Goal: Task Accomplishment & Management: Use online tool/utility

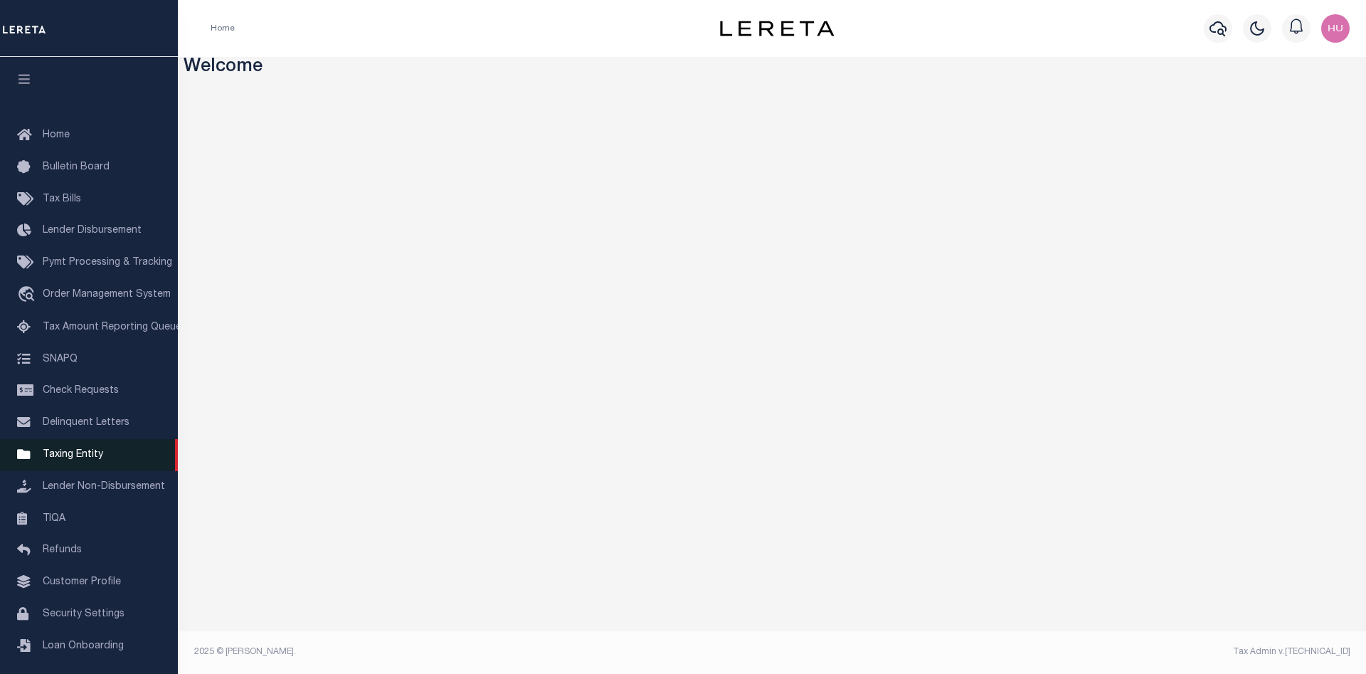
click at [79, 460] on span "Taxing Entity" at bounding box center [73, 455] width 60 height 10
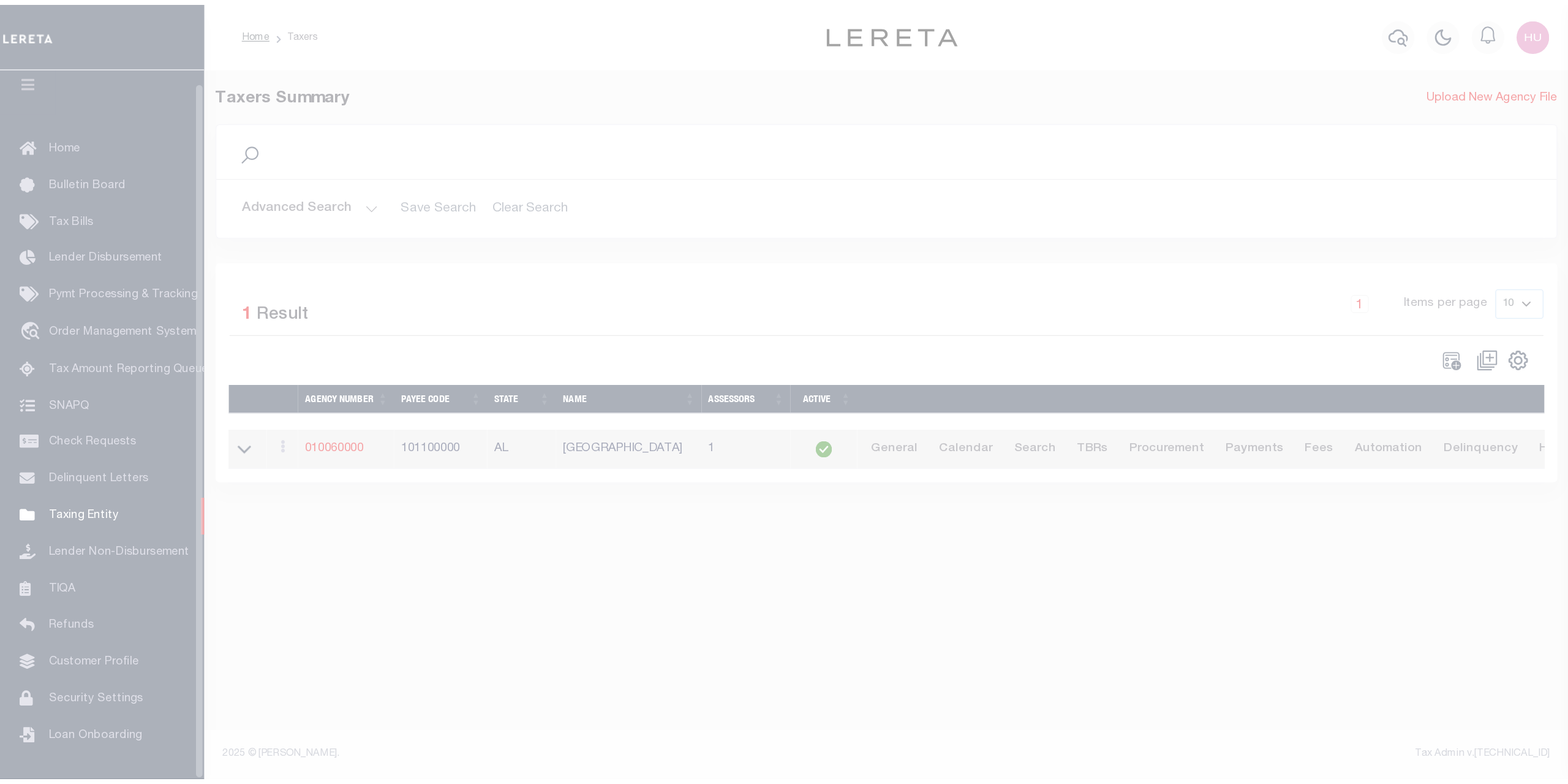
scroll to position [22, 0]
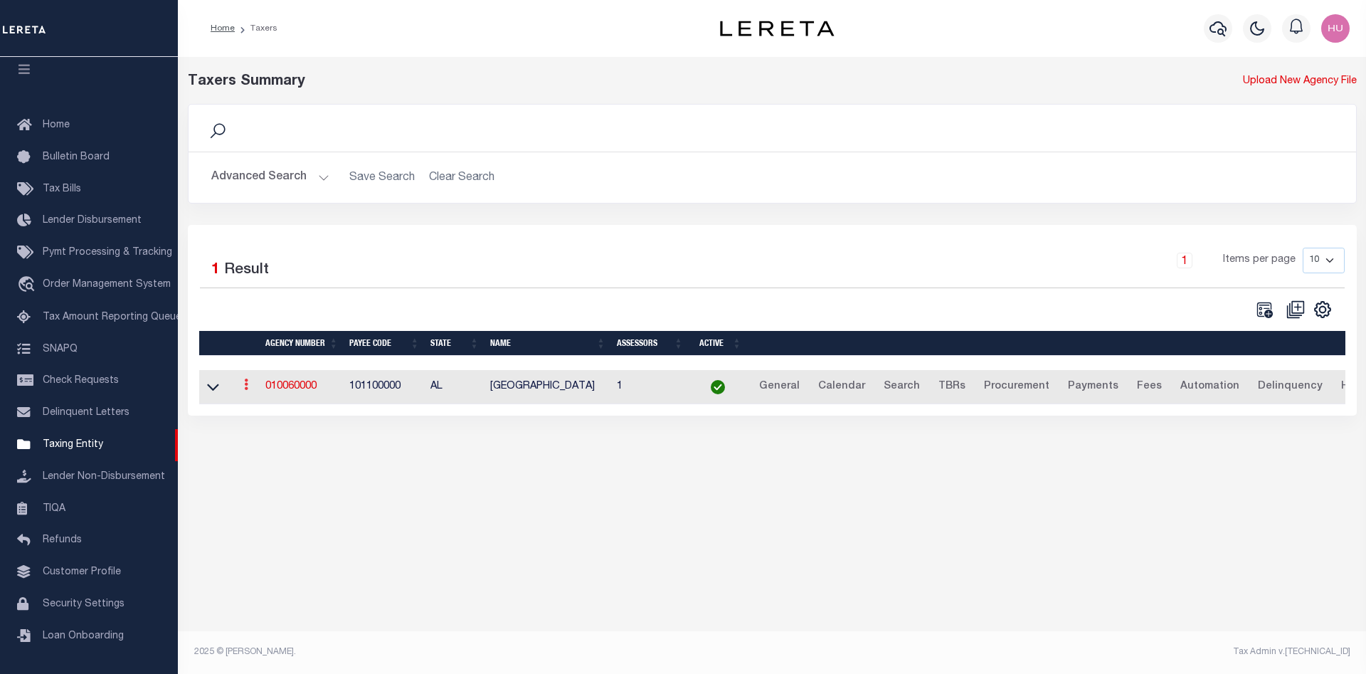
click at [243, 384] on link at bounding box center [246, 386] width 16 height 11
click at [508, 277] on div "1 Items per page 10 25 50 100" at bounding box center [917, 266] width 853 height 37
click at [213, 394] on icon at bounding box center [213, 386] width 12 height 15
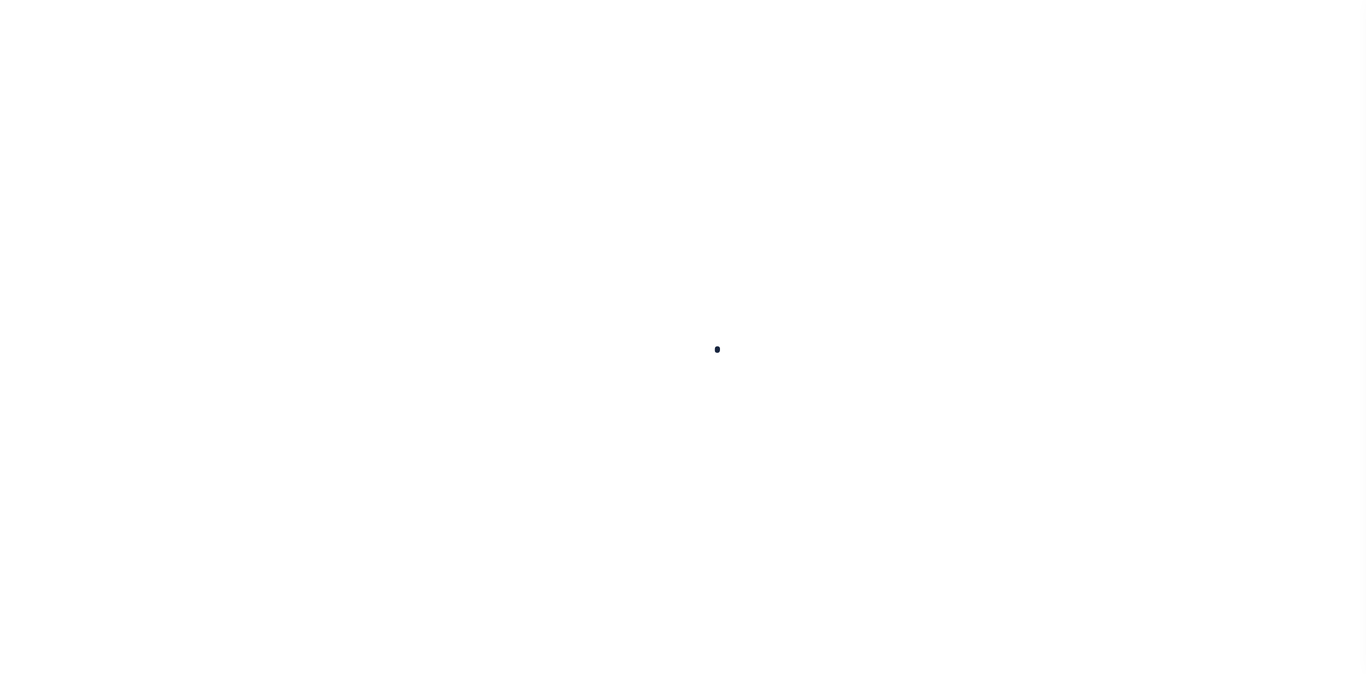
select select
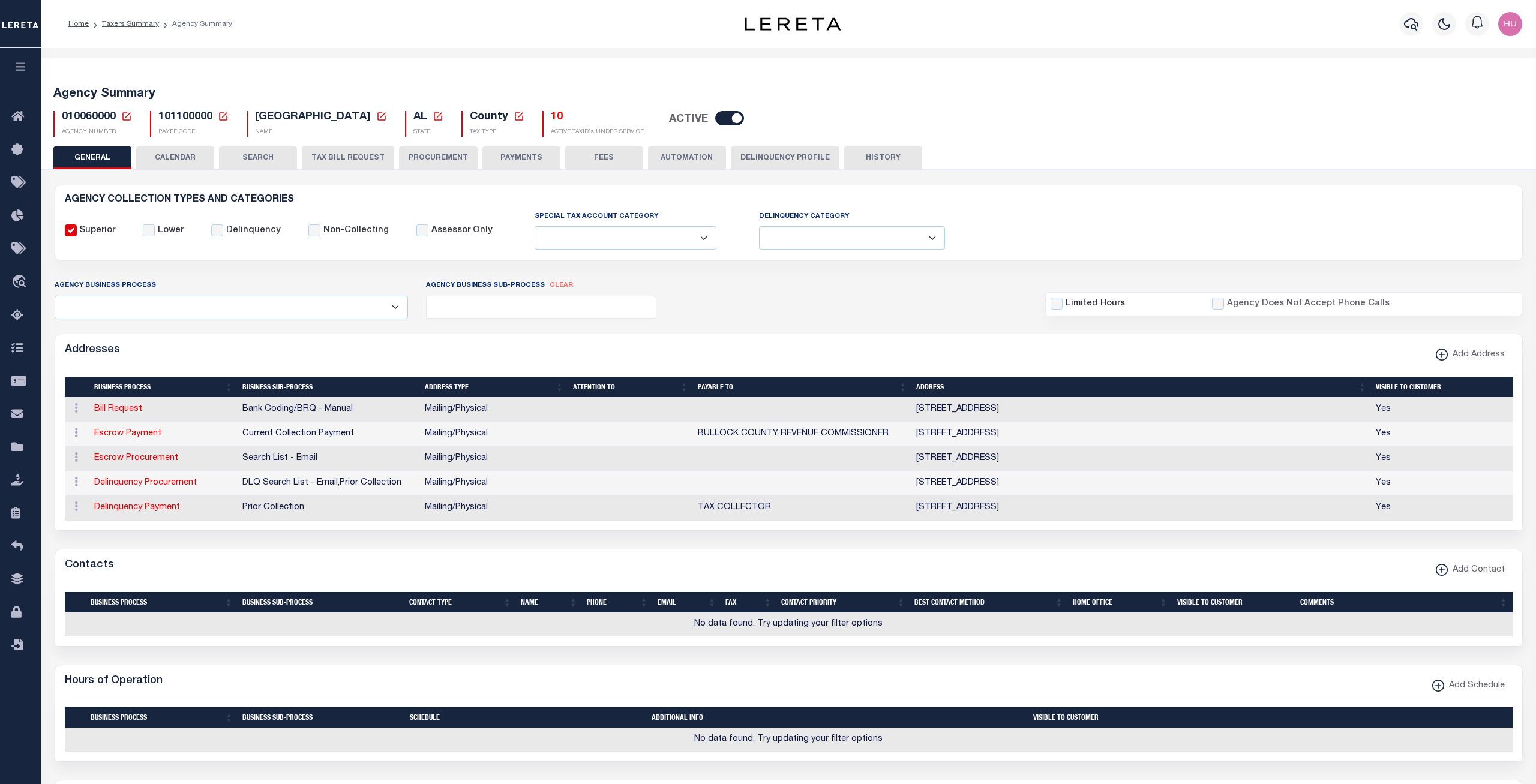
click at [542, 121] on div "10 ACTIVE TAXID's UNDER SERVICE" at bounding box center [593, 124] width 101 height 26
click at [556, 62] on div "Agency Summary 010060000 Agency Number Edit Cancel Ok Cancel Ok" at bounding box center [789, 627] width 1501 height 1140
click at [542, 118] on div "10 ACTIVE TAXID's UNDER SERVICE" at bounding box center [593, 124] width 101 height 26
click at [551, 115] on h5 "10" at bounding box center [597, 118] width 93 height 13
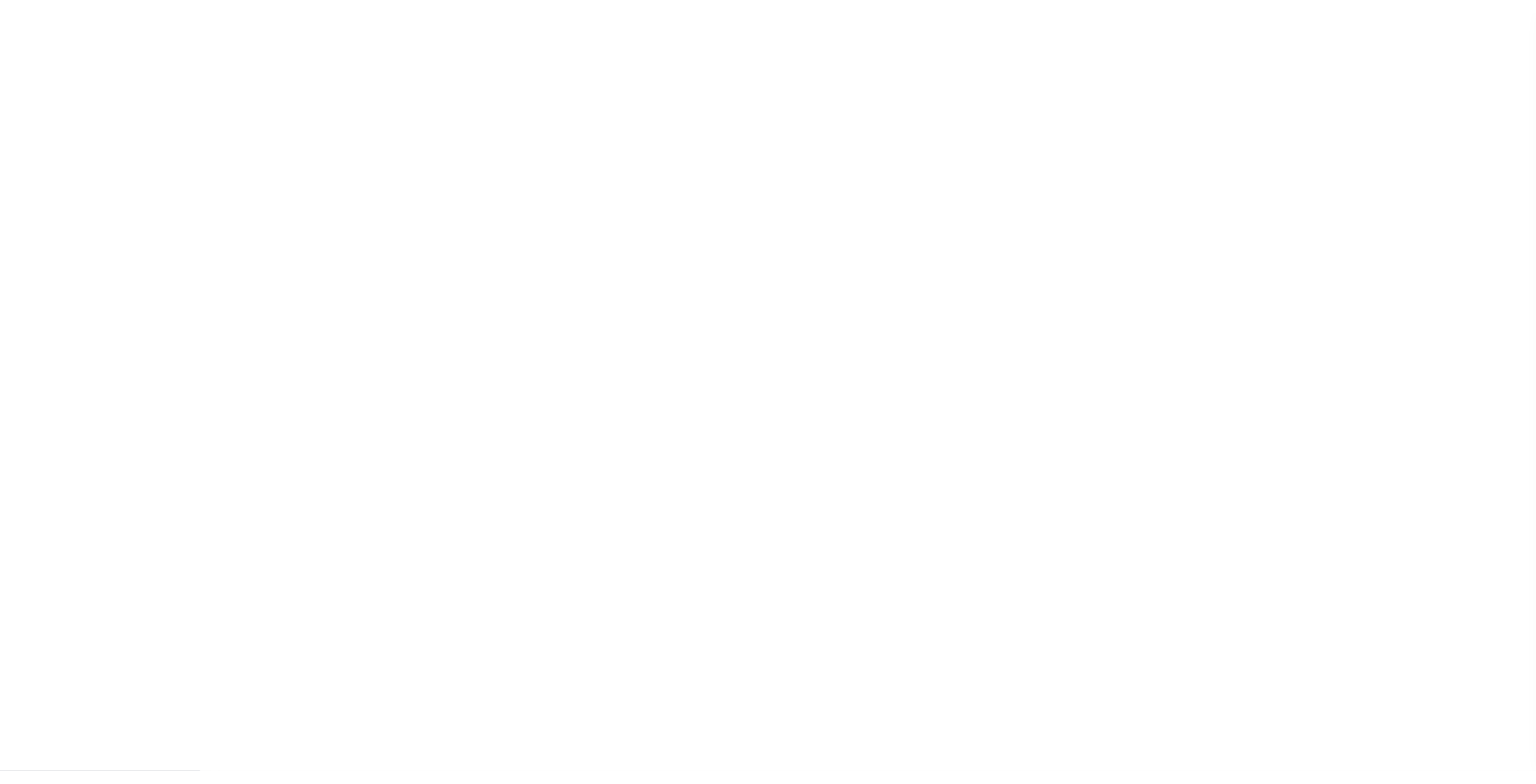
scroll to position [9, 0]
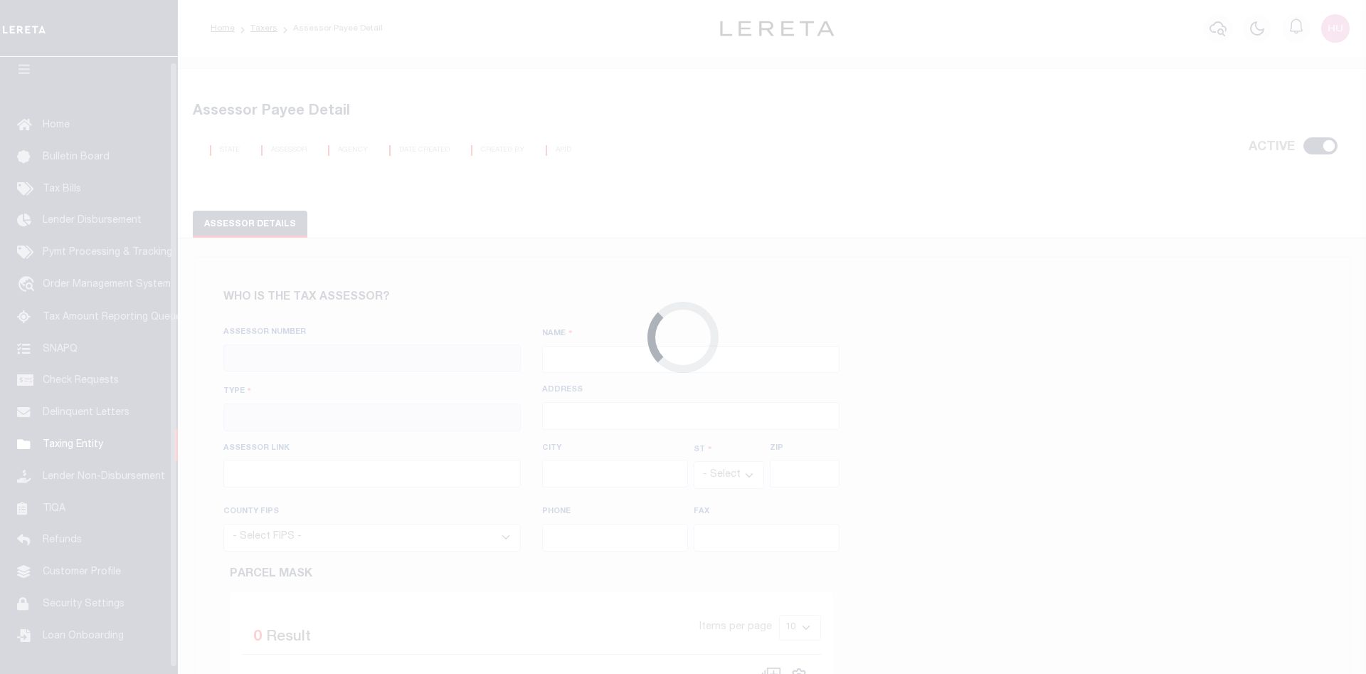
checkbox input "true"
type input "010060000"
type input "[GEOGRAPHIC_DATA]"
type input "00 - County"
type input "217 Prairie St N"
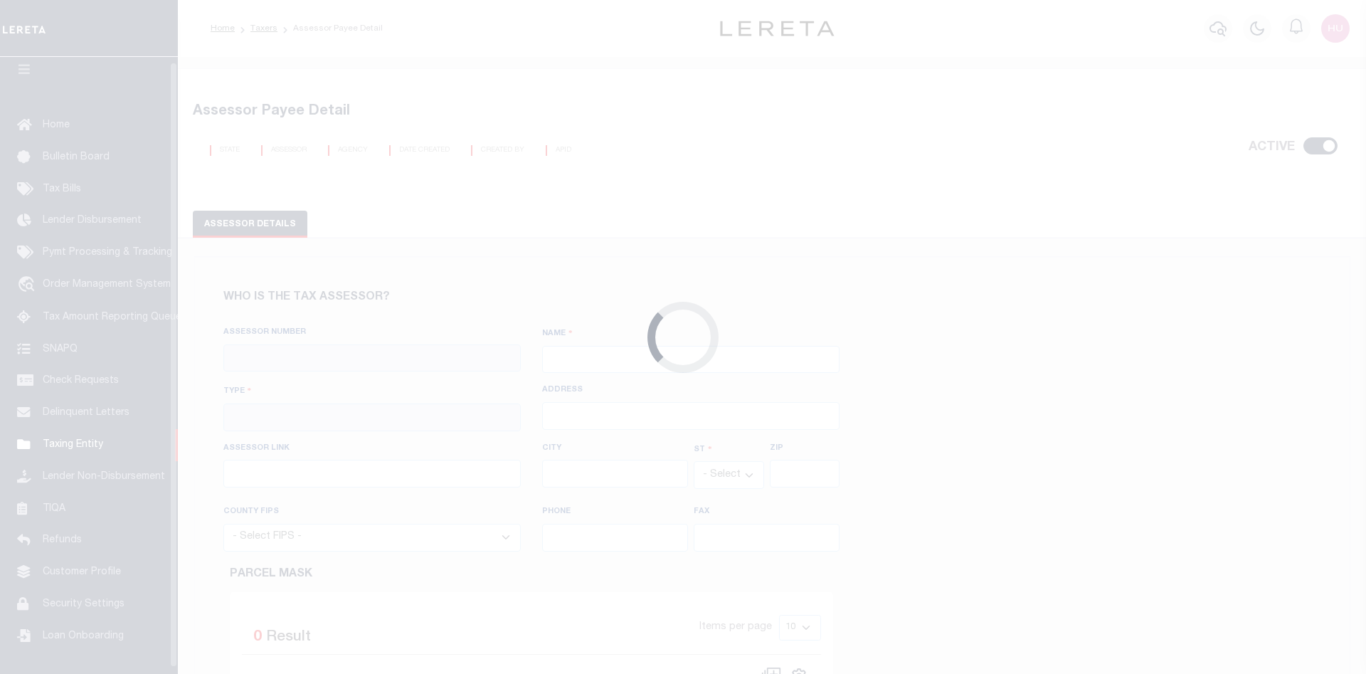
type input "https://www.alabamagis.com/Bullock/disclaimer.cfm"
type input "Union Springs"
select select "AL"
type input "36089"
select select "1011"
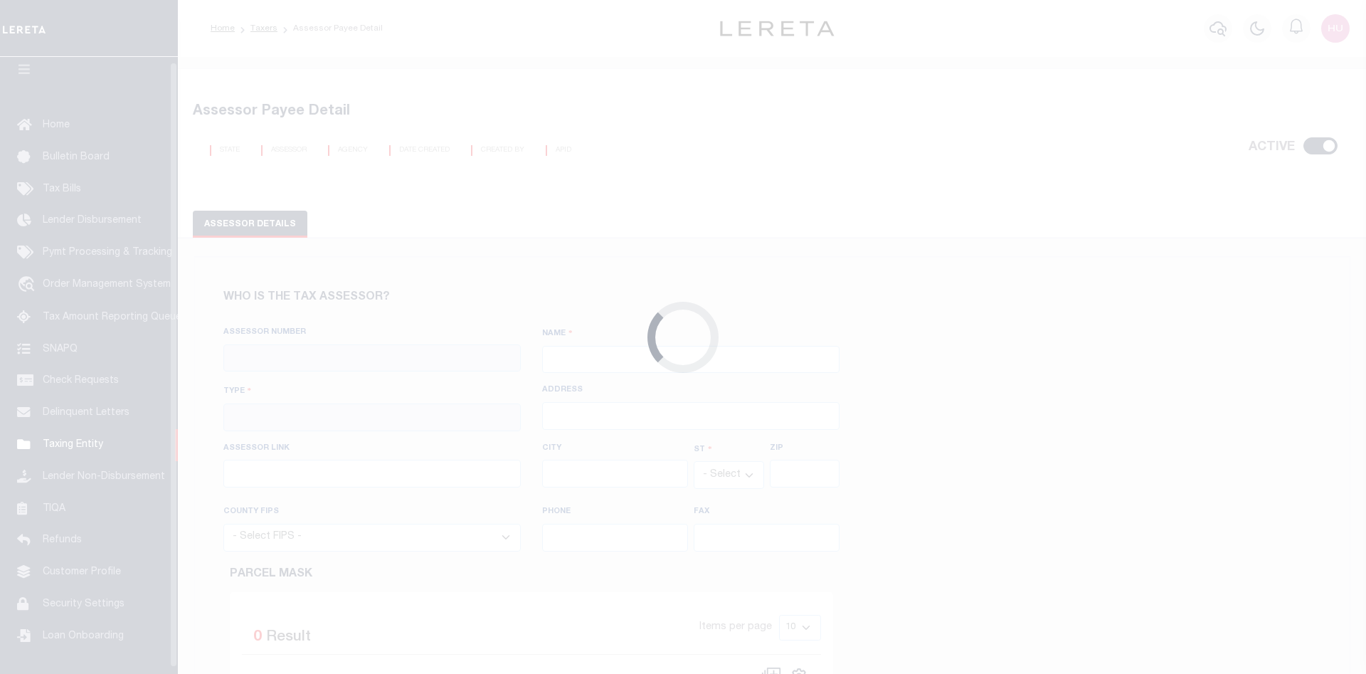
type input "334-738-2888"
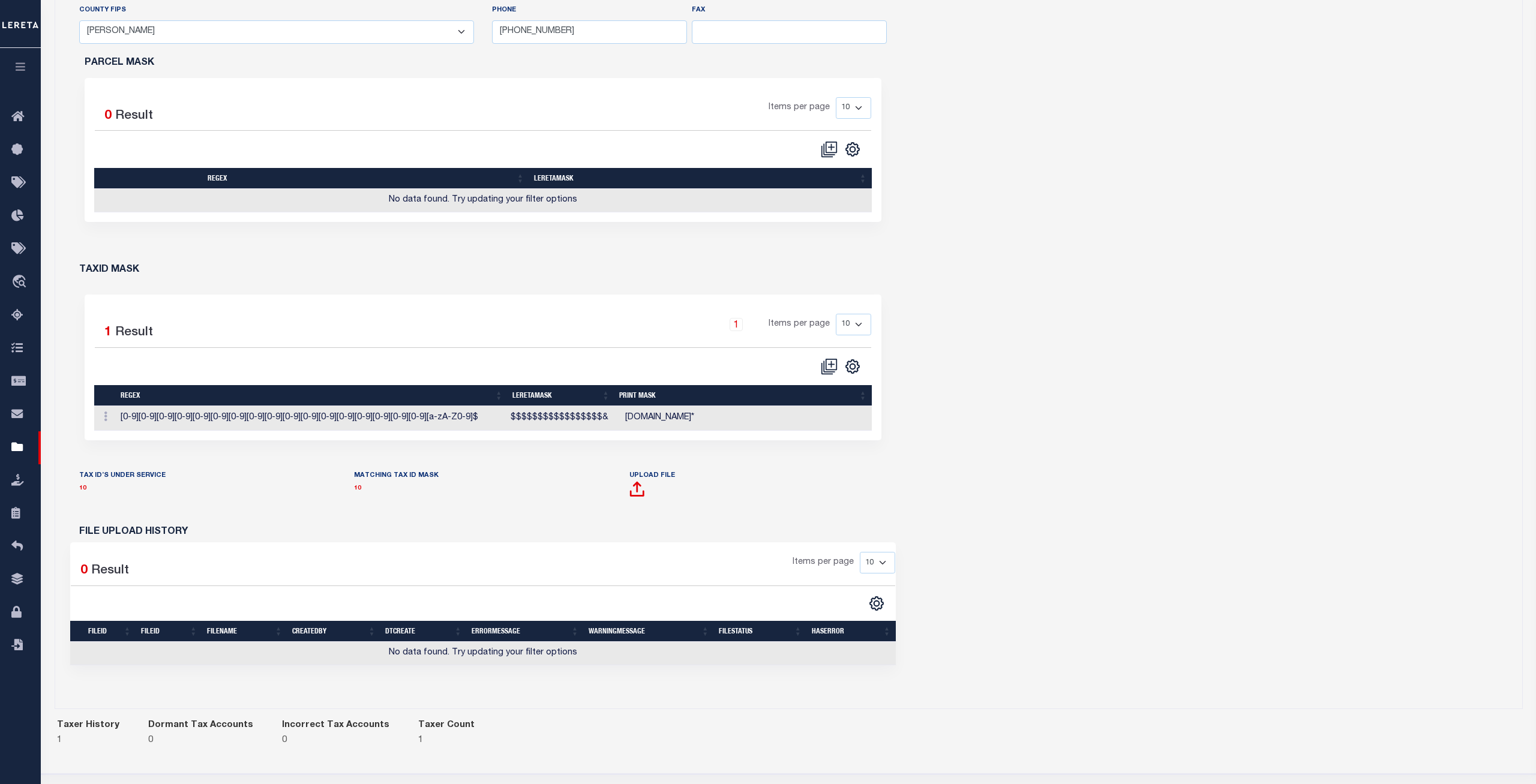
scroll to position [490, 0]
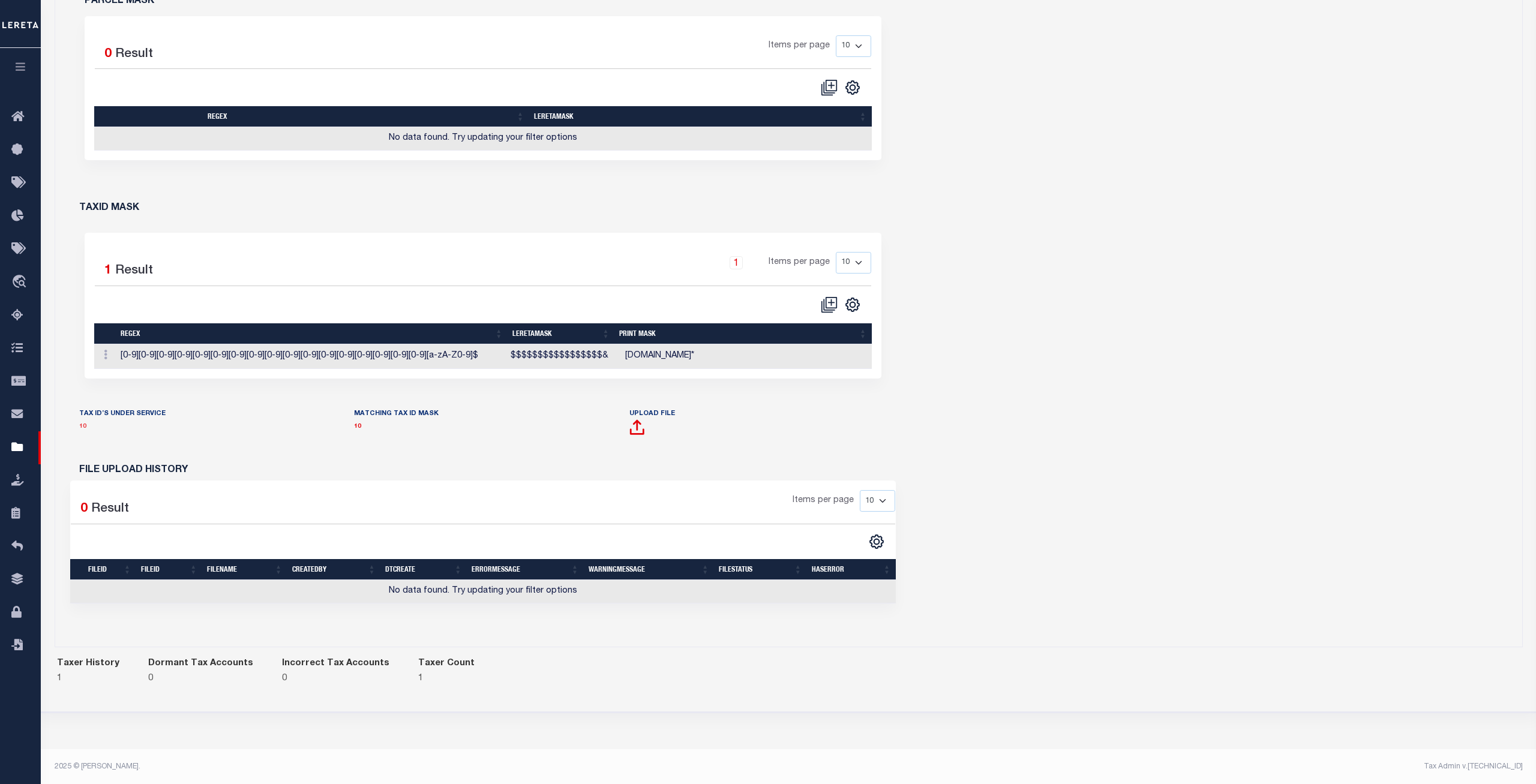
click at [84, 427] on link "10" at bounding box center [83, 426] width 8 height 6
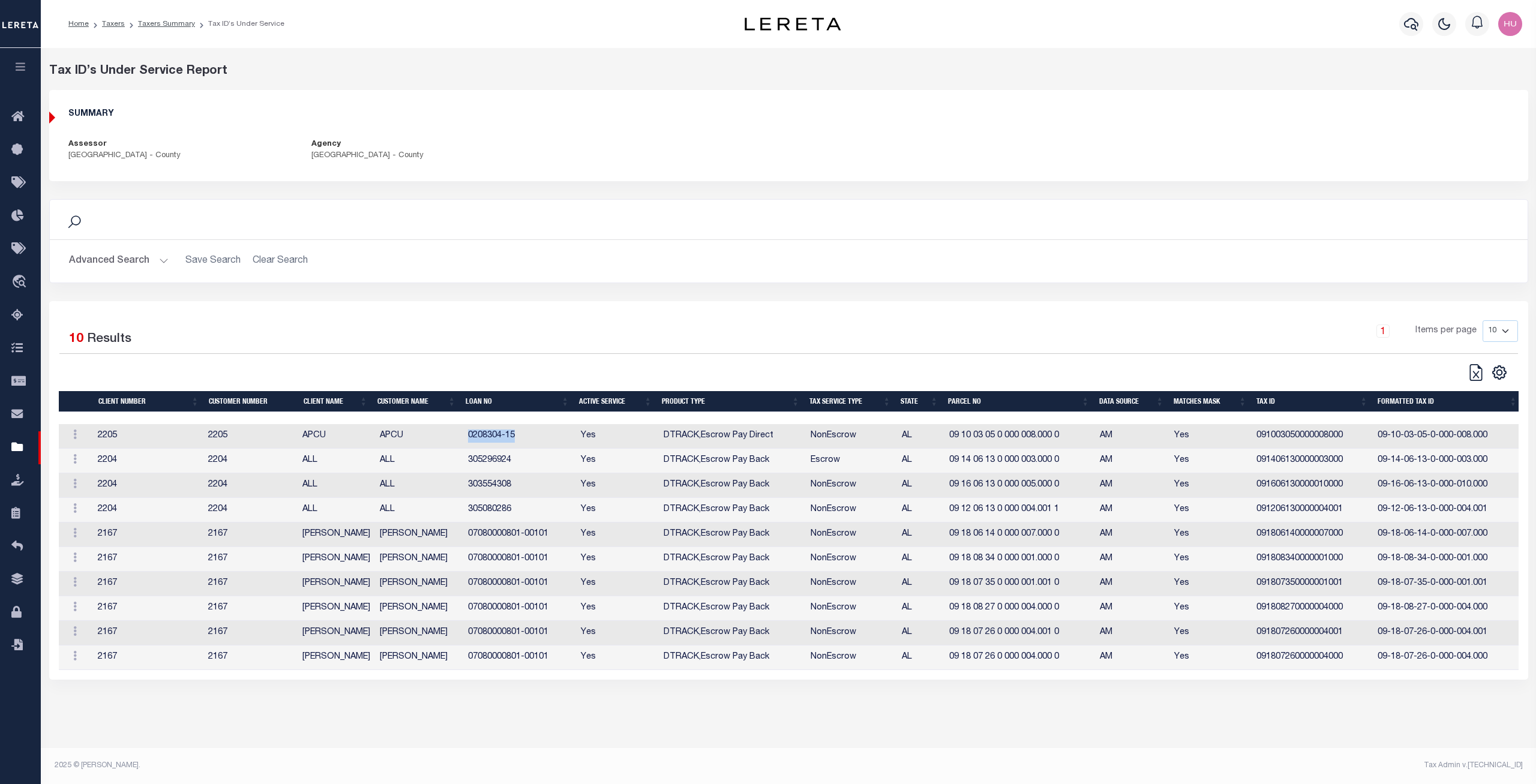
drag, startPoint x: 529, startPoint y: 439, endPoint x: 464, endPoint y: 440, distance: 65.0
click at [464, 440] on td "0208304-15" at bounding box center [520, 436] width 113 height 24
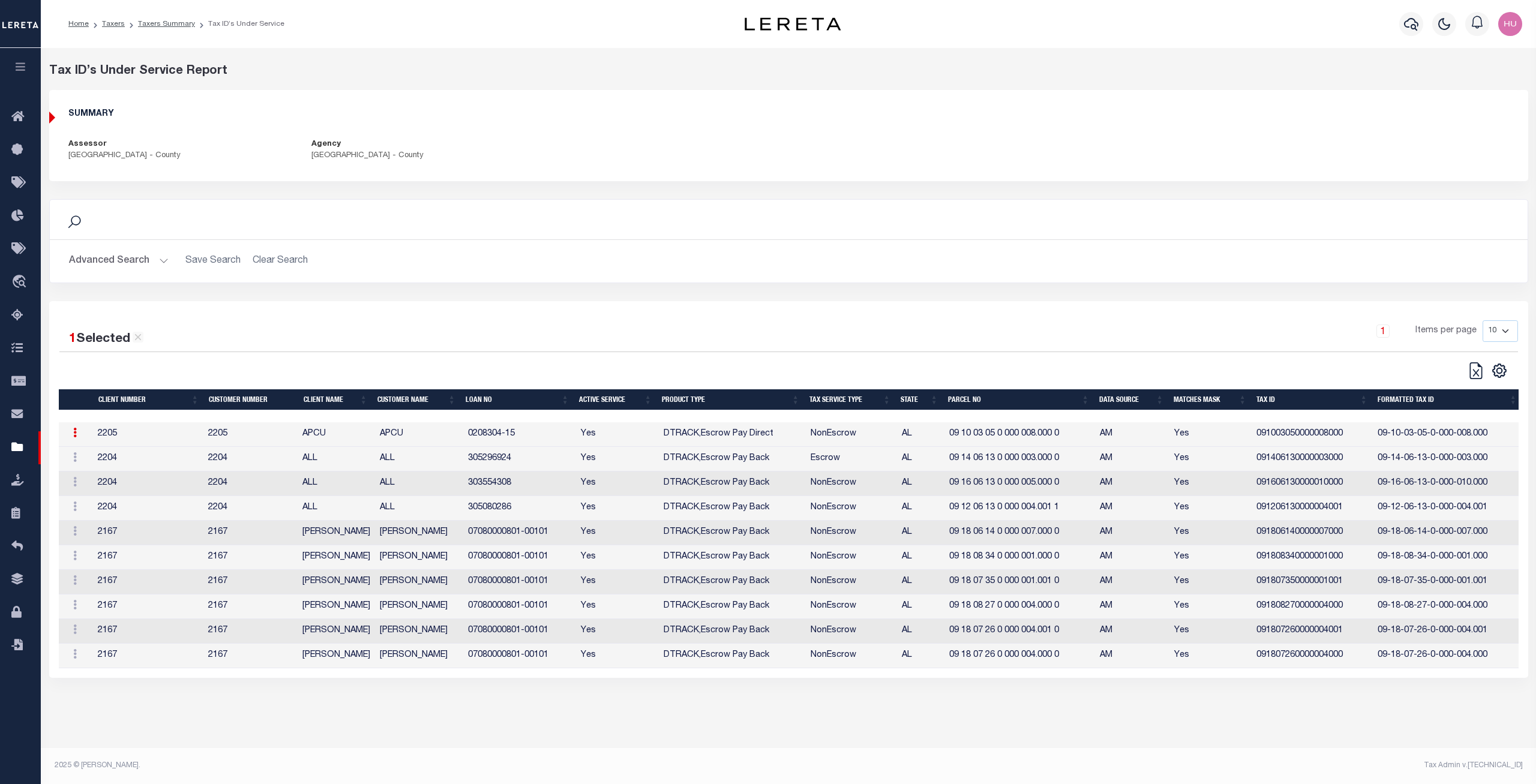
click at [1151, 438] on td "091003050000008000" at bounding box center [1312, 434] width 121 height 24
click at [74, 438] on icon at bounding box center [75, 432] width 3 height 9
click at [98, 473] on link "Edit Tax ID" at bounding box center [100, 470] width 73 height 19
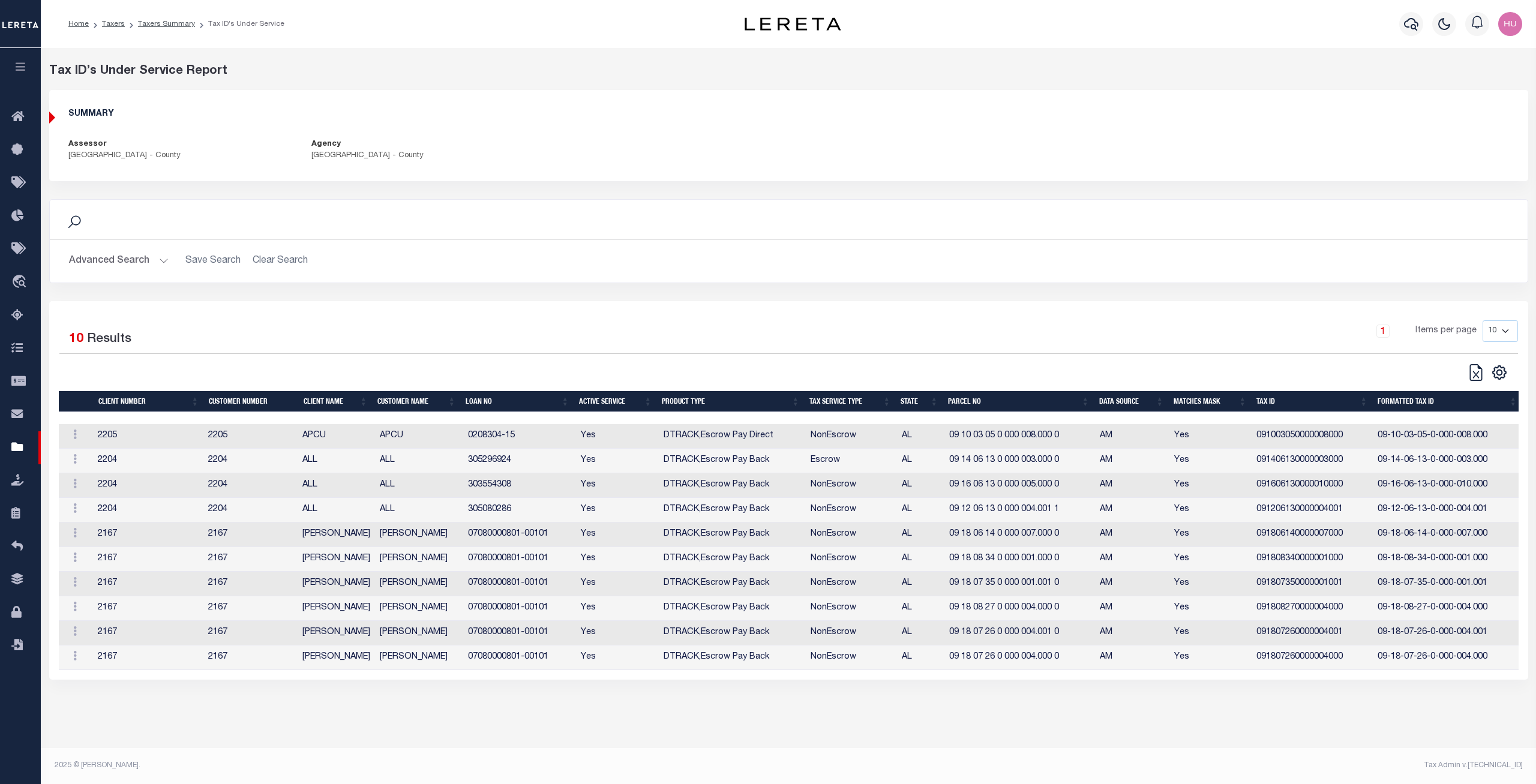
type input "091003050000008000"
type textarea "$$$$$$$$$$$$$$$$$&"
type input "XX-XX-XX-XX-X-XXX-XXX.XXX*"
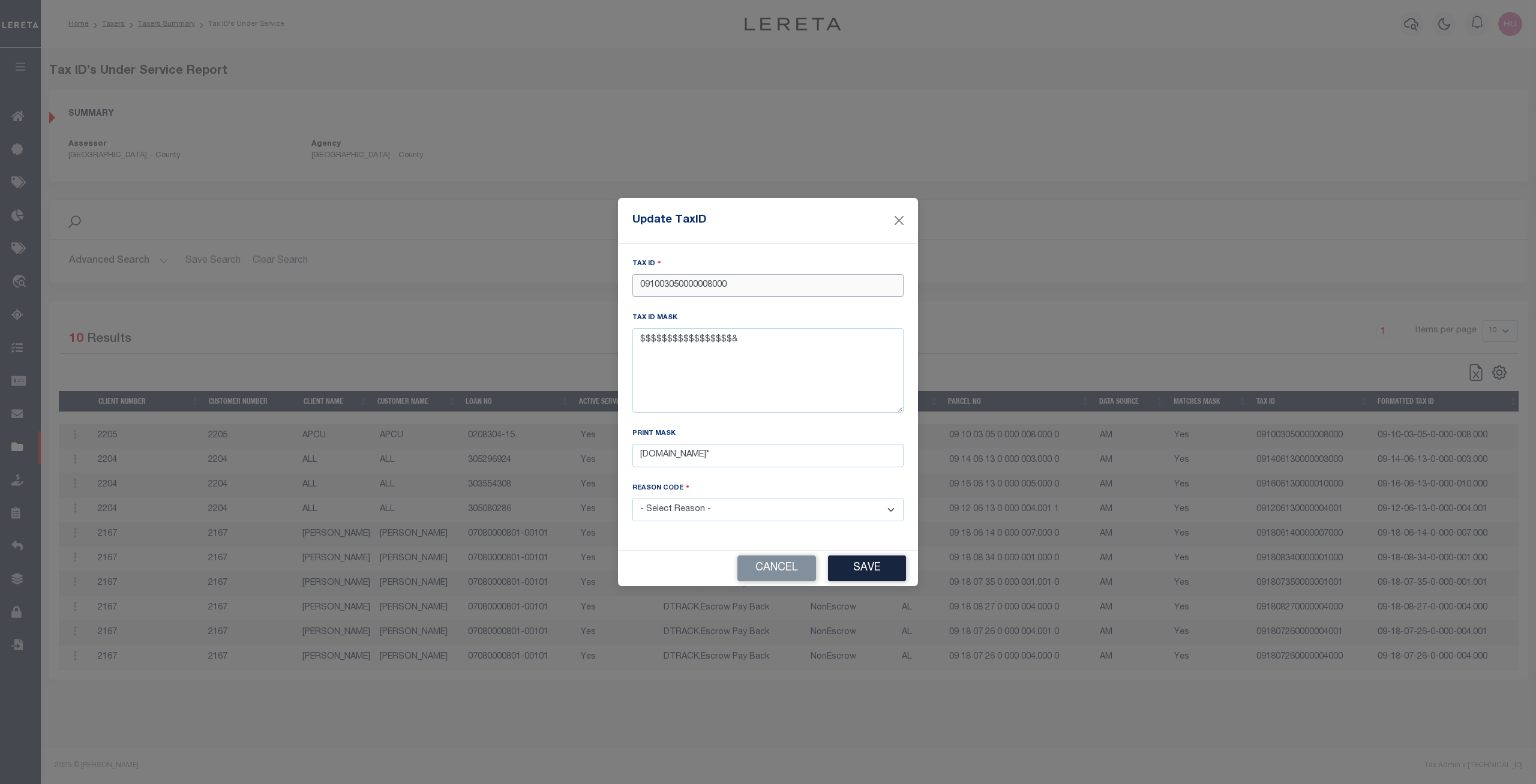
drag, startPoint x: 732, startPoint y: 290, endPoint x: 721, endPoint y: 290, distance: 11.0
click at [721, 290] on input "091003050000008000" at bounding box center [768, 286] width 272 height 24
type input "091003050000008001"
click at [842, 564] on button "Save" at bounding box center [867, 568] width 78 height 26
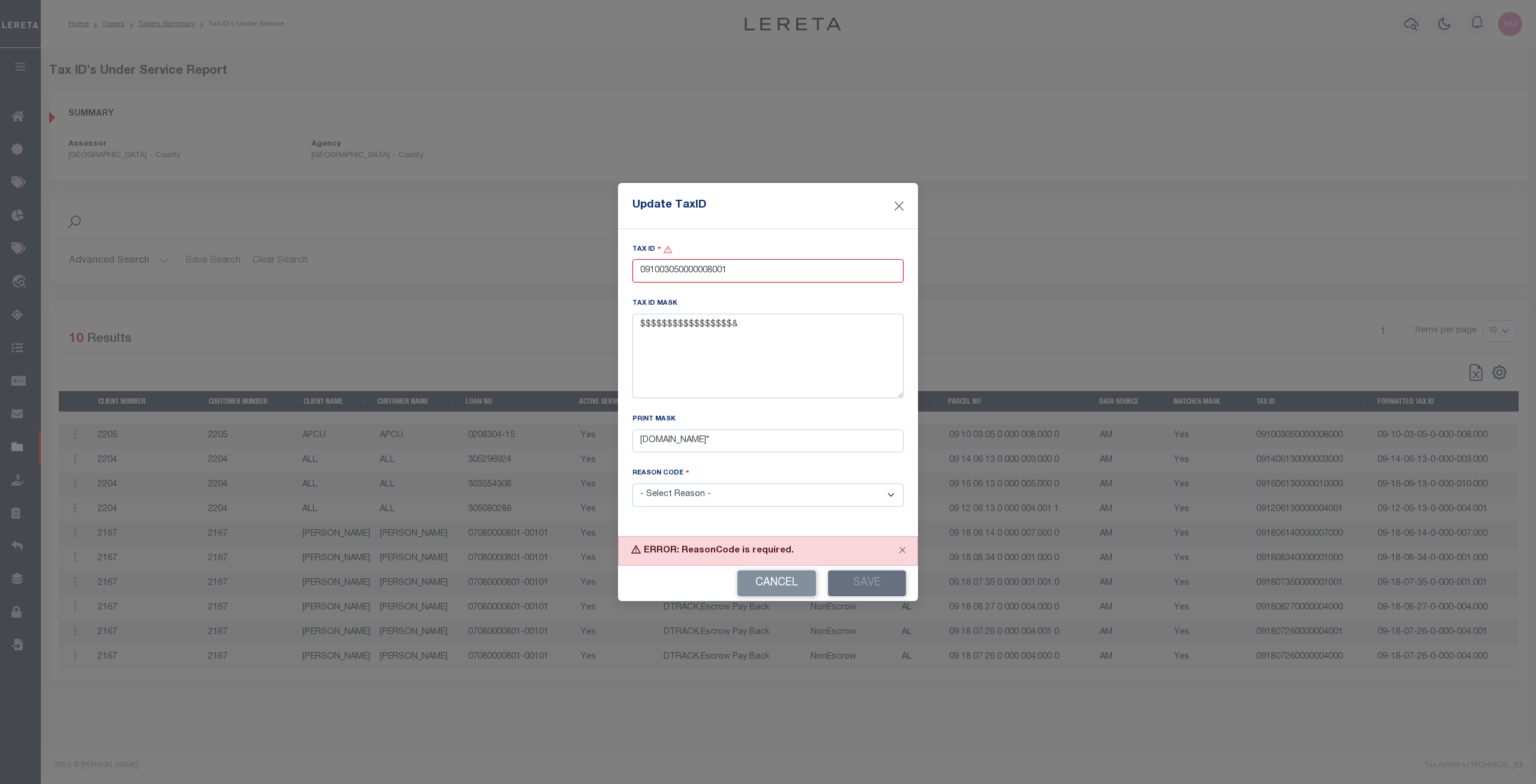
click at [633, 483] on select "- Select Reason - 099 - Other (Provide additional detail) ACT - Agency Changed …" at bounding box center [768, 495] width 272 height 24
select select "ACT"
click option "ACT - Agency Changed Tax ID or Tax ID Format" at bounding box center [0, 0] width 0 height 0
click at [866, 567] on button "Save" at bounding box center [867, 583] width 78 height 26
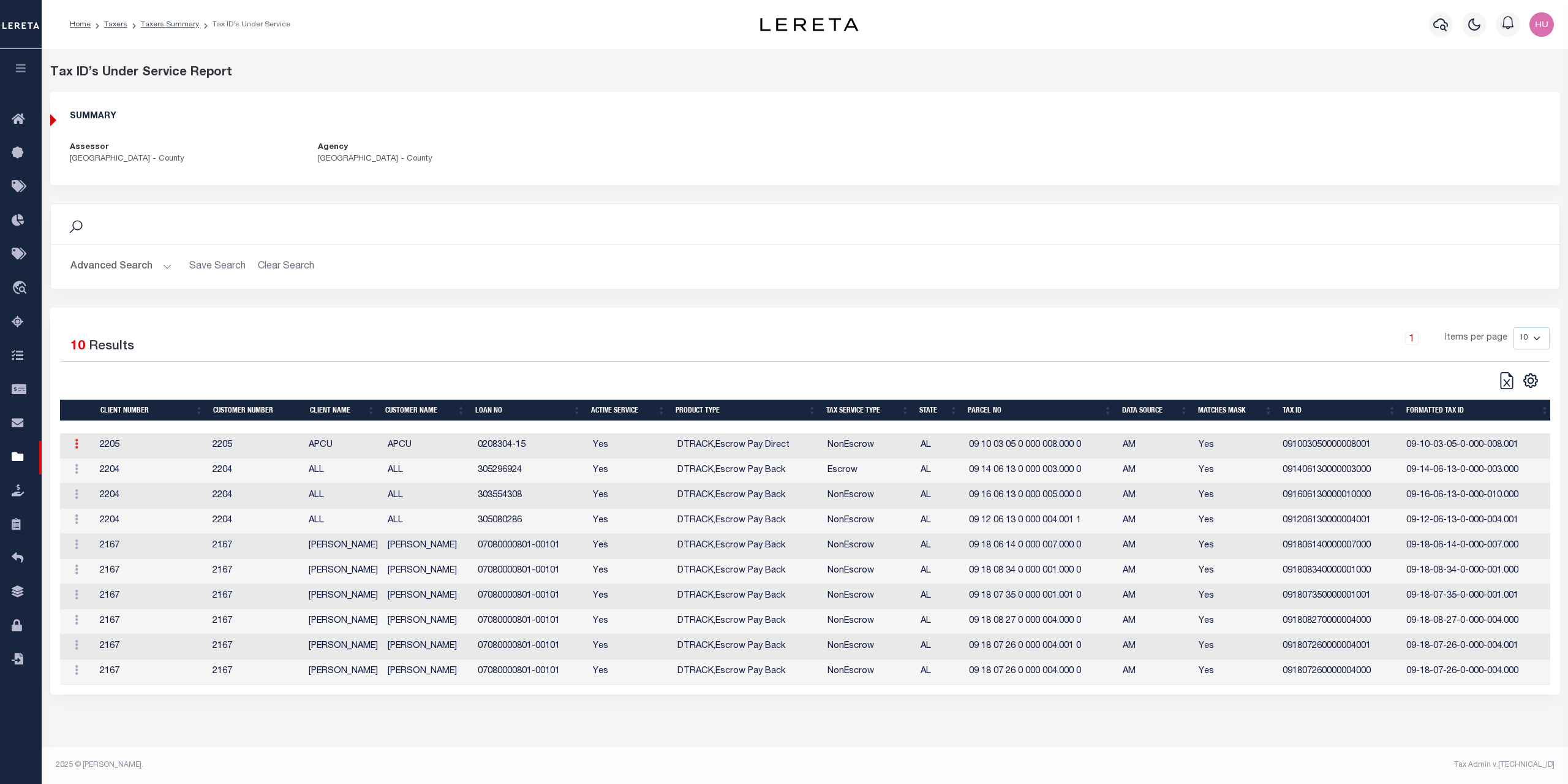
click at [80, 445] on link at bounding box center [75, 445] width 15 height 9
click at [88, 483] on link "Edit Tax ID" at bounding box center [102, 483] width 74 height 20
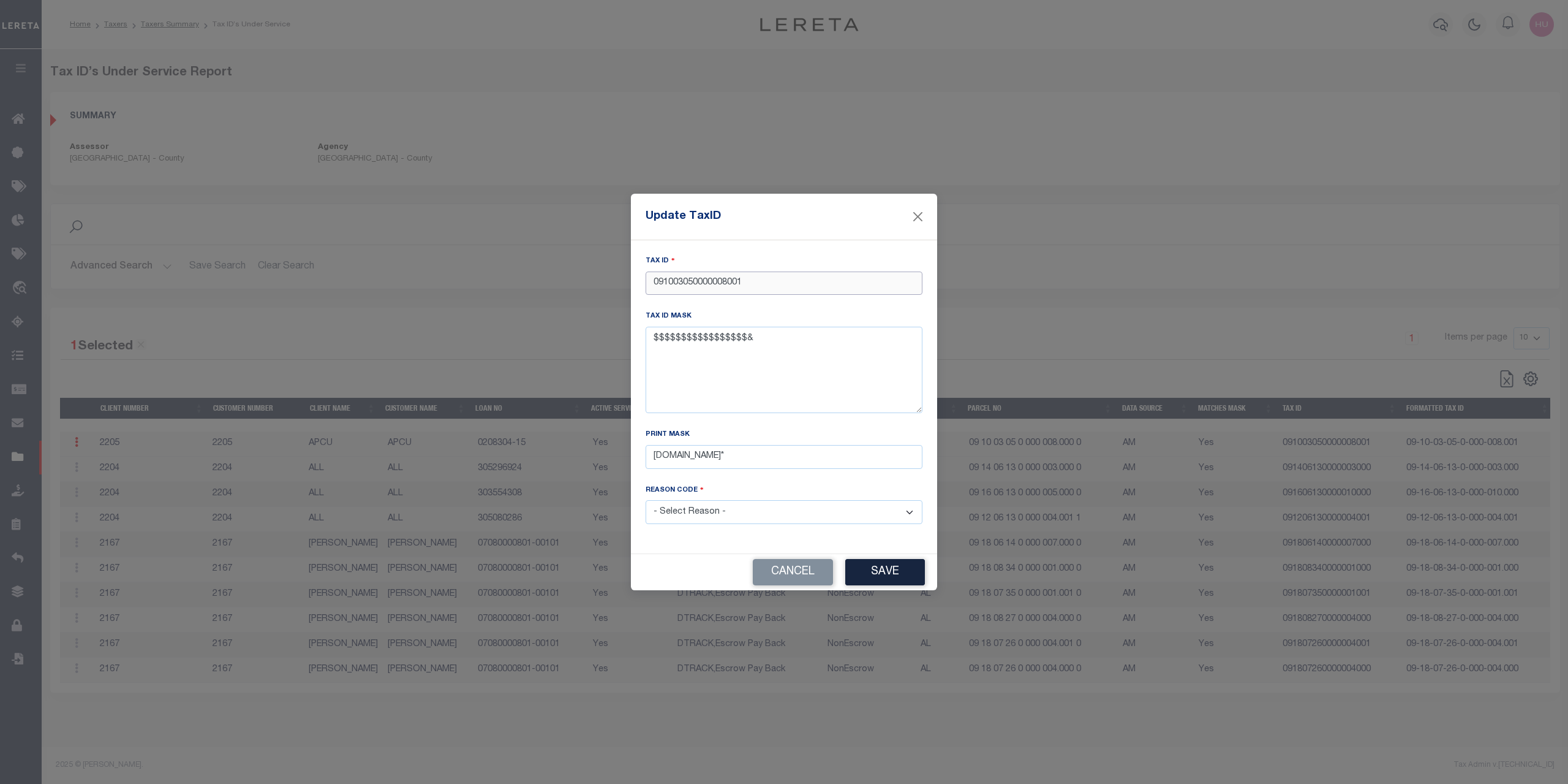
click at [752, 286] on input "091003050000008001" at bounding box center [784, 283] width 277 height 24
type input "0910030500000080011"
click at [867, 562] on button "Save" at bounding box center [885, 572] width 79 height 27
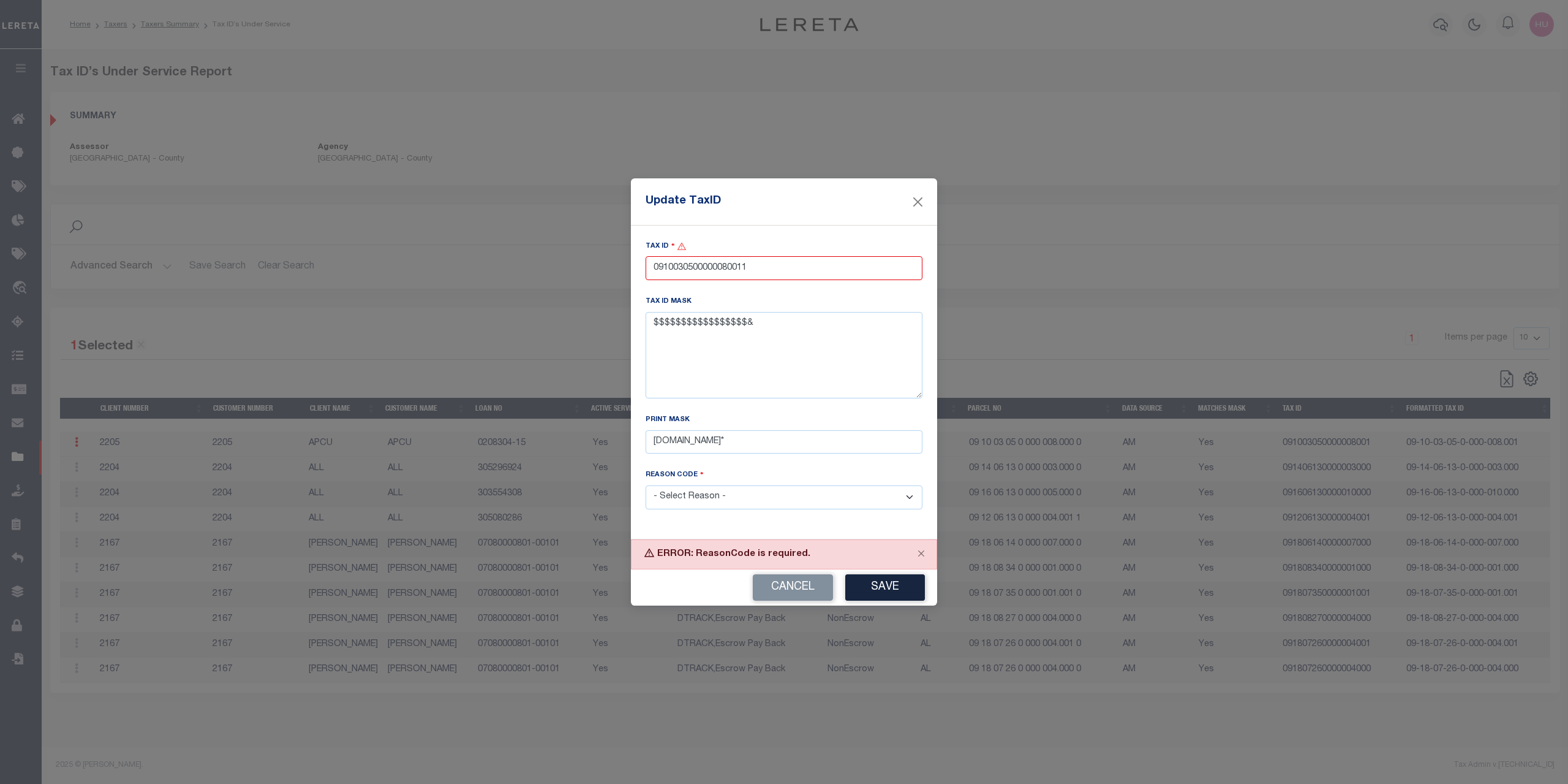
click at [646, 485] on select "- Select Reason - 099 - Other (Provide additional detail) ACT - Agency Changed …" at bounding box center [784, 497] width 277 height 24
select select "ACT"
click option "ACT - Agency Changed Tax ID or Tax ID Format" at bounding box center [0, 0] width 0 height 0
click at [920, 551] on button "Close" at bounding box center [921, 553] width 31 height 27
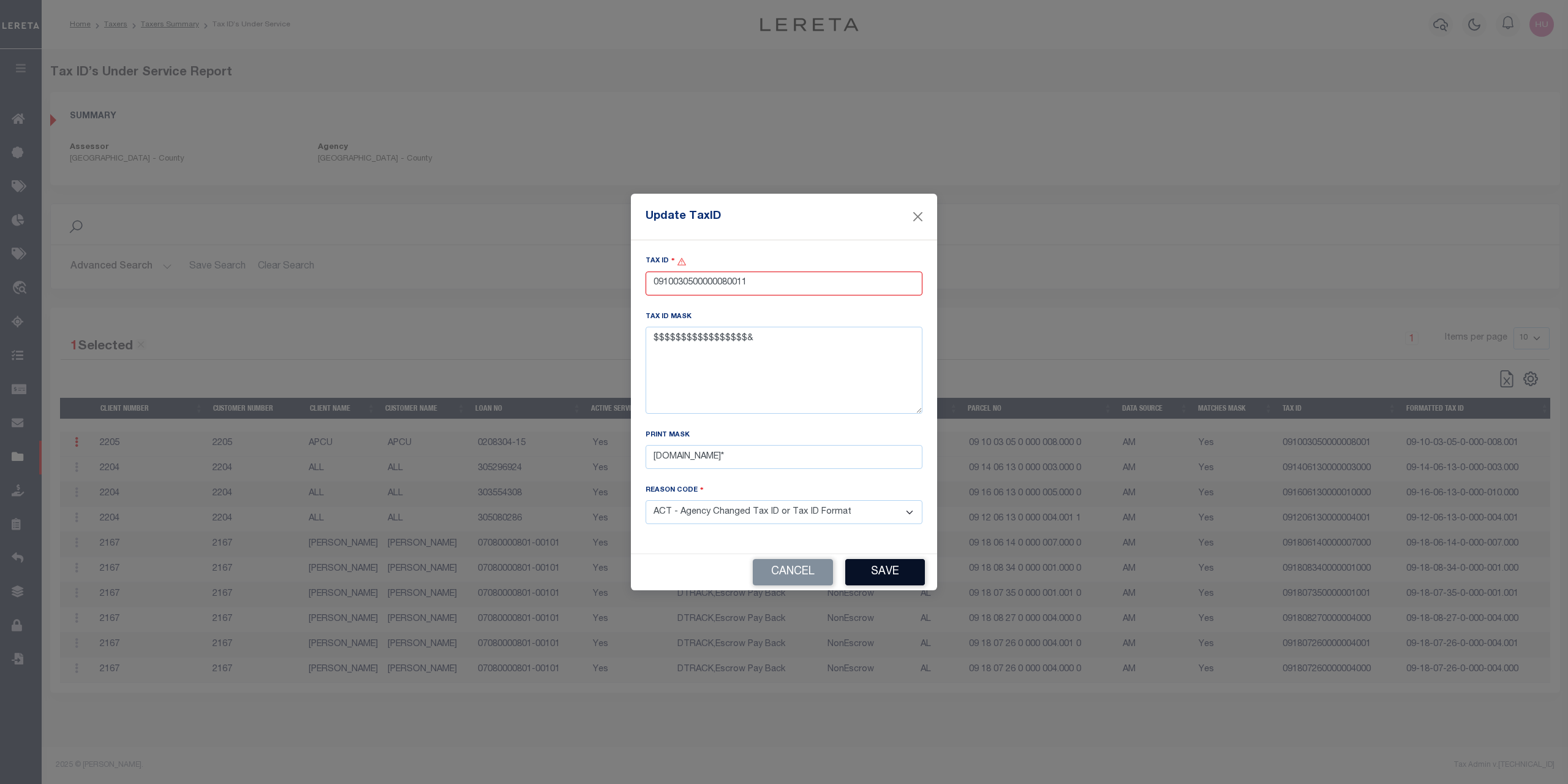
click at [889, 571] on button "Save" at bounding box center [885, 572] width 79 height 27
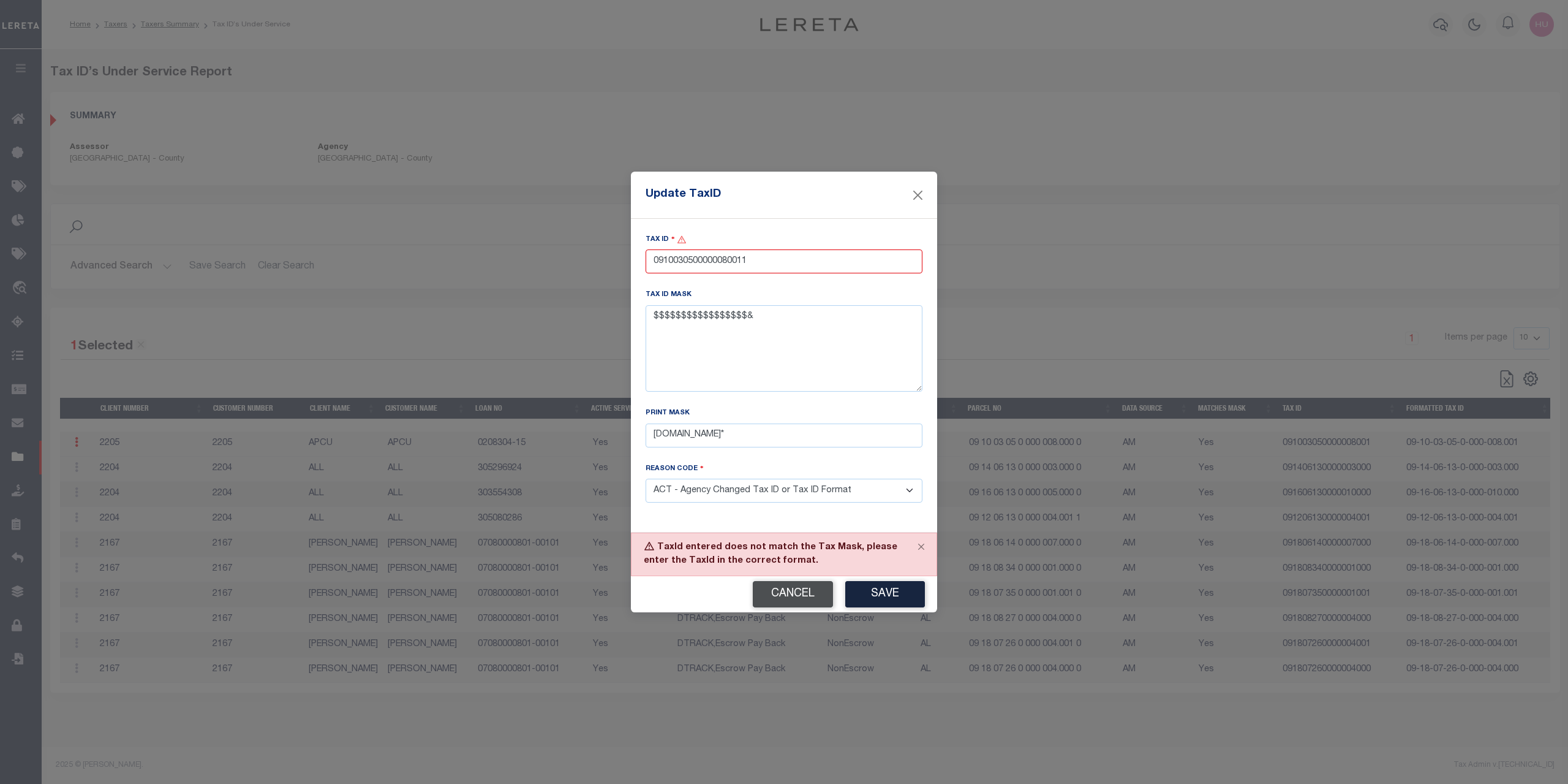
click at [784, 580] on button "Cancel" at bounding box center [792, 594] width 80 height 27
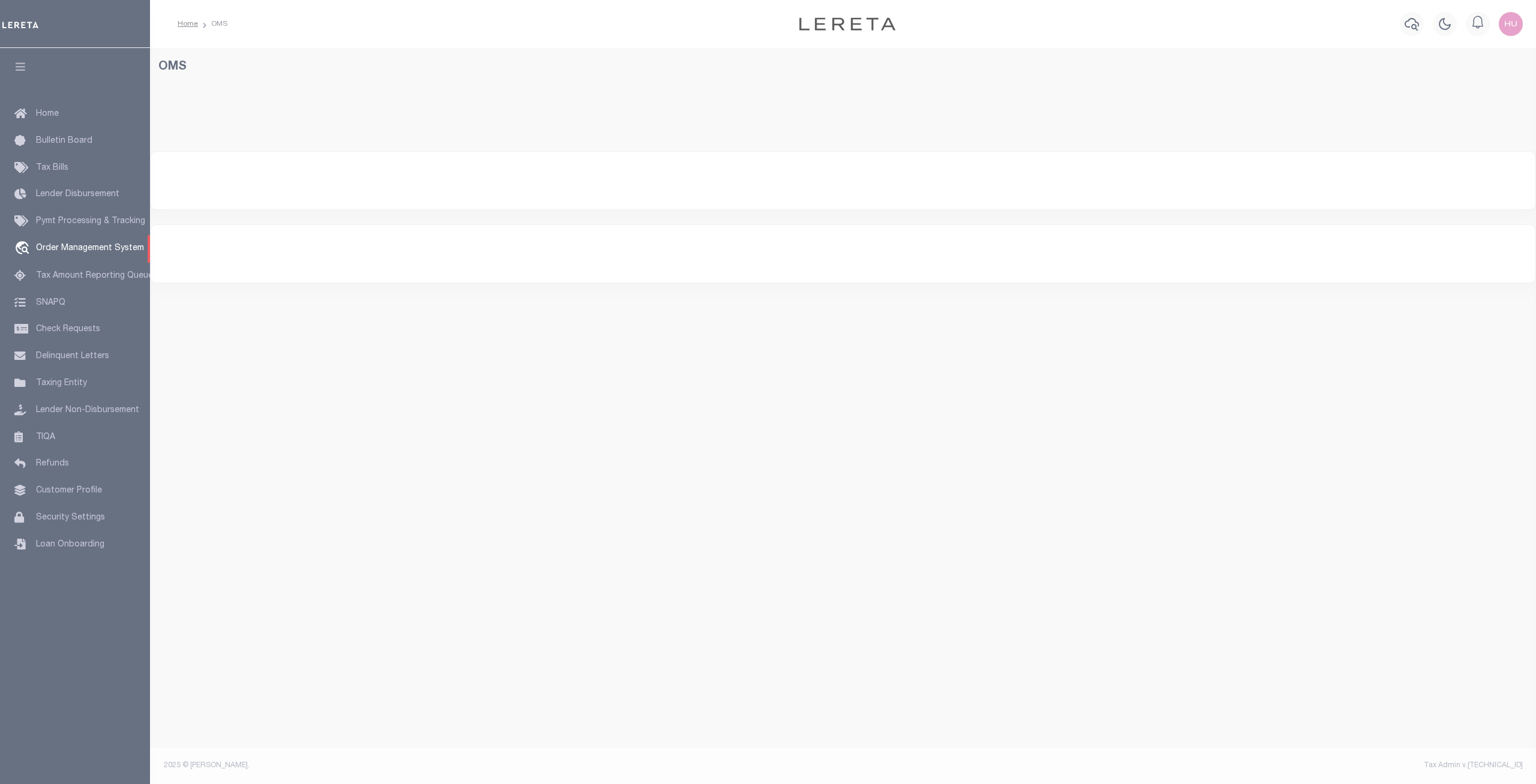
select select "200"
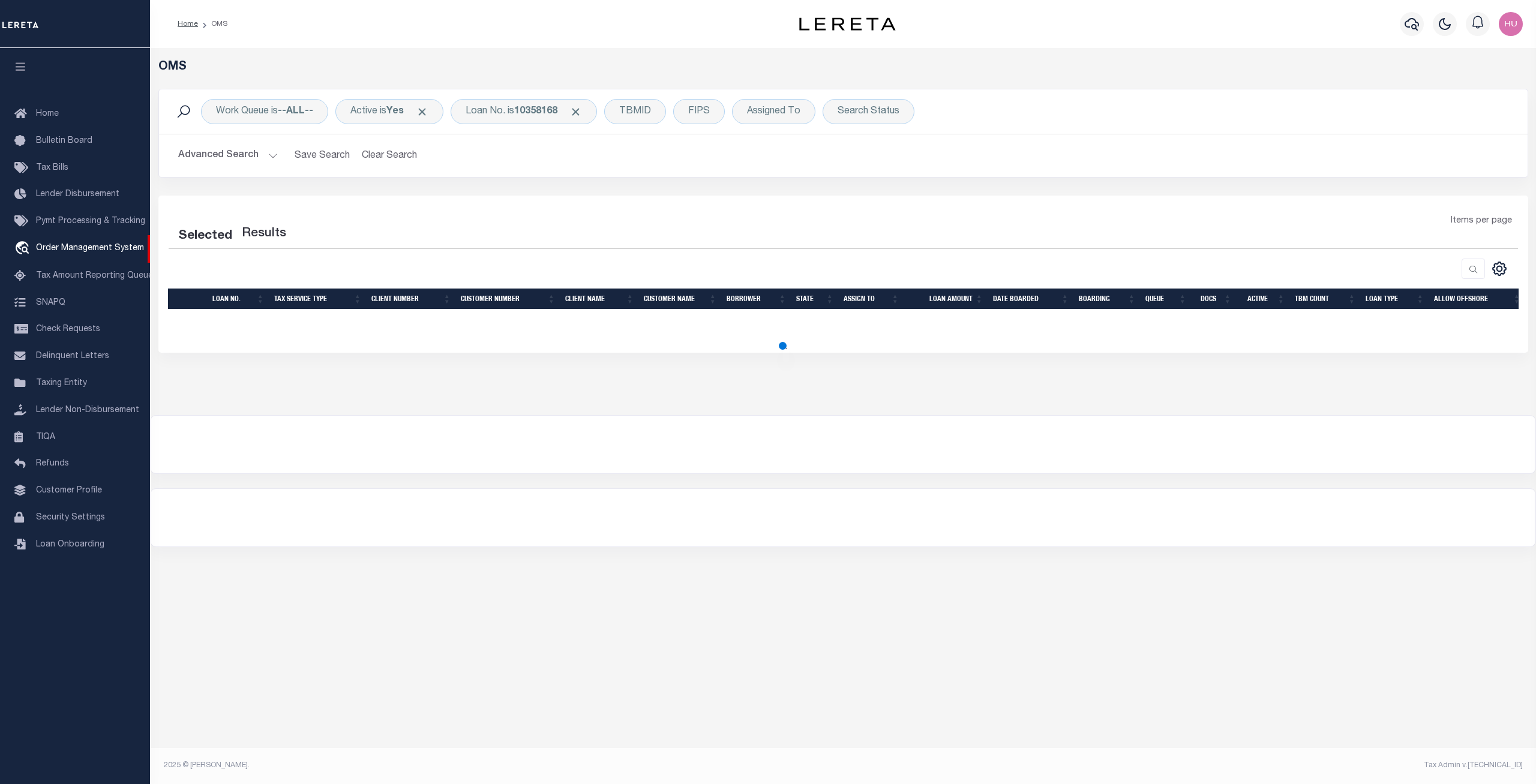
select select "200"
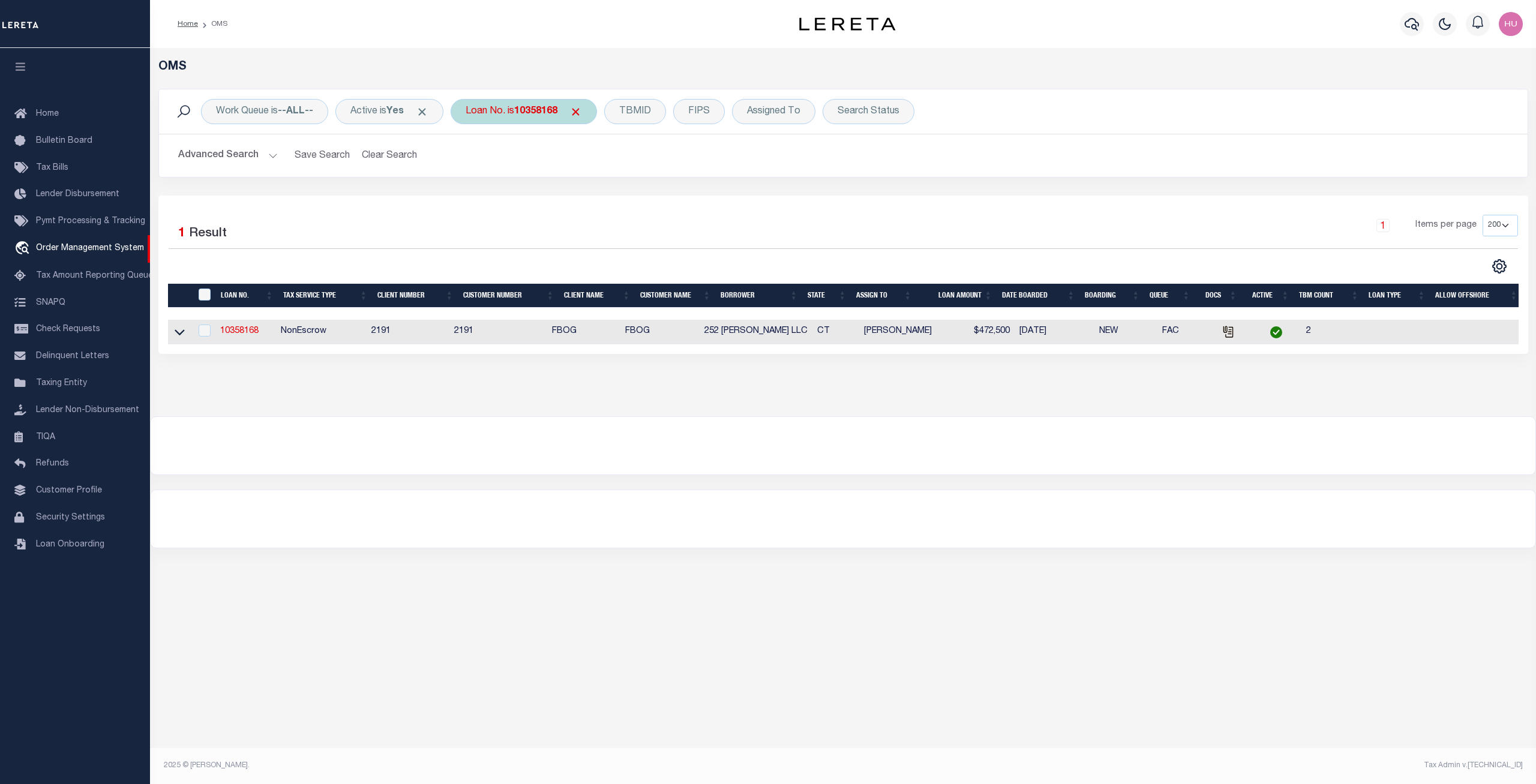
click at [543, 111] on b "10358168" at bounding box center [536, 111] width 43 height 9
type input "0208304-15"
click at [630, 198] on input "Apply" at bounding box center [625, 196] width 35 height 19
click at [249, 334] on link "0208304-15" at bounding box center [244, 331] width 46 height 8
type input "0208304-15"
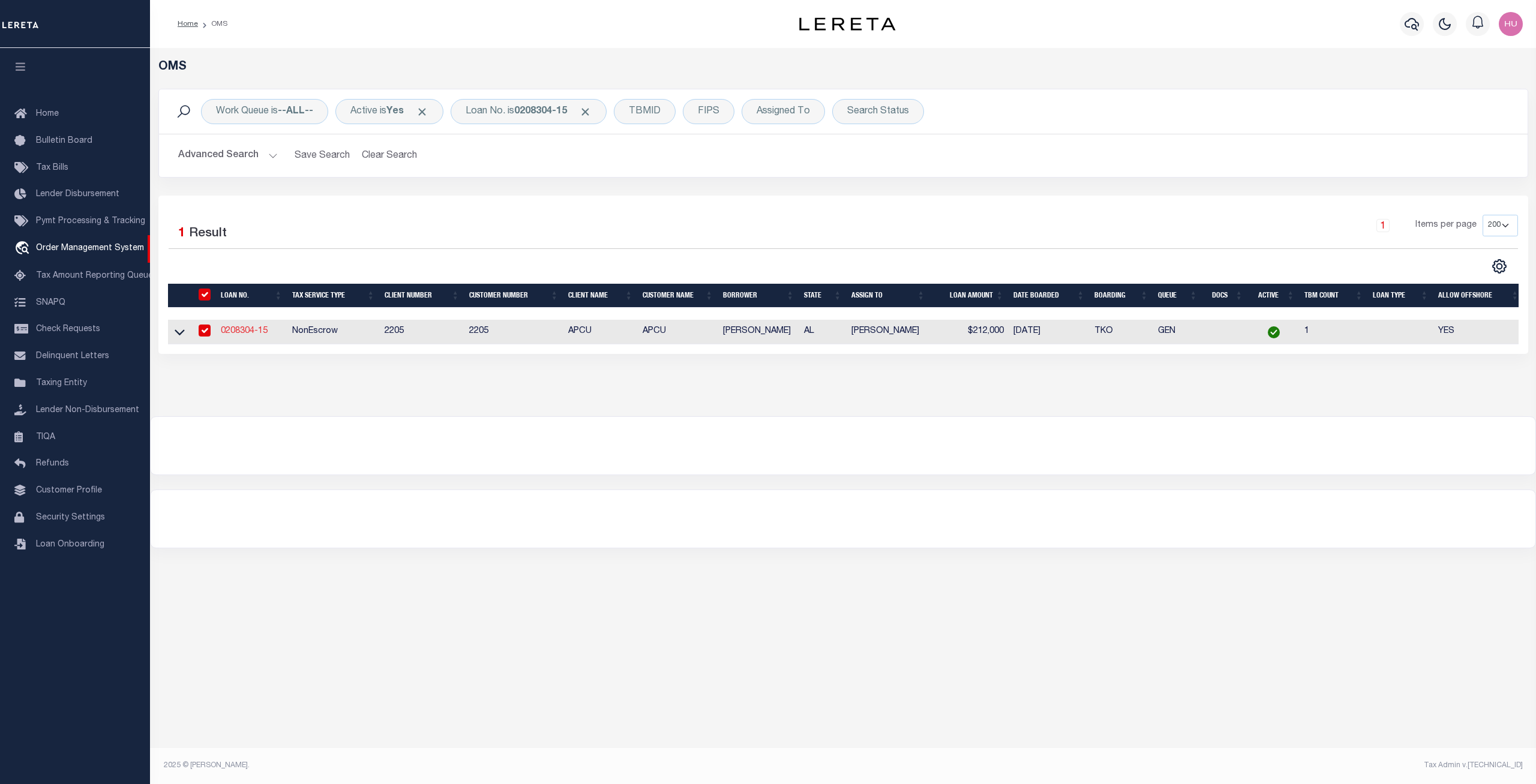
type input "[PERSON_NAME]"
select select
select select "NonEscrow"
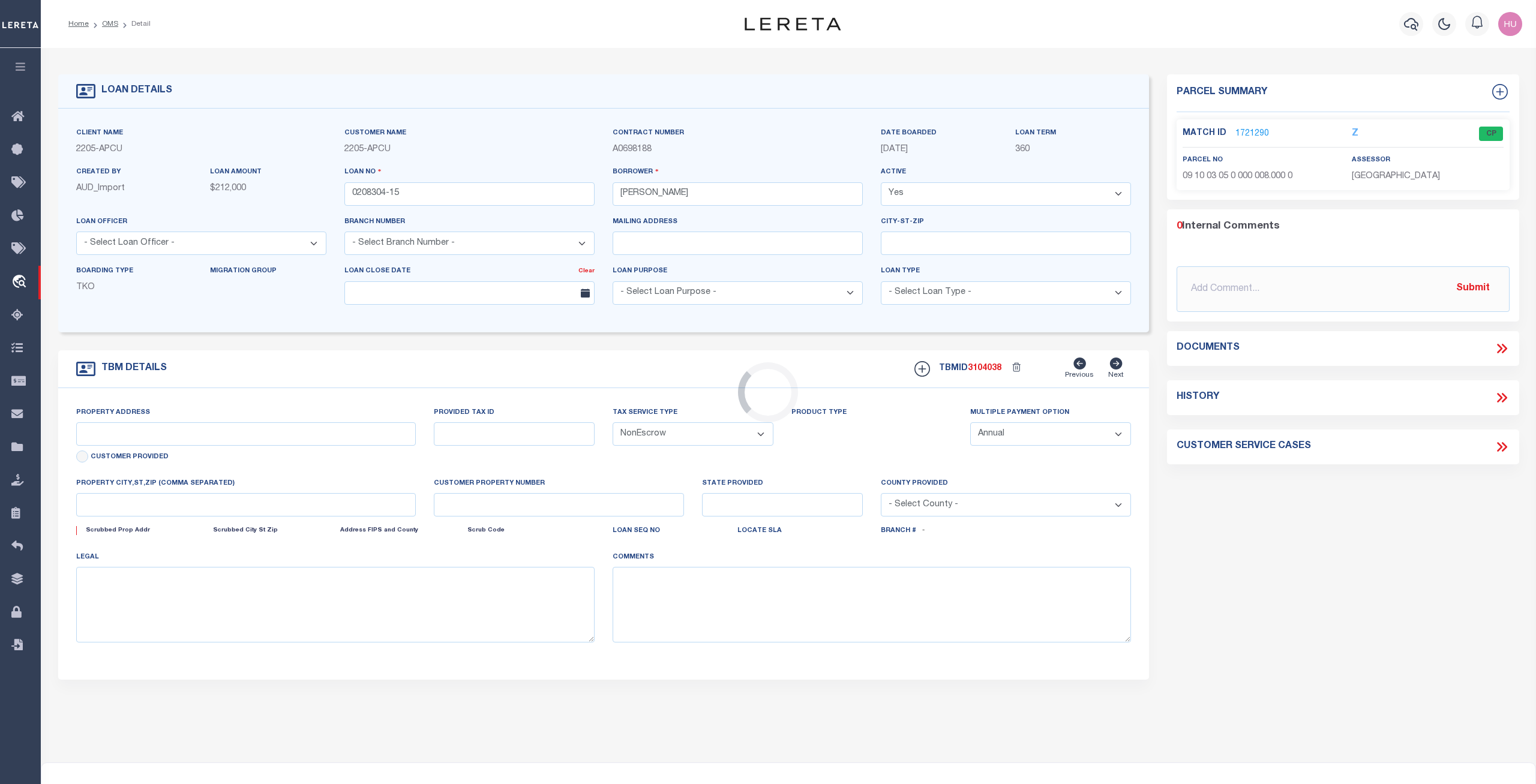
type input "1134 COUNTY ROAD 35"
type input "091003050000008000"
select select
type input "UNION SPRINGS AL 360897514"
type input "AL"
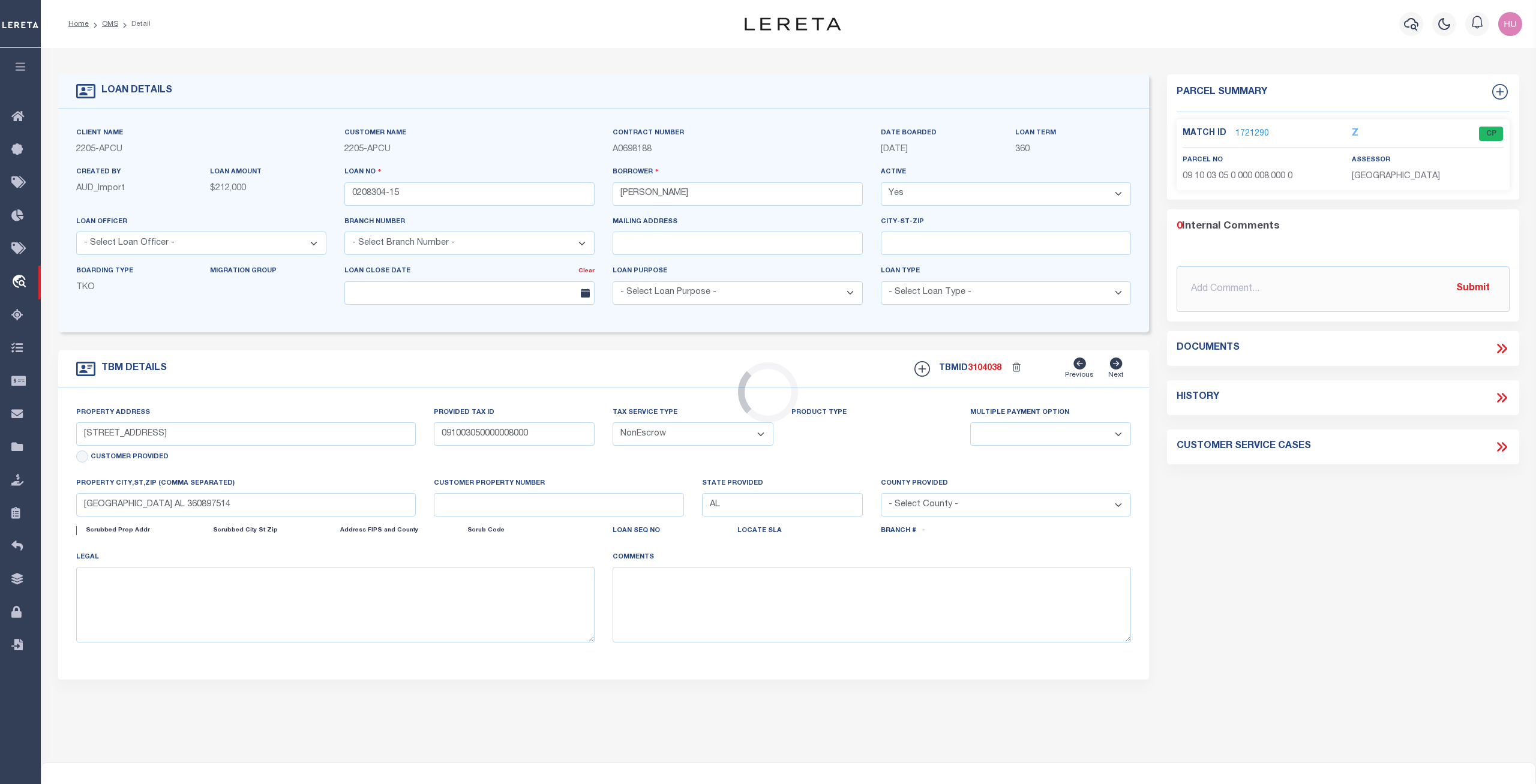
select select
type textarea "Liability subject to parcel provided"
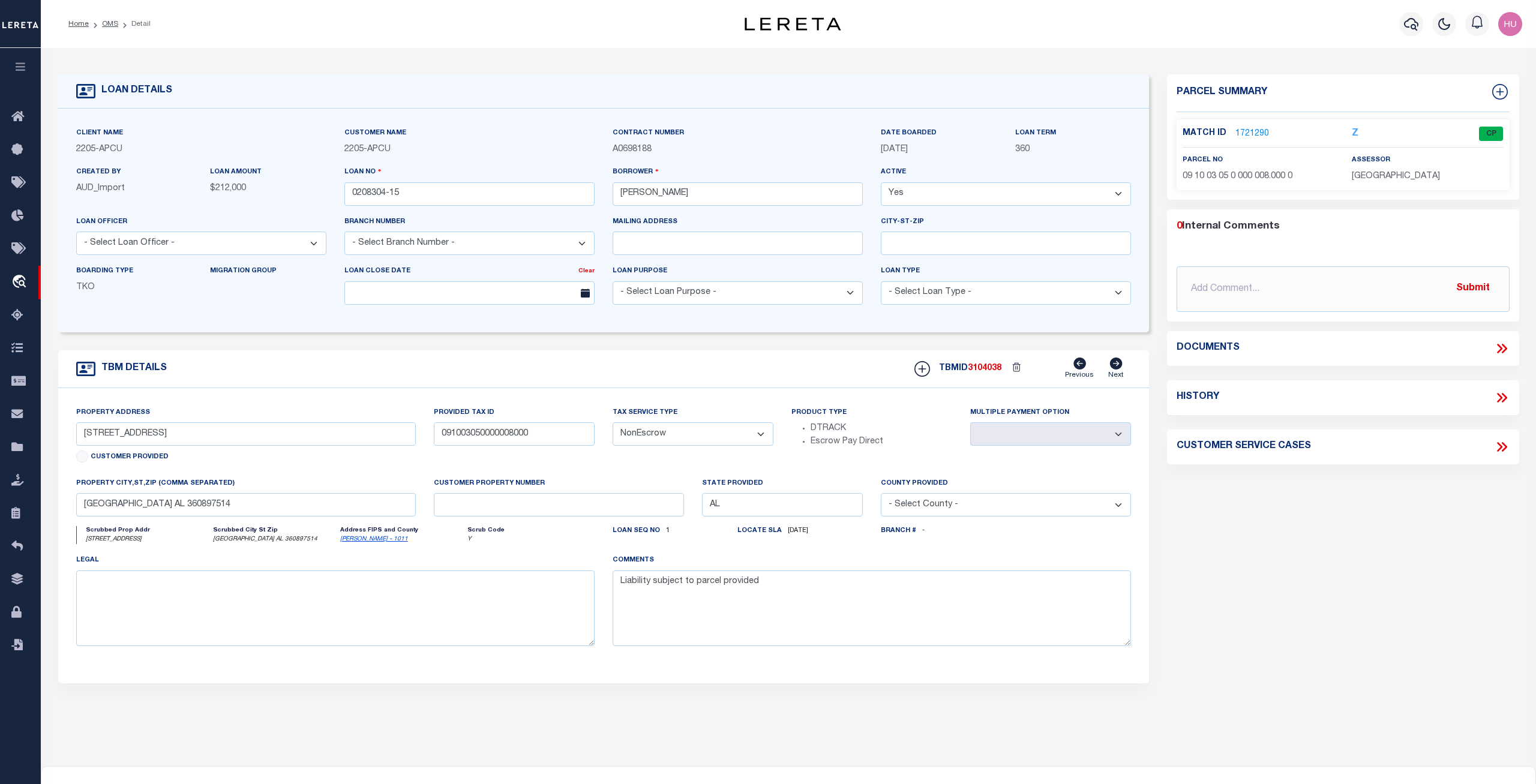
click at [1246, 133] on link "1721290" at bounding box center [1253, 134] width 34 height 13
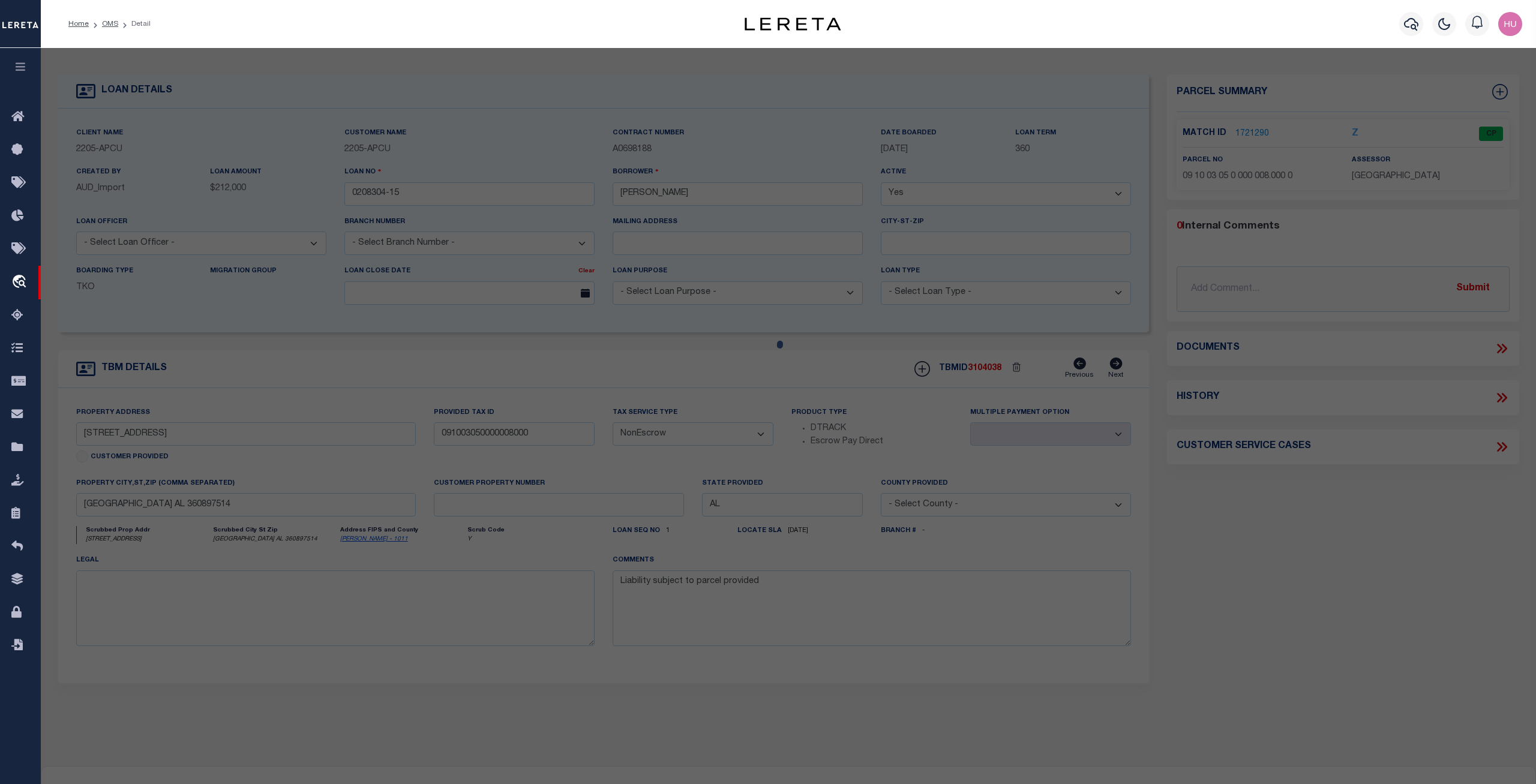
checkbox input "false"
select select "CP"
type input "PENICK FREDERICK D. & SHIRLEY"
select select
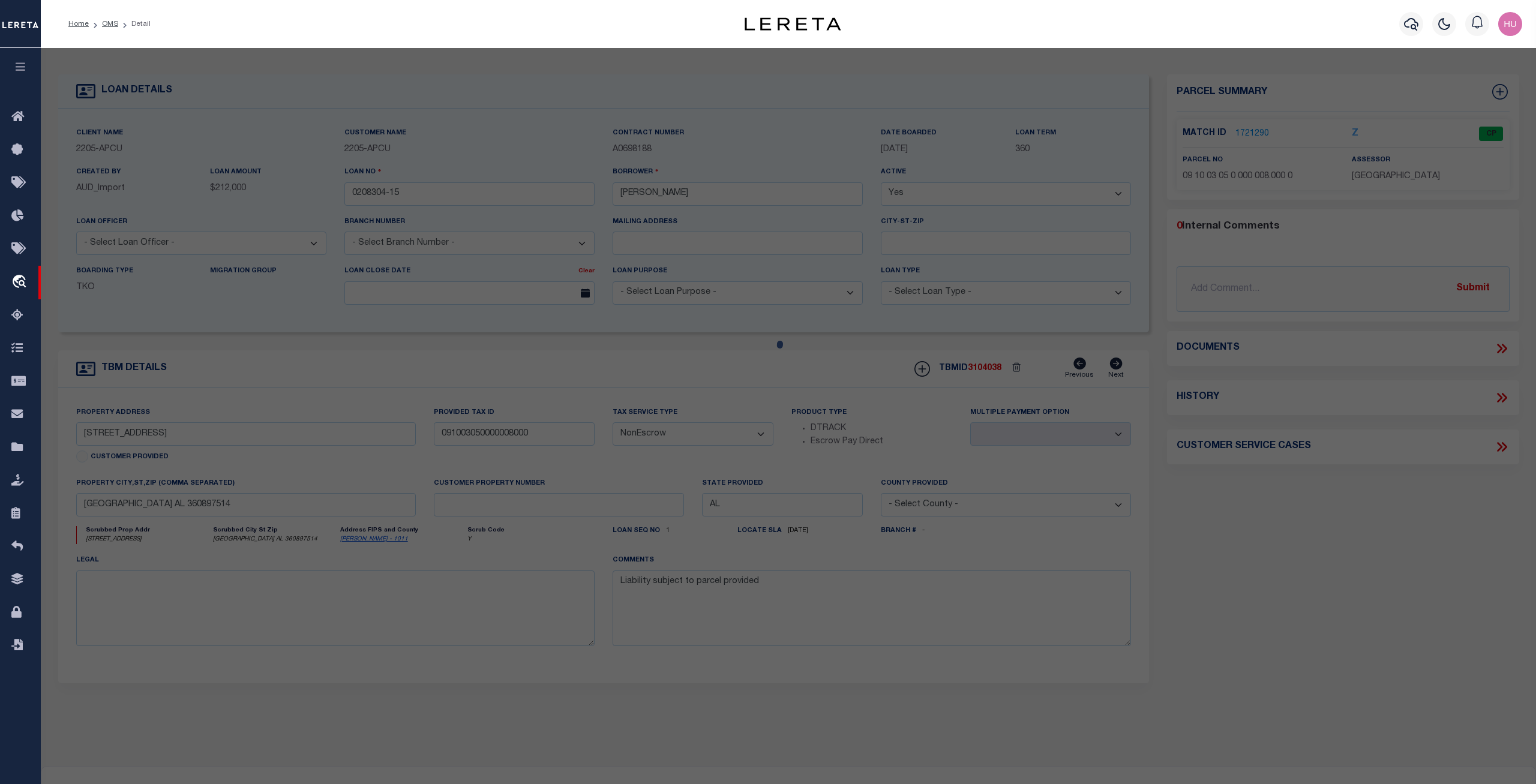
type input "1134 CO RD 35"
type input "Union Springs AL 36089"
type textarea "Deed Acres: 89.00"
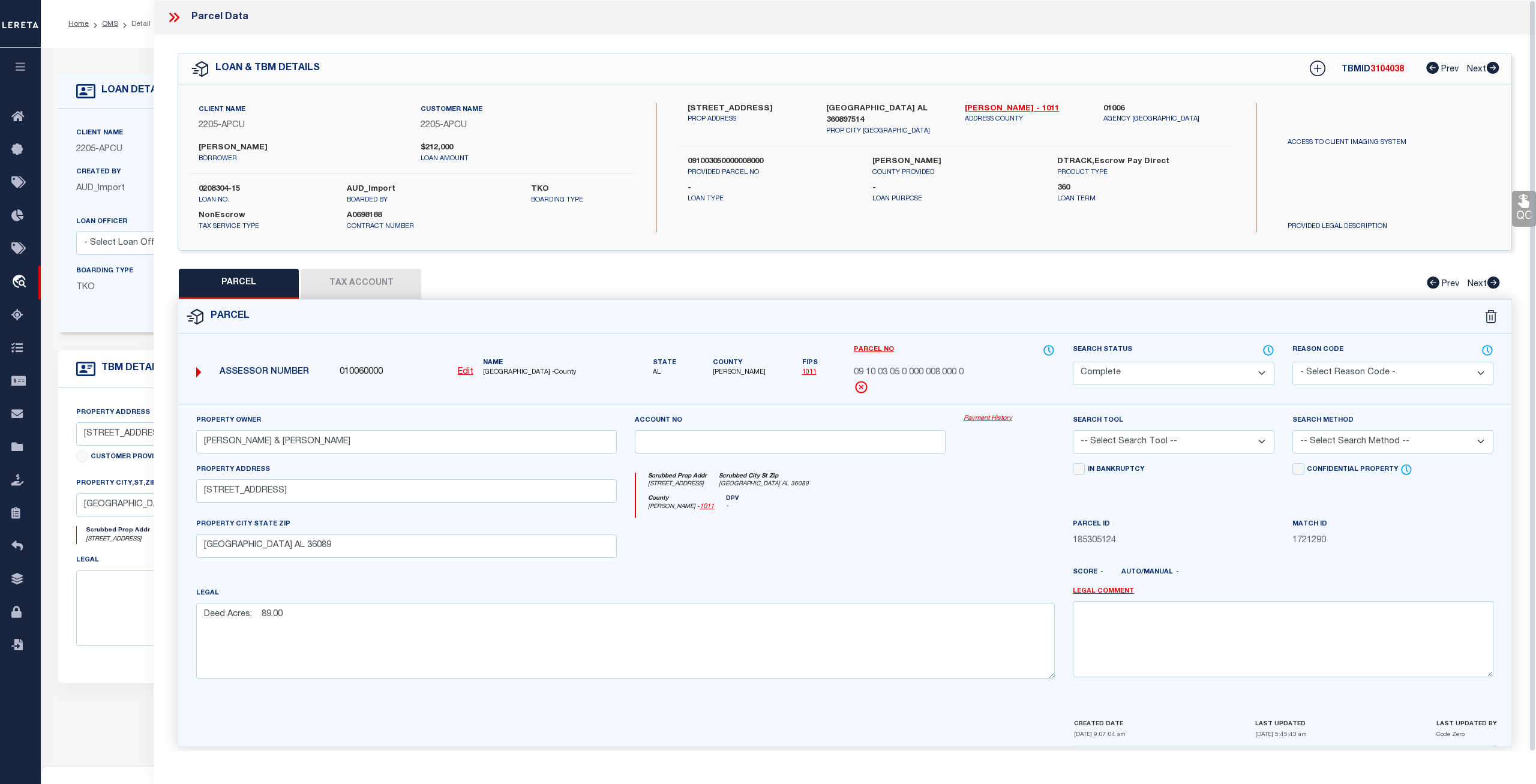
click at [367, 278] on button "Tax Account" at bounding box center [361, 284] width 120 height 30
select select "100"
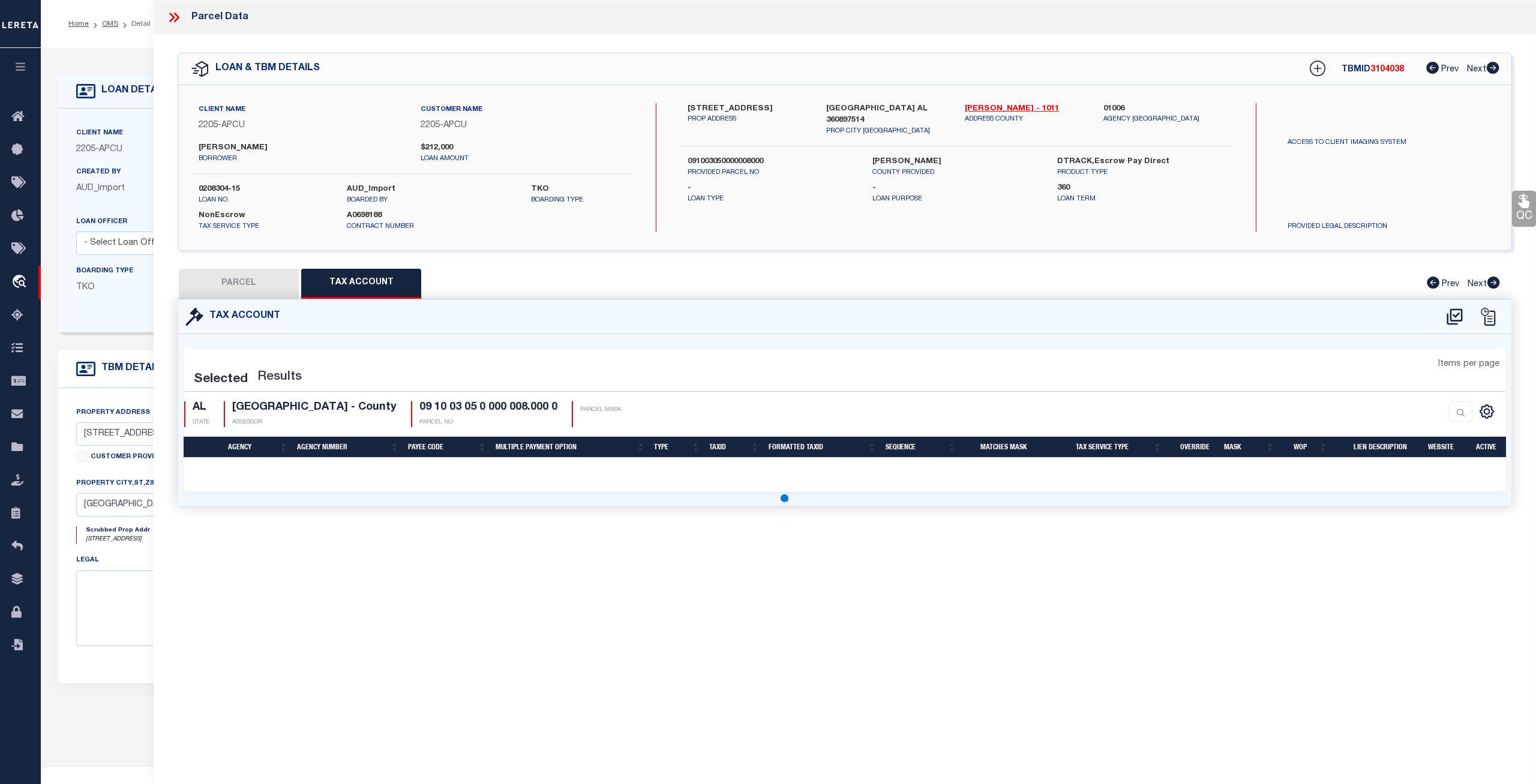
select select "100"
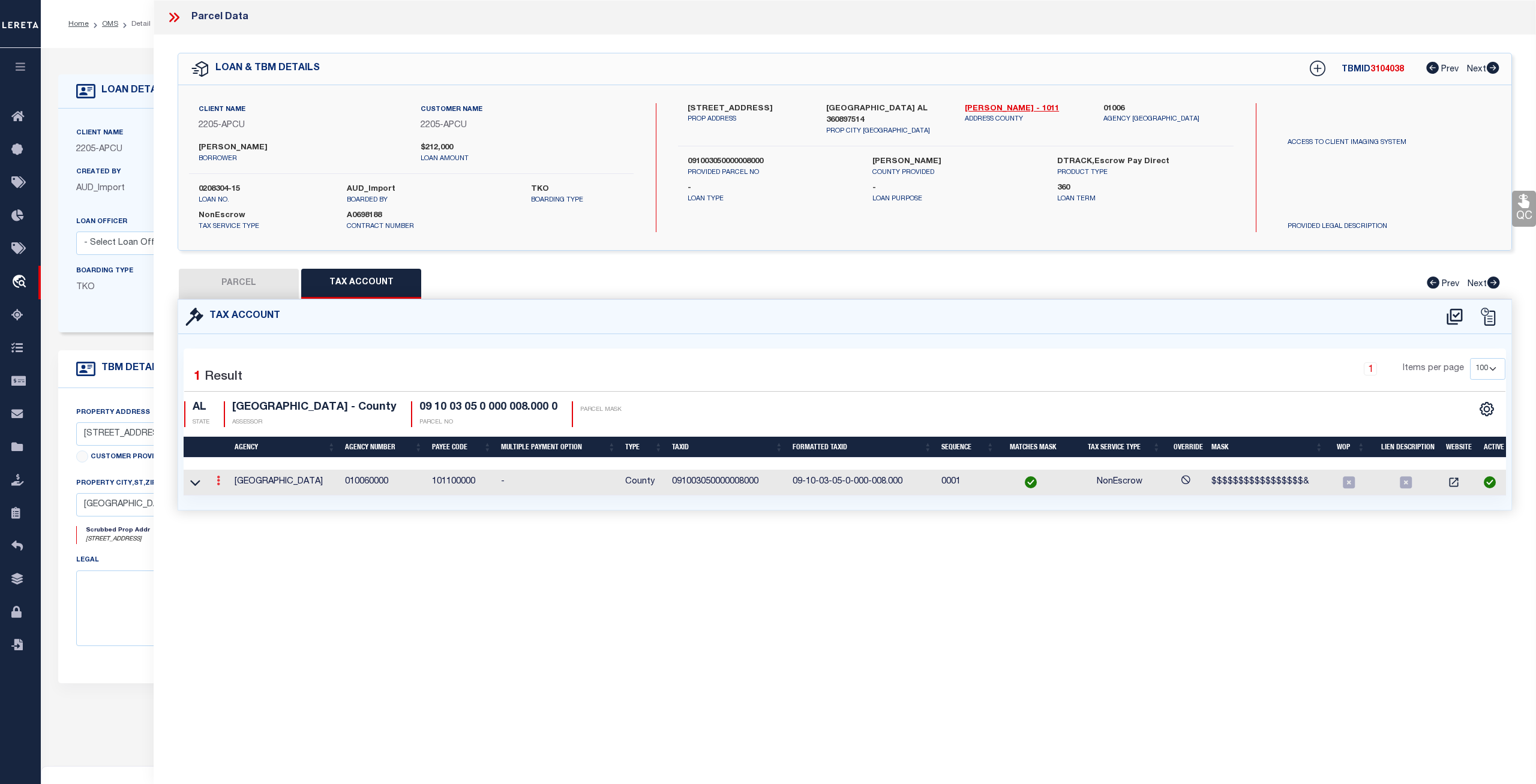
click at [219, 481] on icon at bounding box center [218, 480] width 3 height 9
click at [218, 482] on icon at bounding box center [218, 480] width 3 height 9
click at [192, 482] on icon at bounding box center [195, 482] width 10 height 6
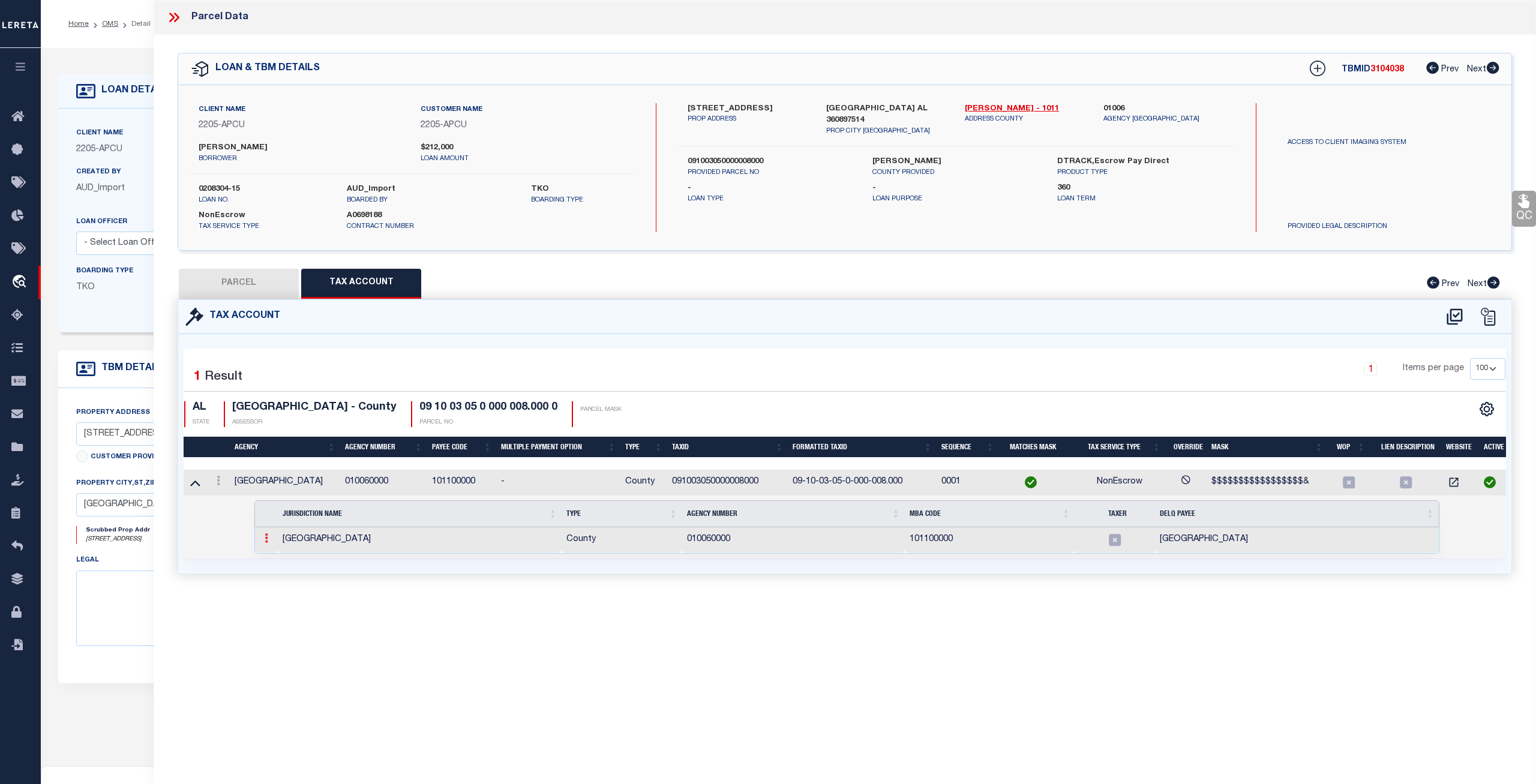
click at [267, 540] on icon at bounding box center [267, 537] width 3 height 9
click at [267, 540] on icon at bounding box center [267, 537] width 3 height 9
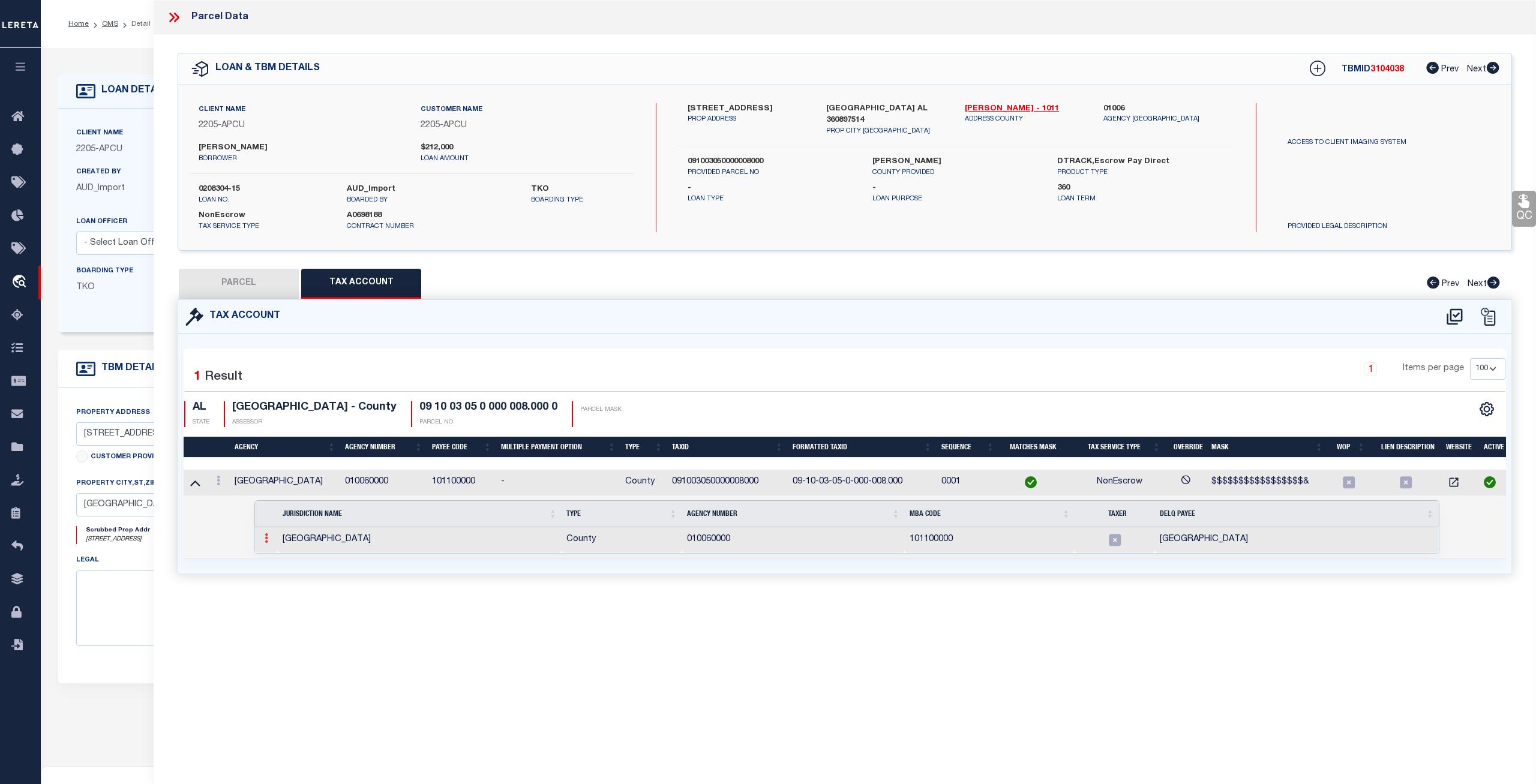
click at [267, 540] on icon at bounding box center [267, 537] width 3 height 9
click at [219, 484] on icon at bounding box center [218, 480] width 3 height 9
click at [219, 483] on icon at bounding box center [218, 480] width 3 height 9
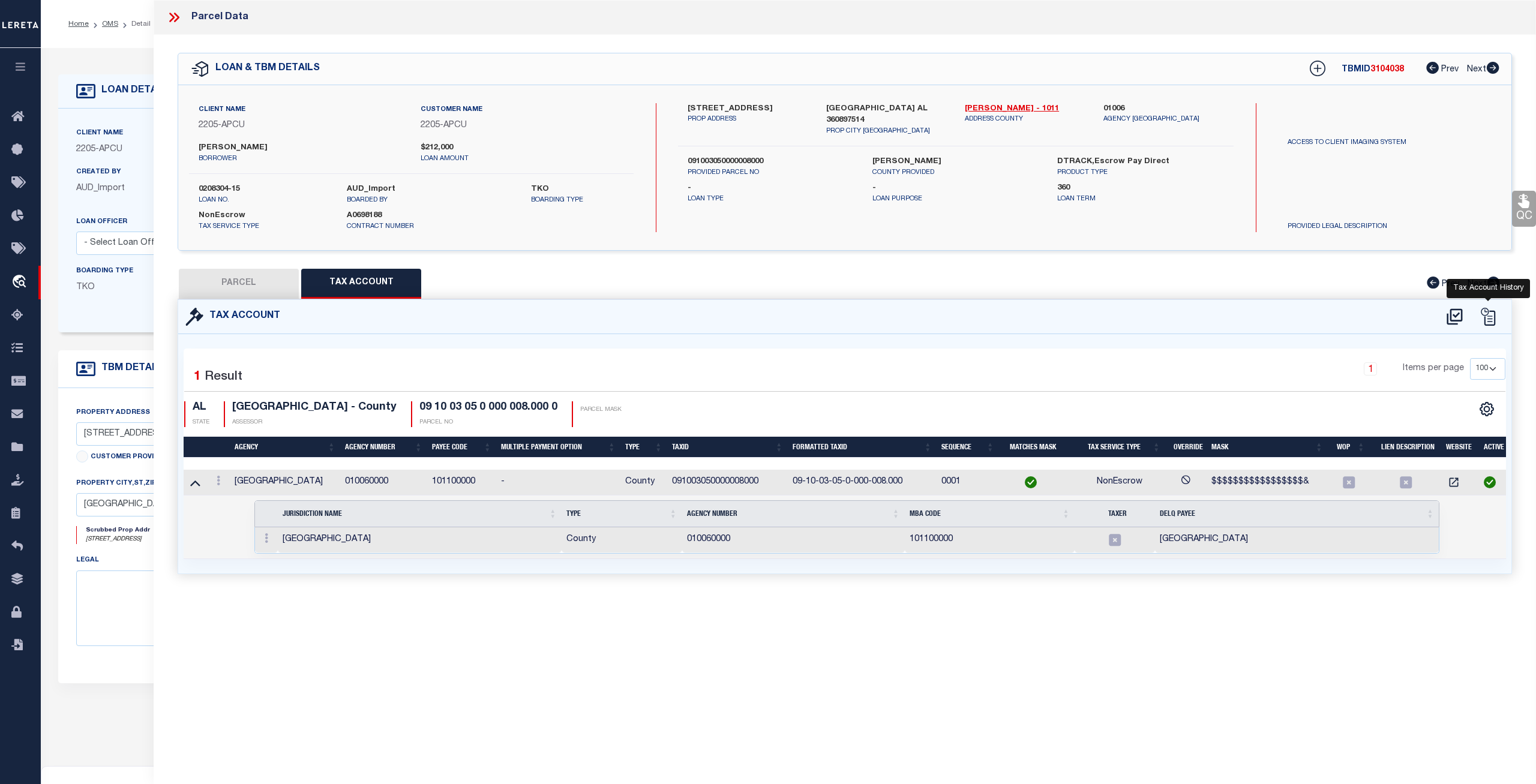
click at [1494, 315] on icon at bounding box center [1487, 316] width 18 height 18
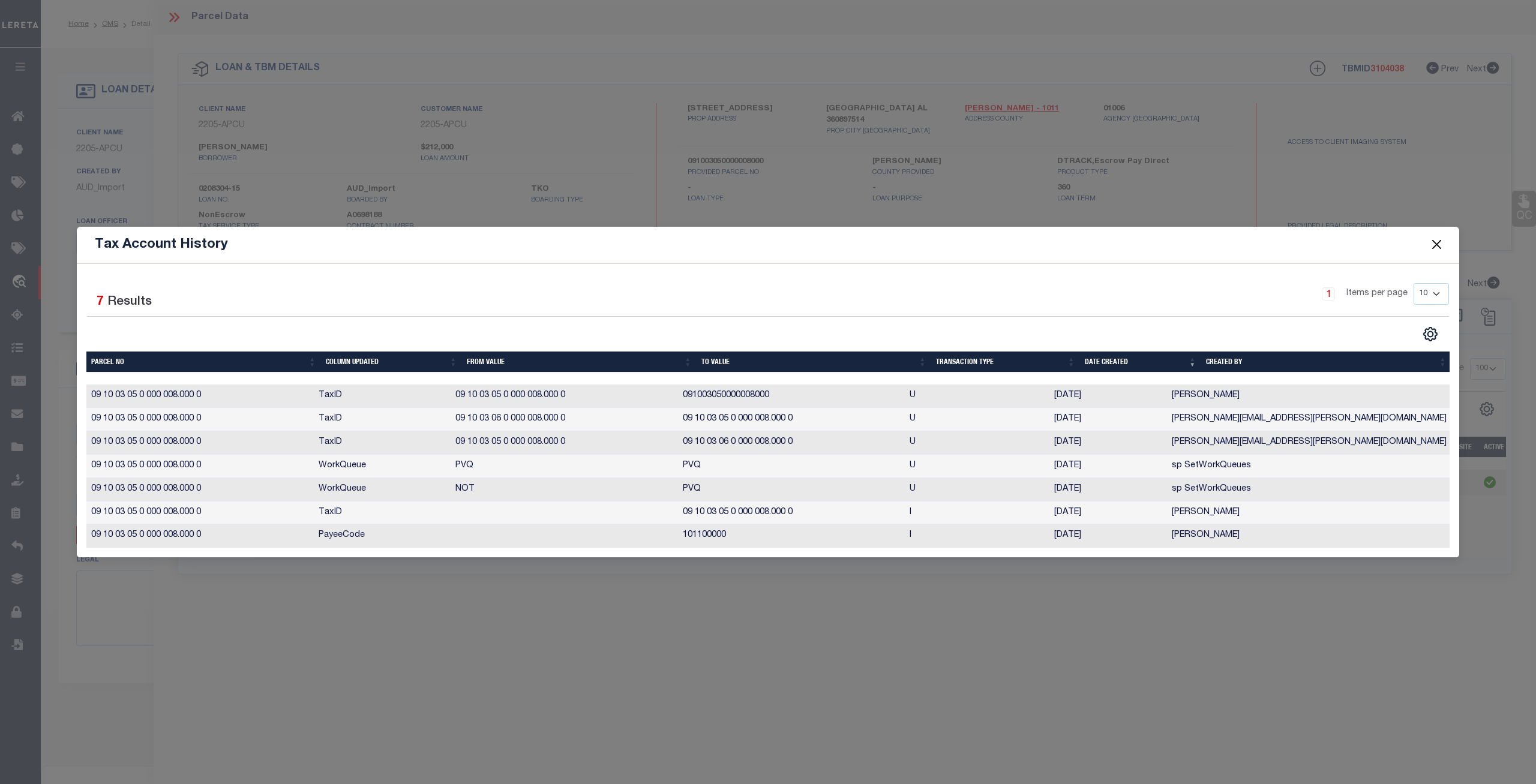
click at [1440, 247] on button "Close" at bounding box center [1436, 244] width 15 height 15
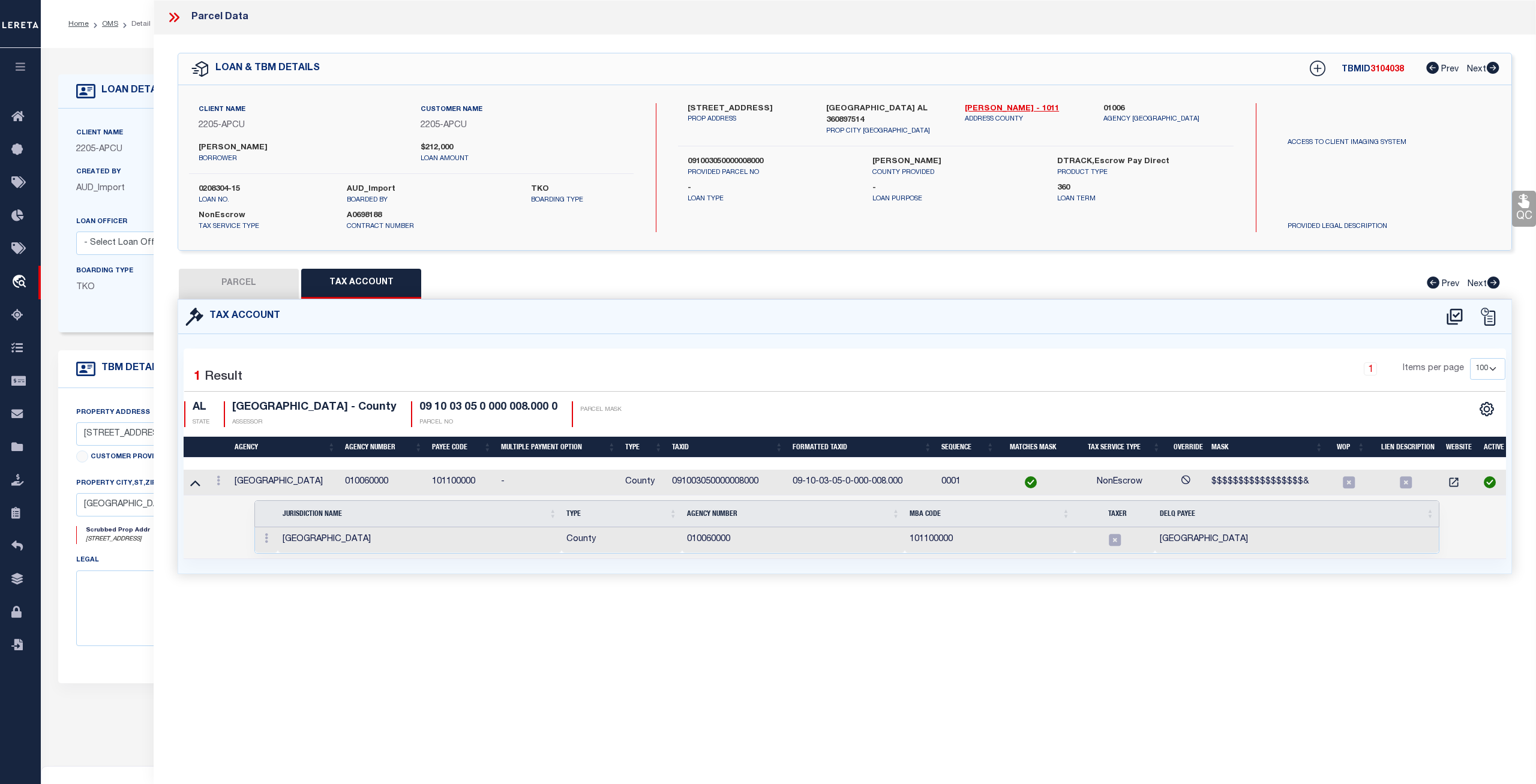
click at [176, 15] on icon at bounding box center [176, 17] width 5 height 9
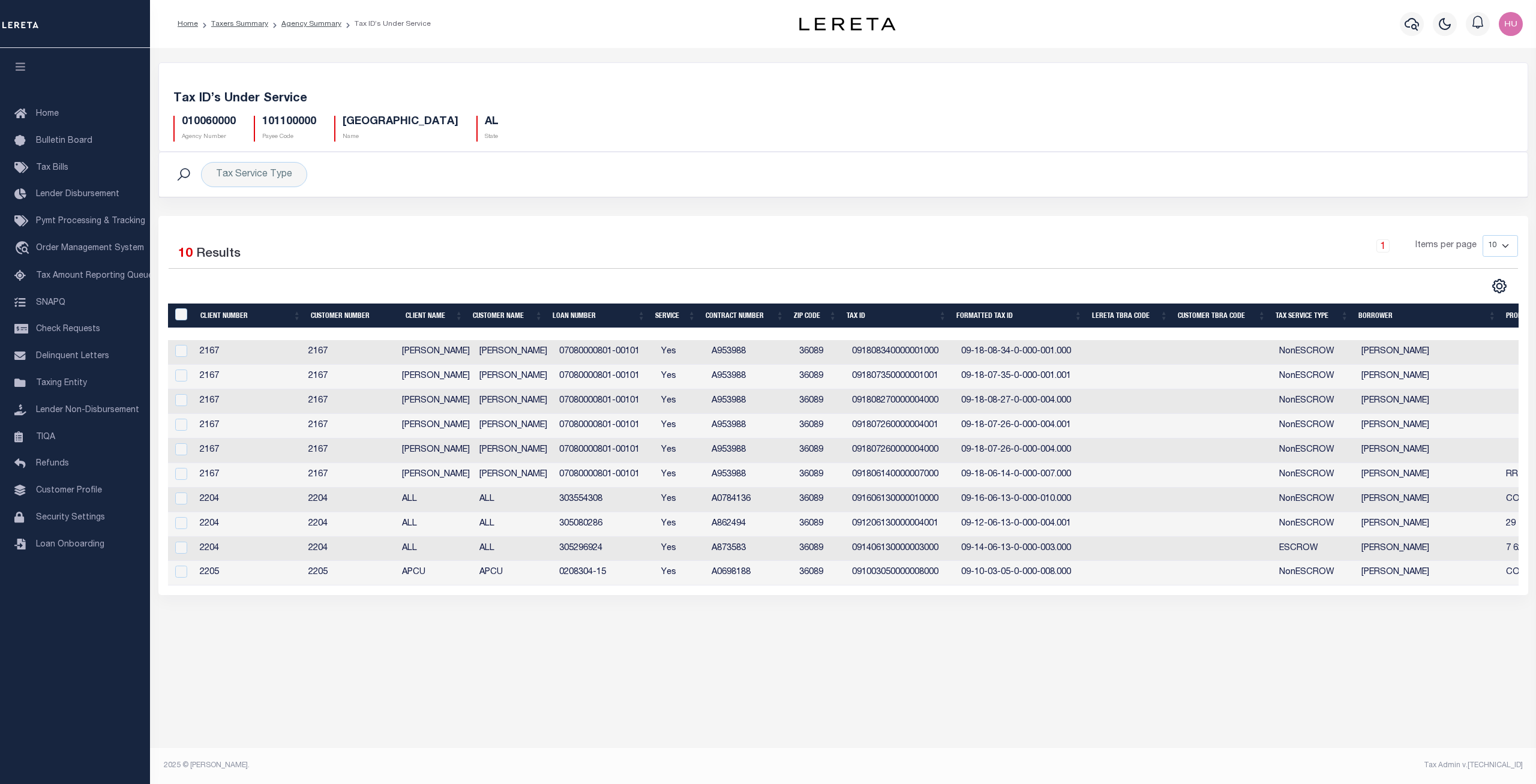
click at [1483, 235] on select "10 25 50 100" at bounding box center [1501, 246] width 35 height 22
select select "100"
click option "100" at bounding box center [0, 0] width 0 height 0
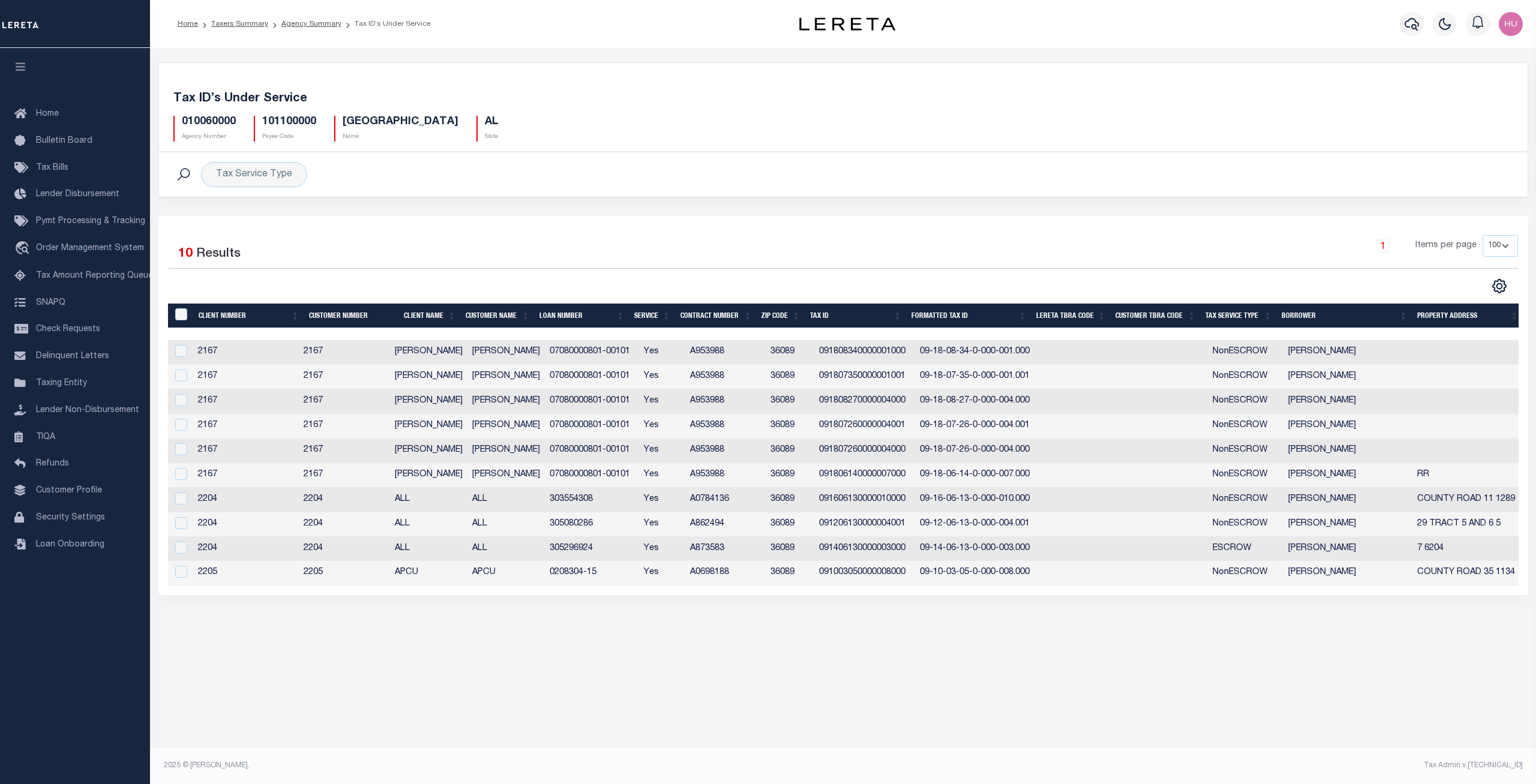
click at [882, 575] on td "091003050000008000" at bounding box center [865, 572] width 101 height 24
checkbox input "false"
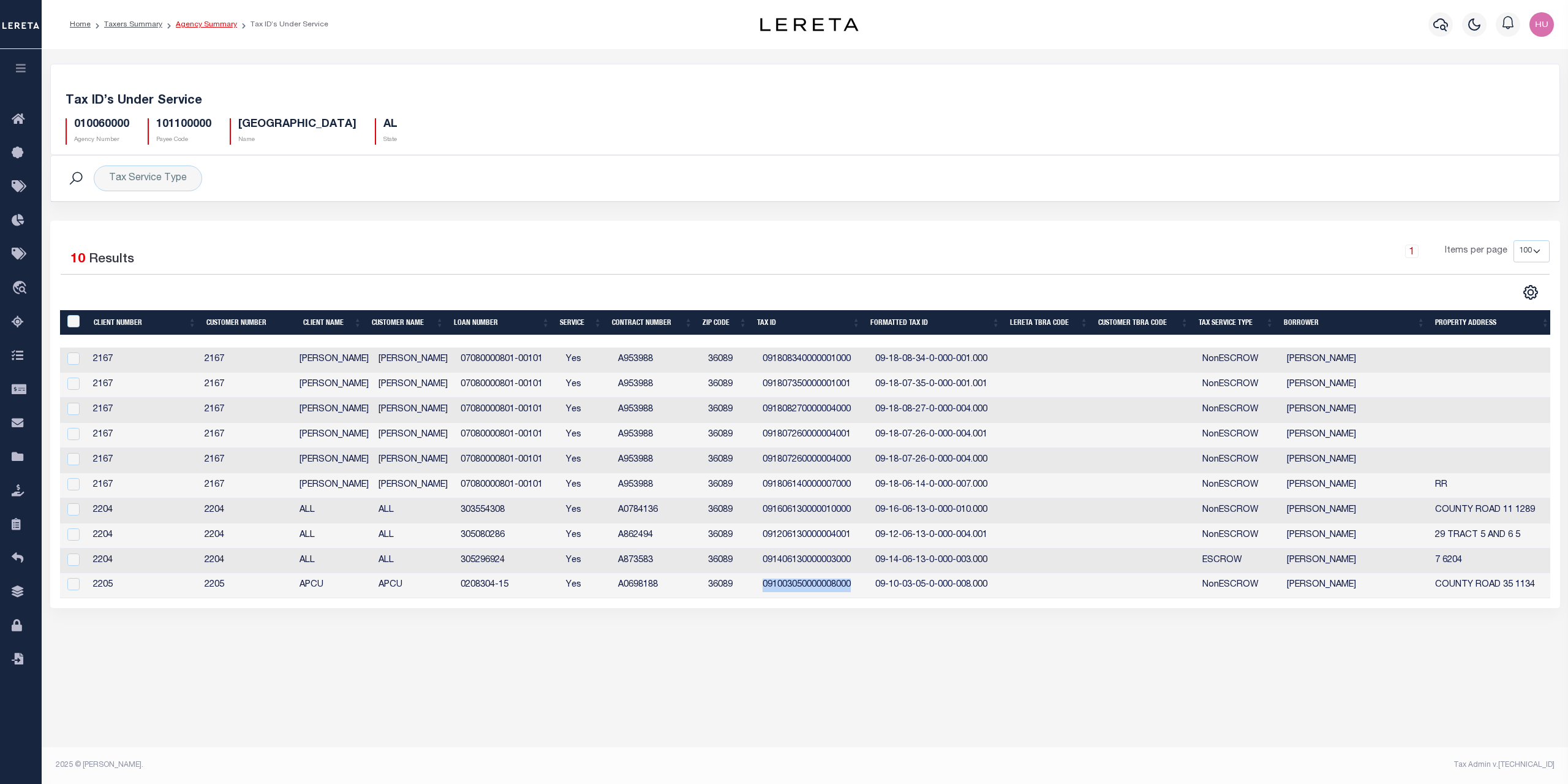
click at [209, 23] on link "Agency Summary" at bounding box center [206, 24] width 61 height 8
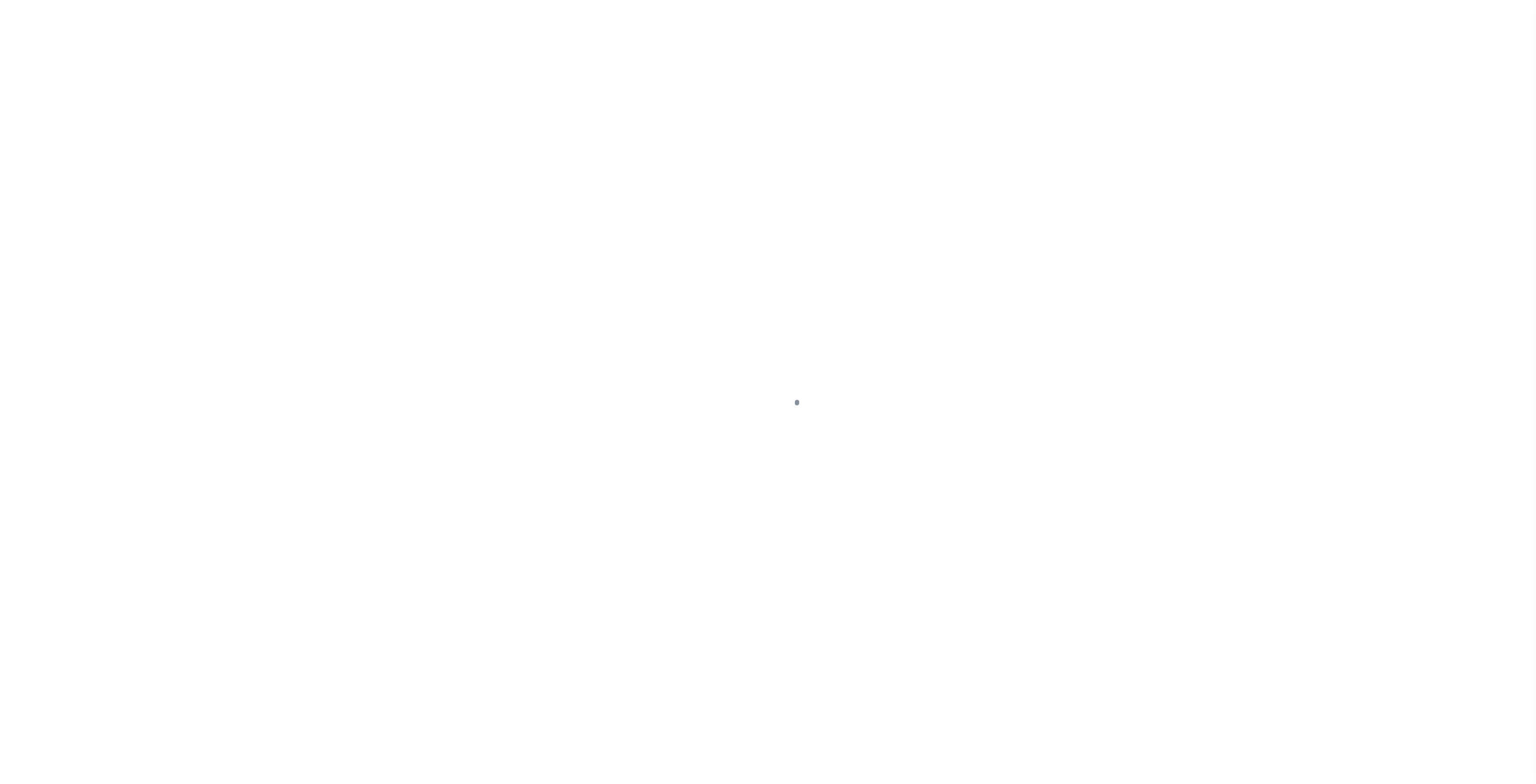
select select "NonEscrow"
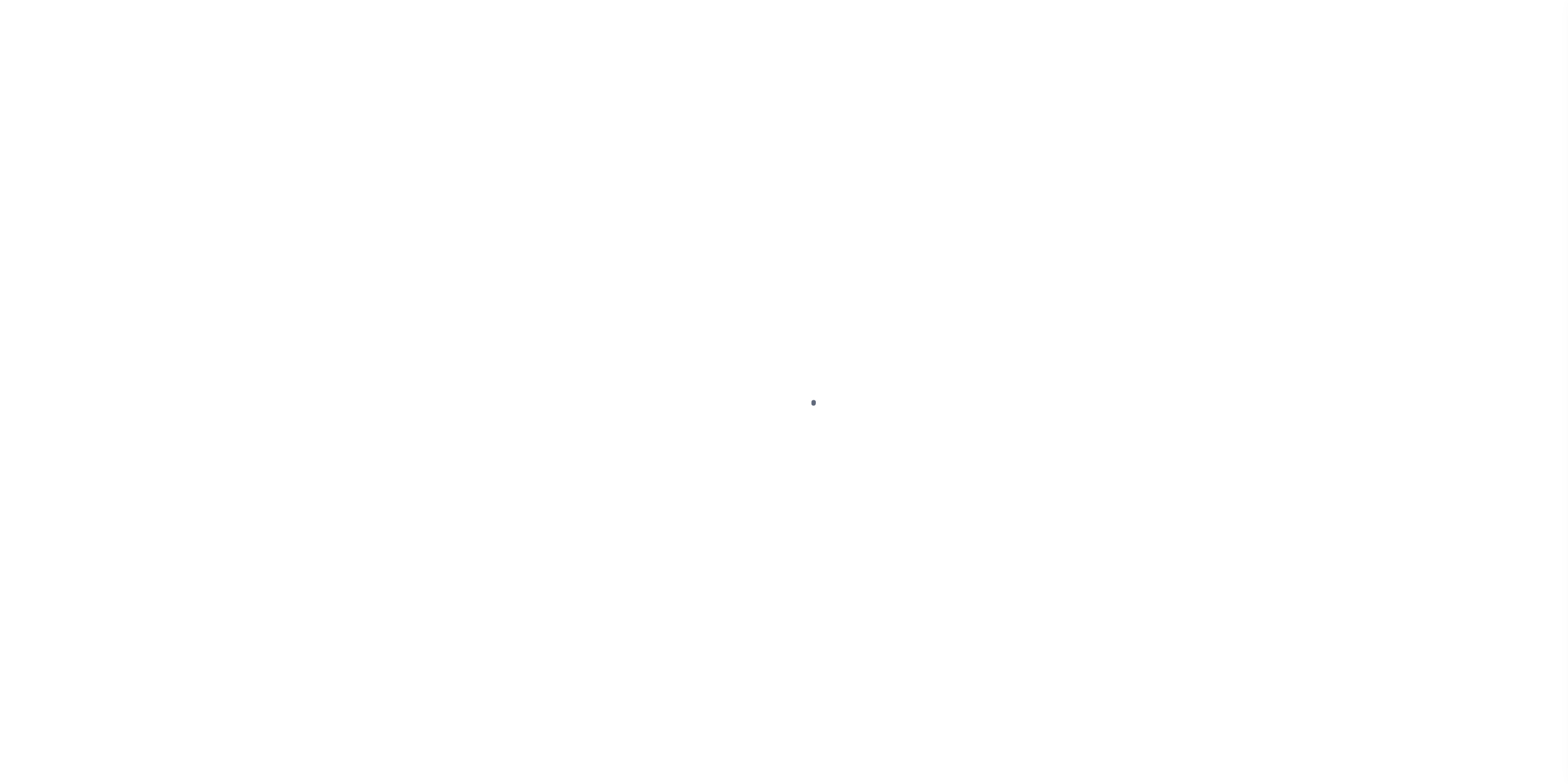
select select "NonEscrow"
select select
select select "NonEscrow"
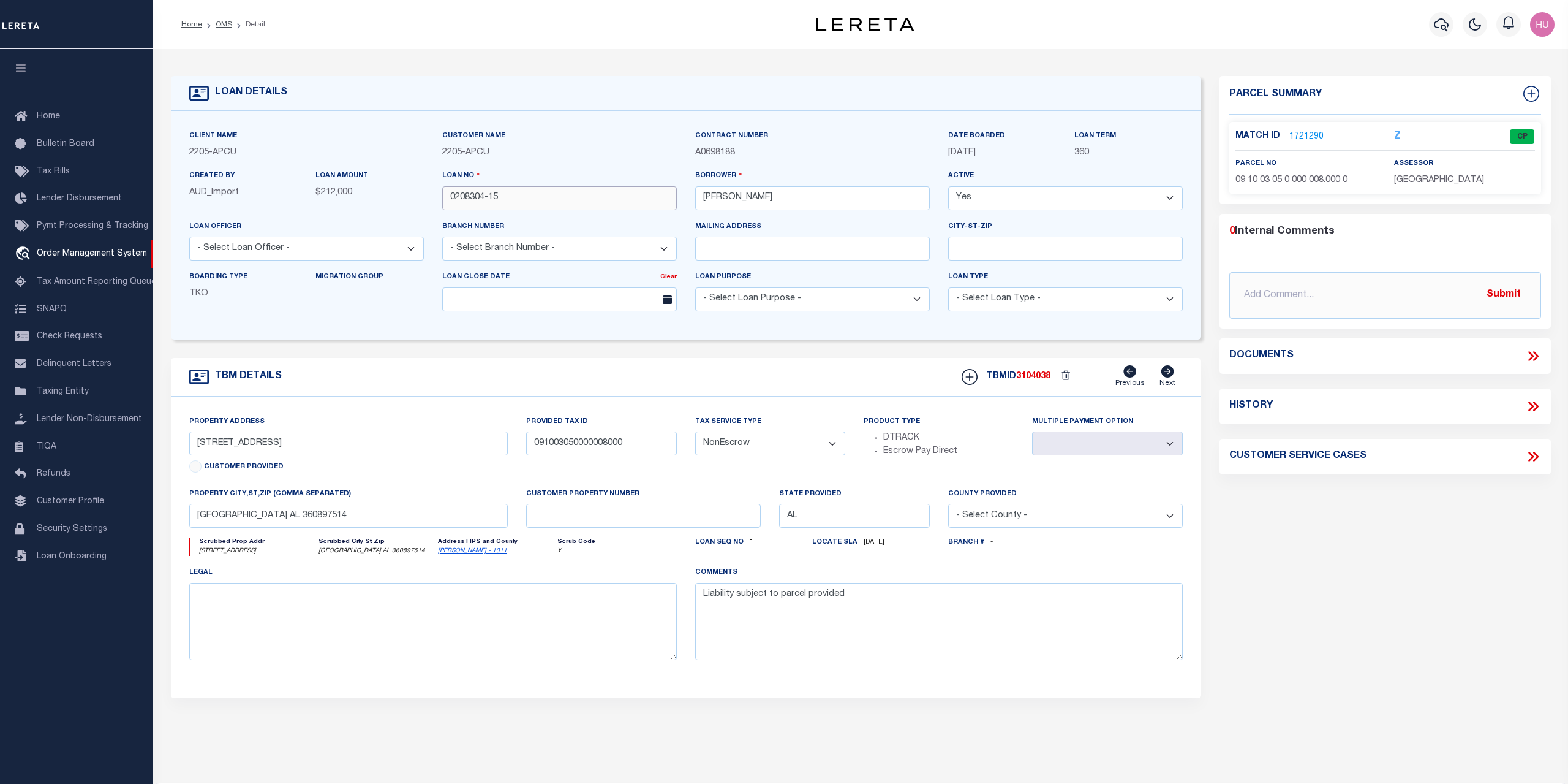
drag, startPoint x: 478, startPoint y: 199, endPoint x: 439, endPoint y: 200, distance: 39.0
click at [443, 200] on input "0208304-15" at bounding box center [560, 198] width 234 height 24
click at [1169, 375] on icon at bounding box center [1168, 371] width 13 height 12
click at [1299, 132] on link "1721290" at bounding box center [1306, 137] width 34 height 13
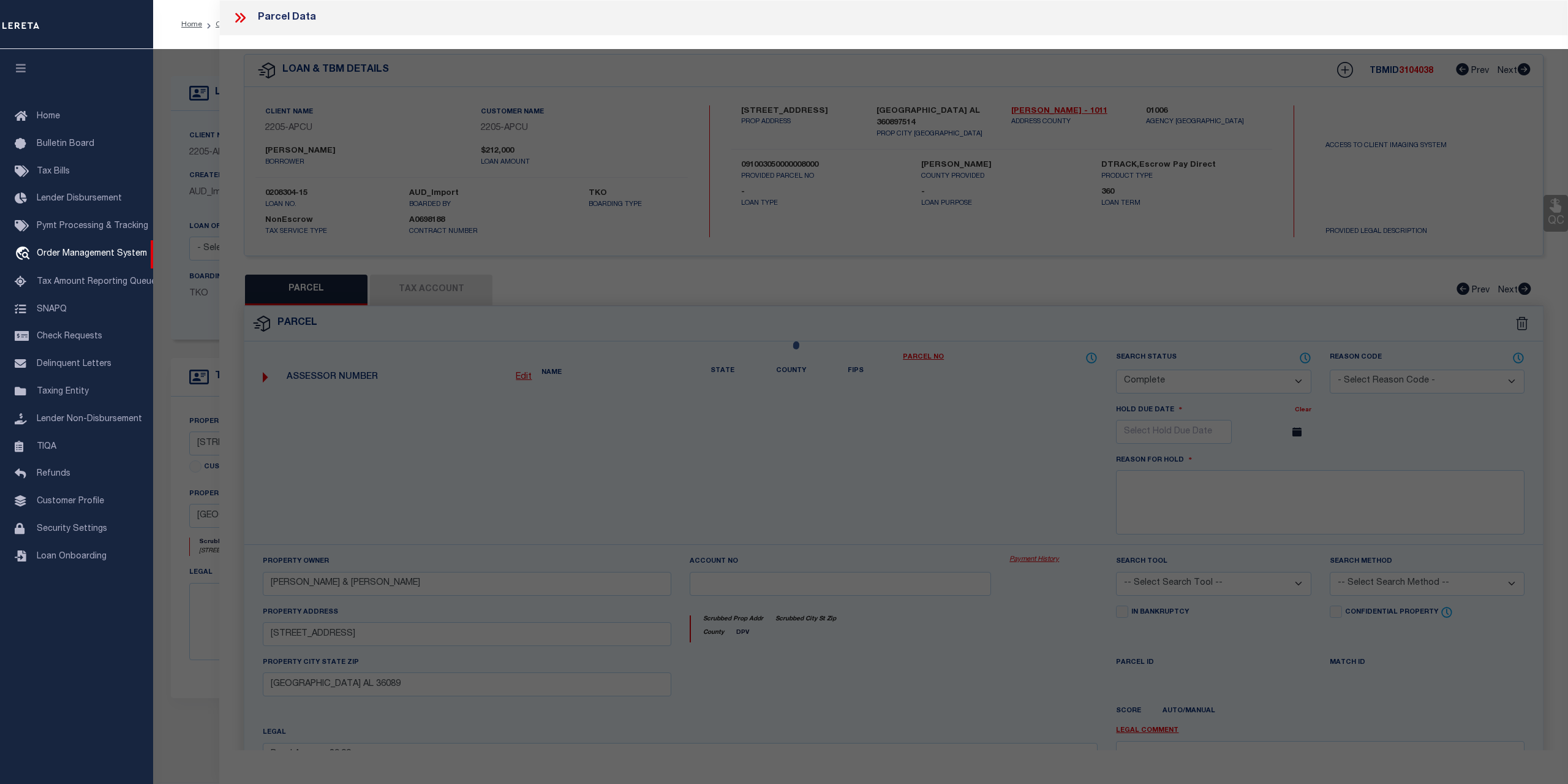
select select "AS"
checkbox input "false"
select select "CP"
type input "[PERSON_NAME] & [PERSON_NAME]"
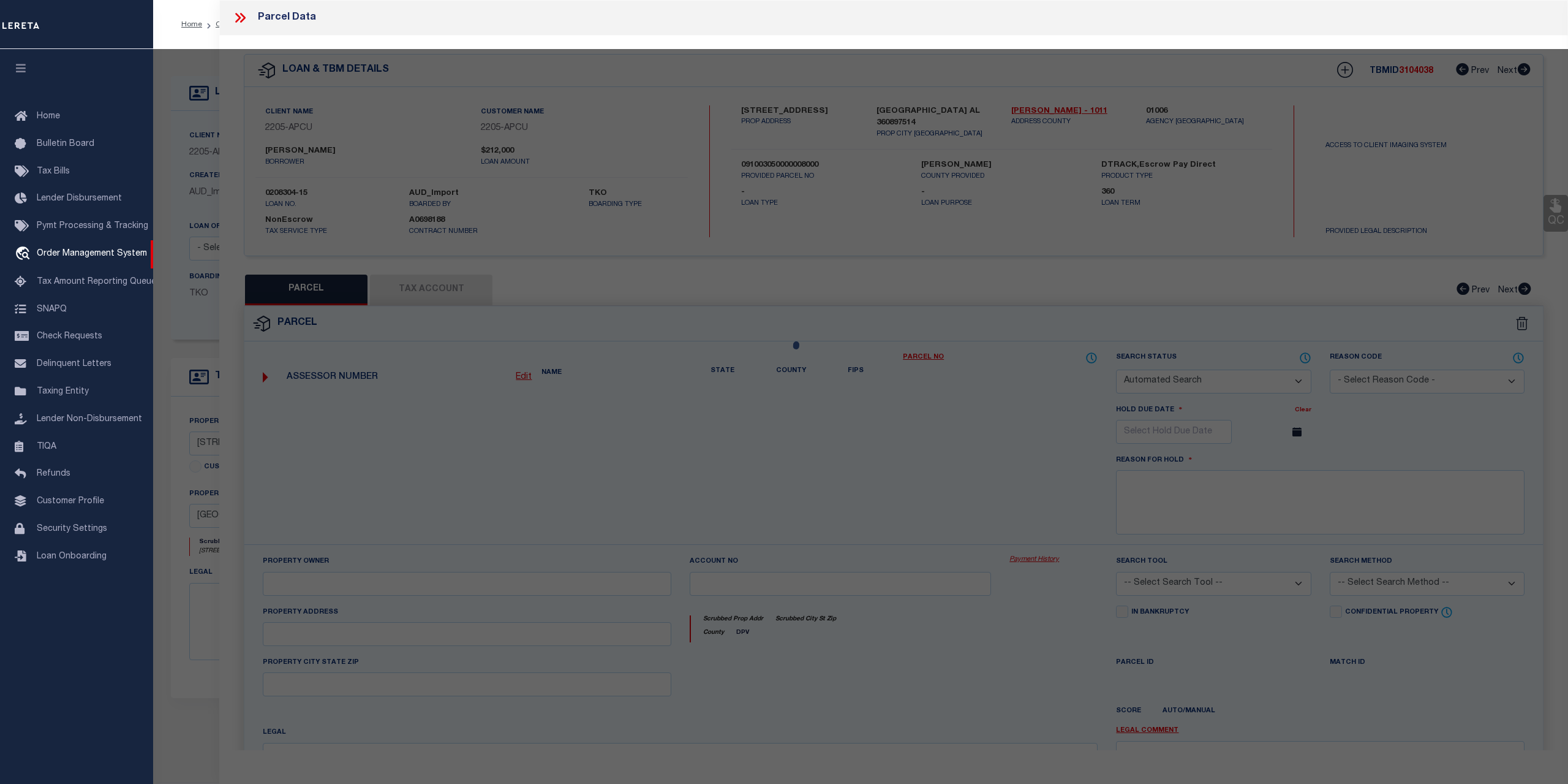
select select
type input "[STREET_ADDRESS]"
type input "[GEOGRAPHIC_DATA] AL 36089"
type textarea "Deed Acres: 89.00"
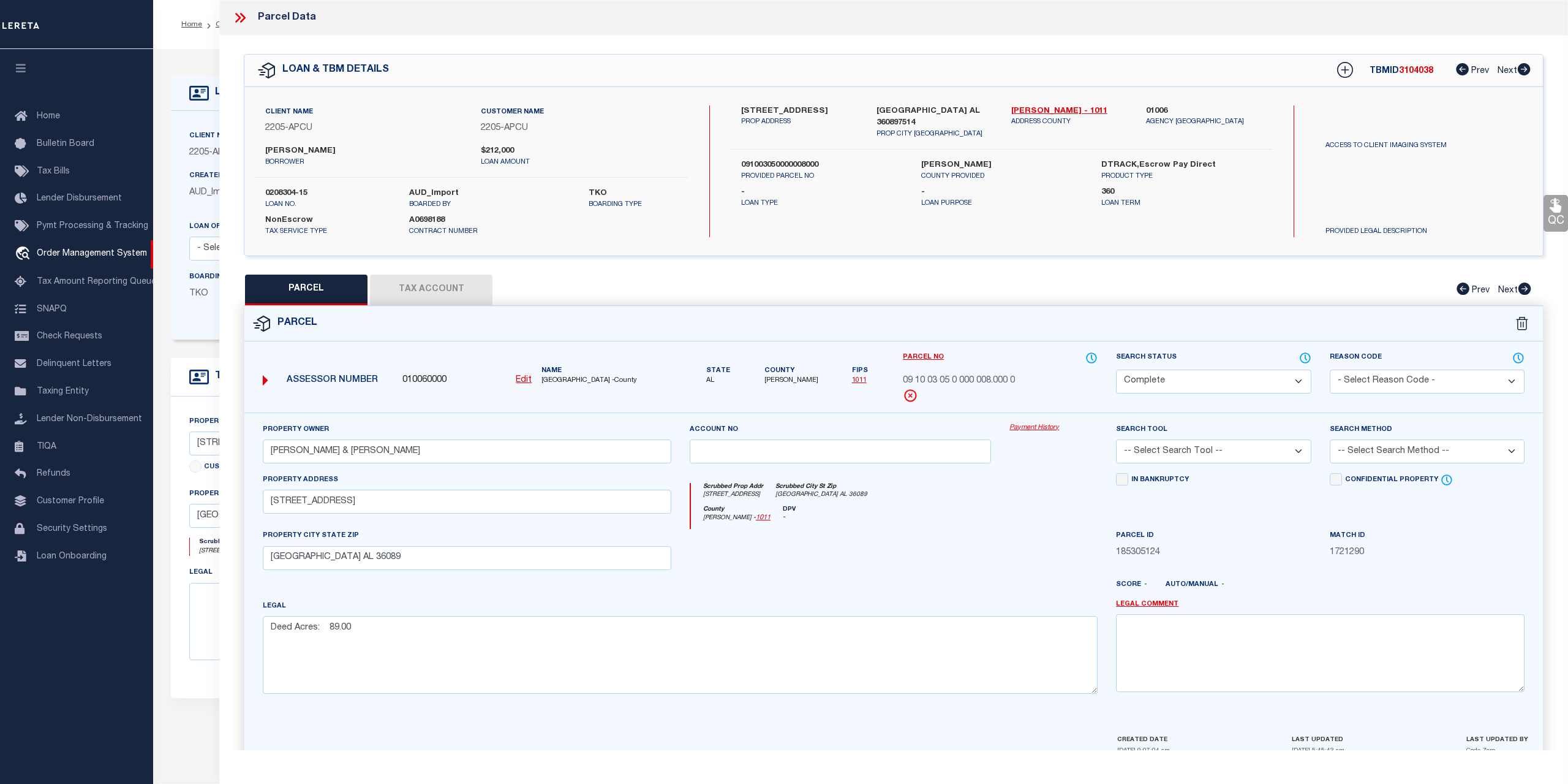
click at [431, 284] on button "Tax Account" at bounding box center [431, 290] width 122 height 31
select select "100"
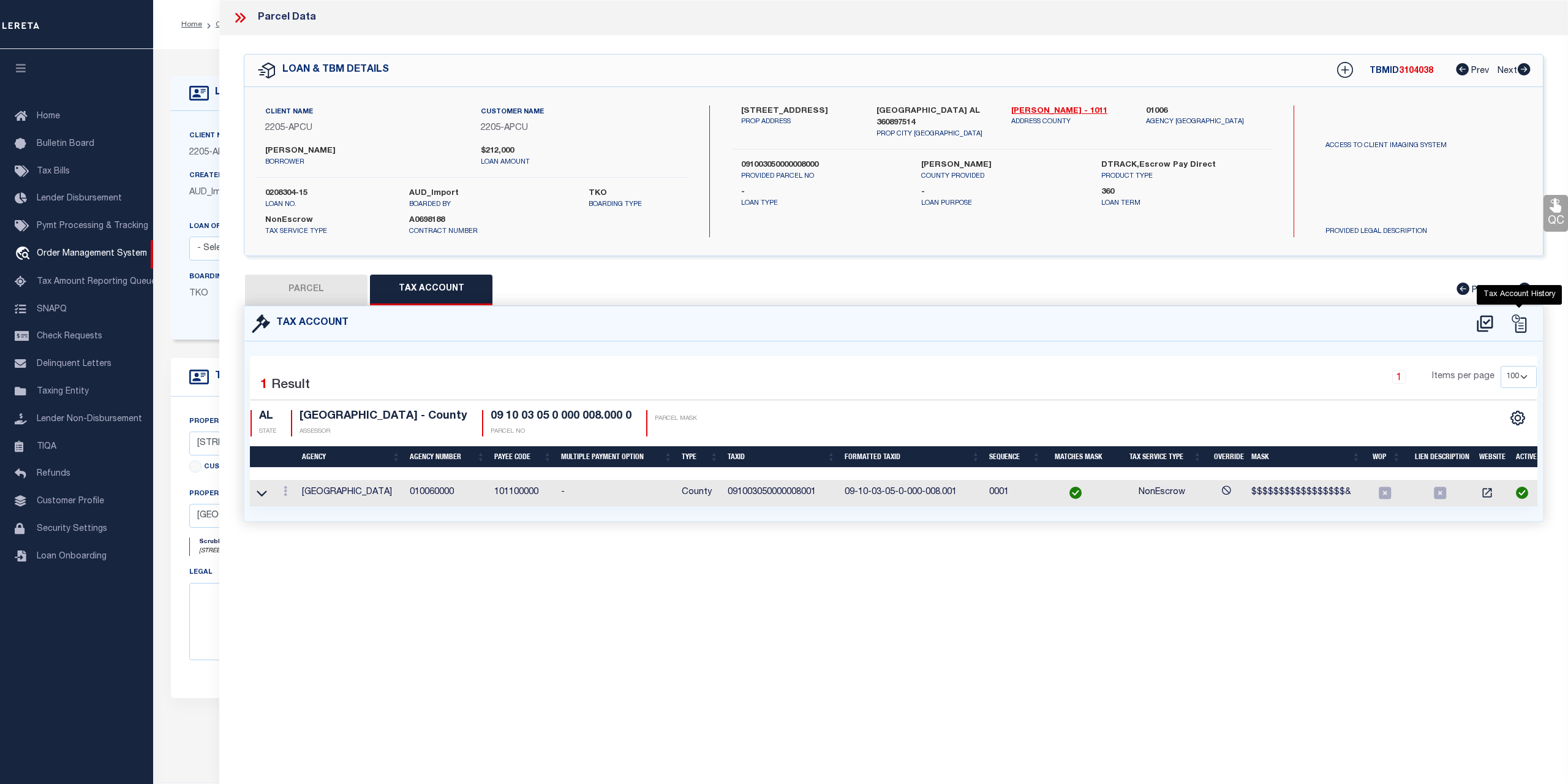
click at [1525, 320] on icon "" at bounding box center [1518, 323] width 18 height 18
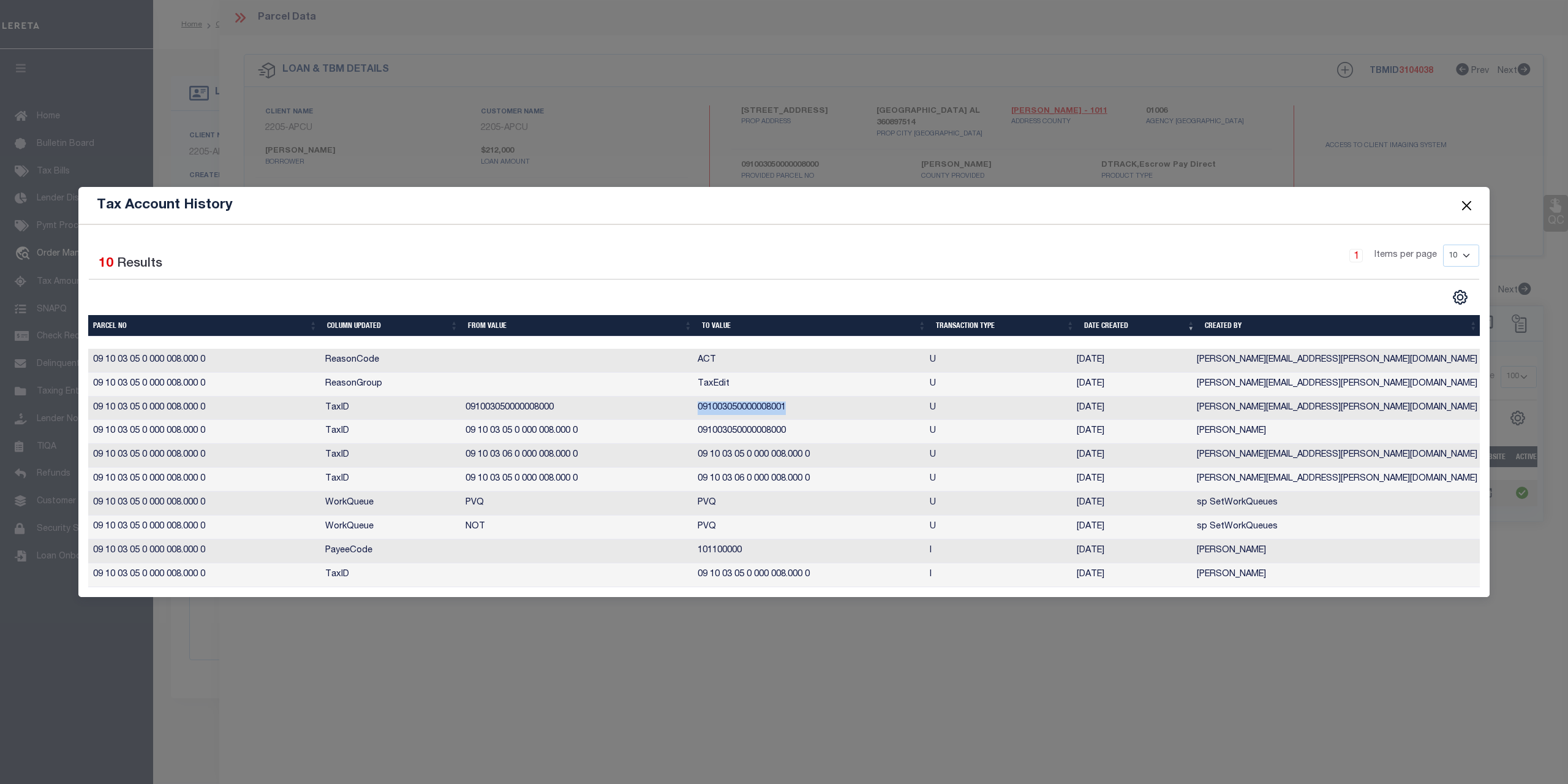
drag, startPoint x: 796, startPoint y: 407, endPoint x: 700, endPoint y: 409, distance: 96.0
click at [700, 409] on td "091003050000008001" at bounding box center [809, 408] width 232 height 24
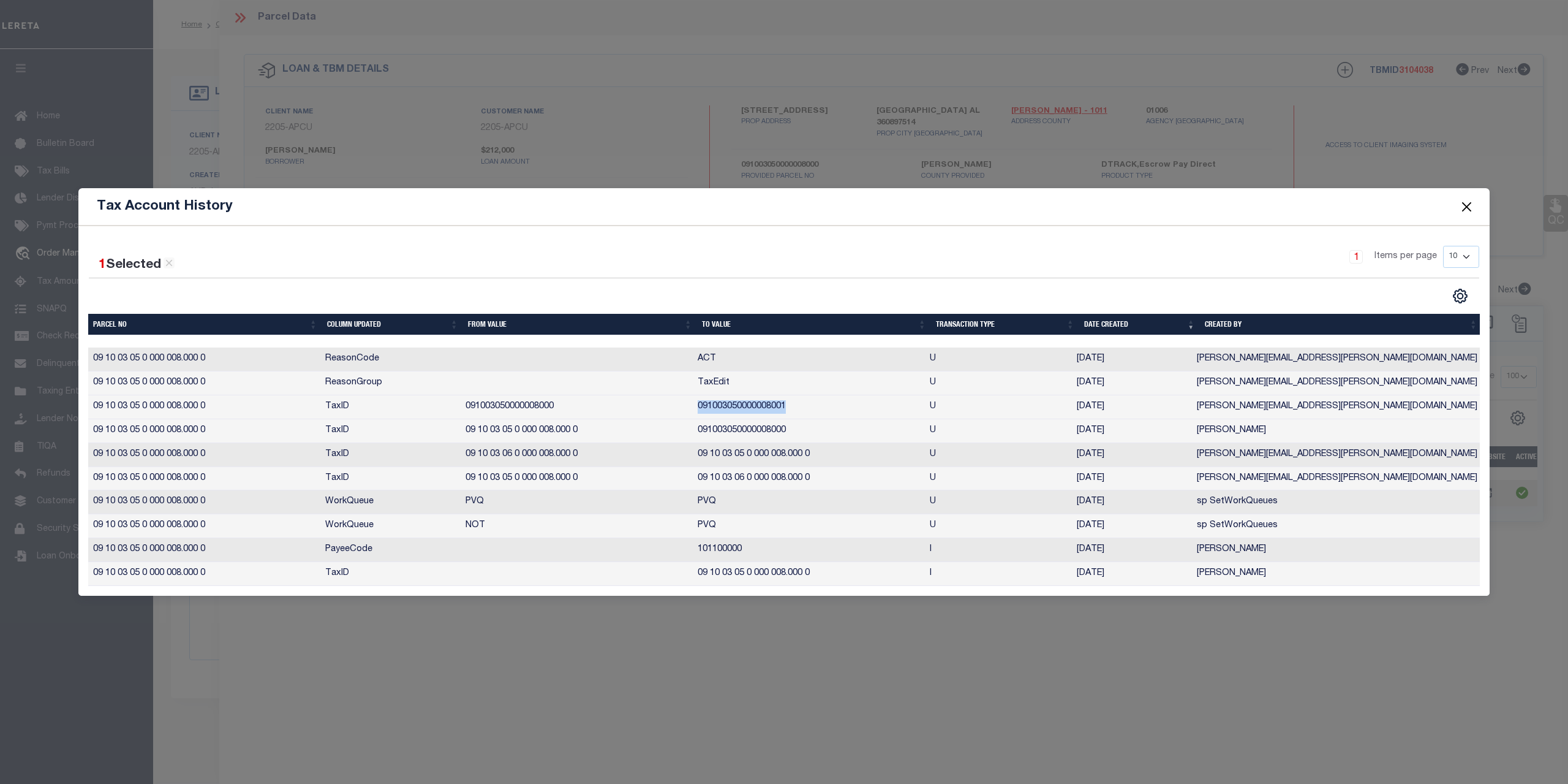
click at [1464, 207] on button "Close" at bounding box center [1466, 206] width 15 height 16
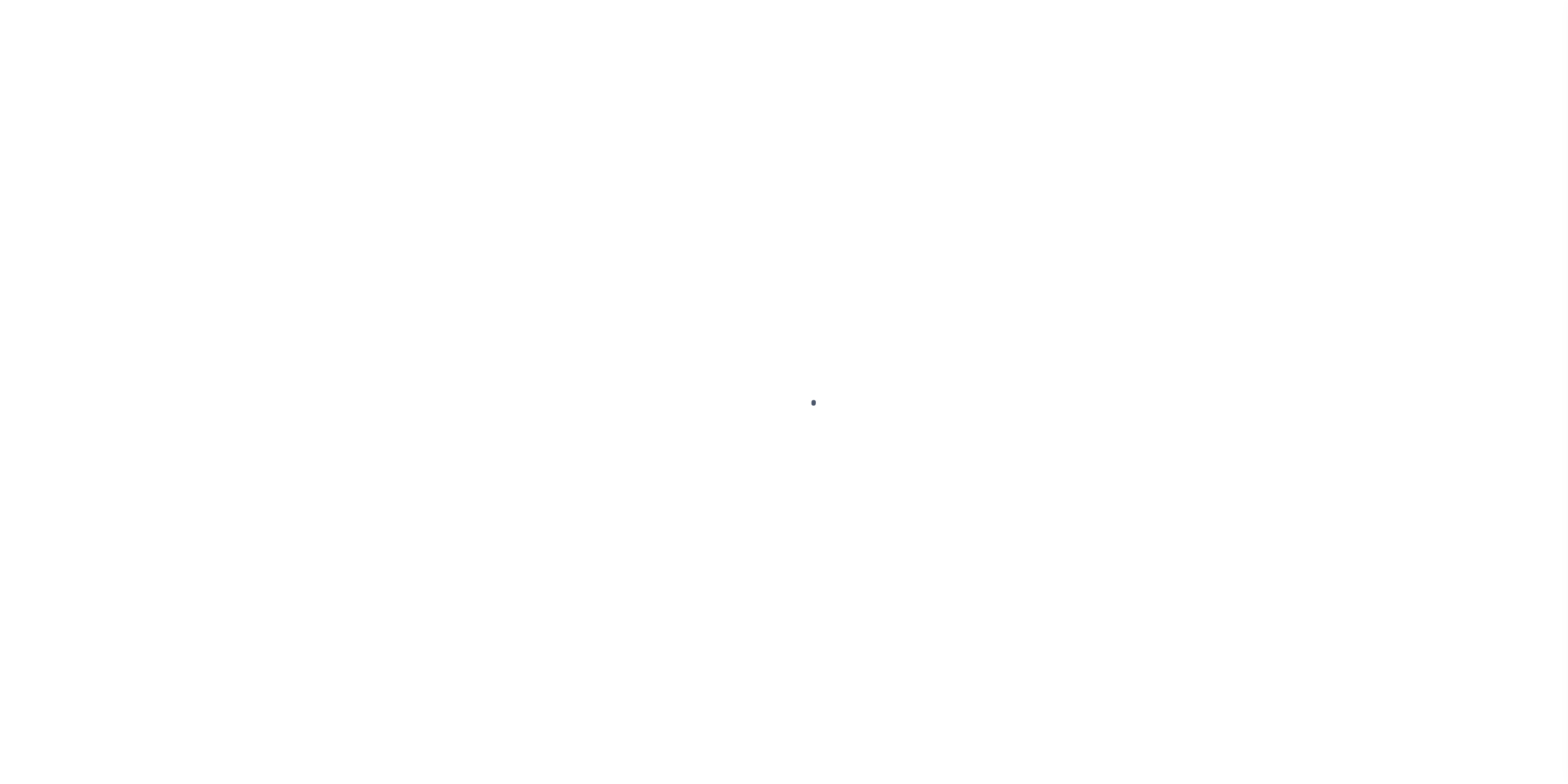
select select "NonEscrow"
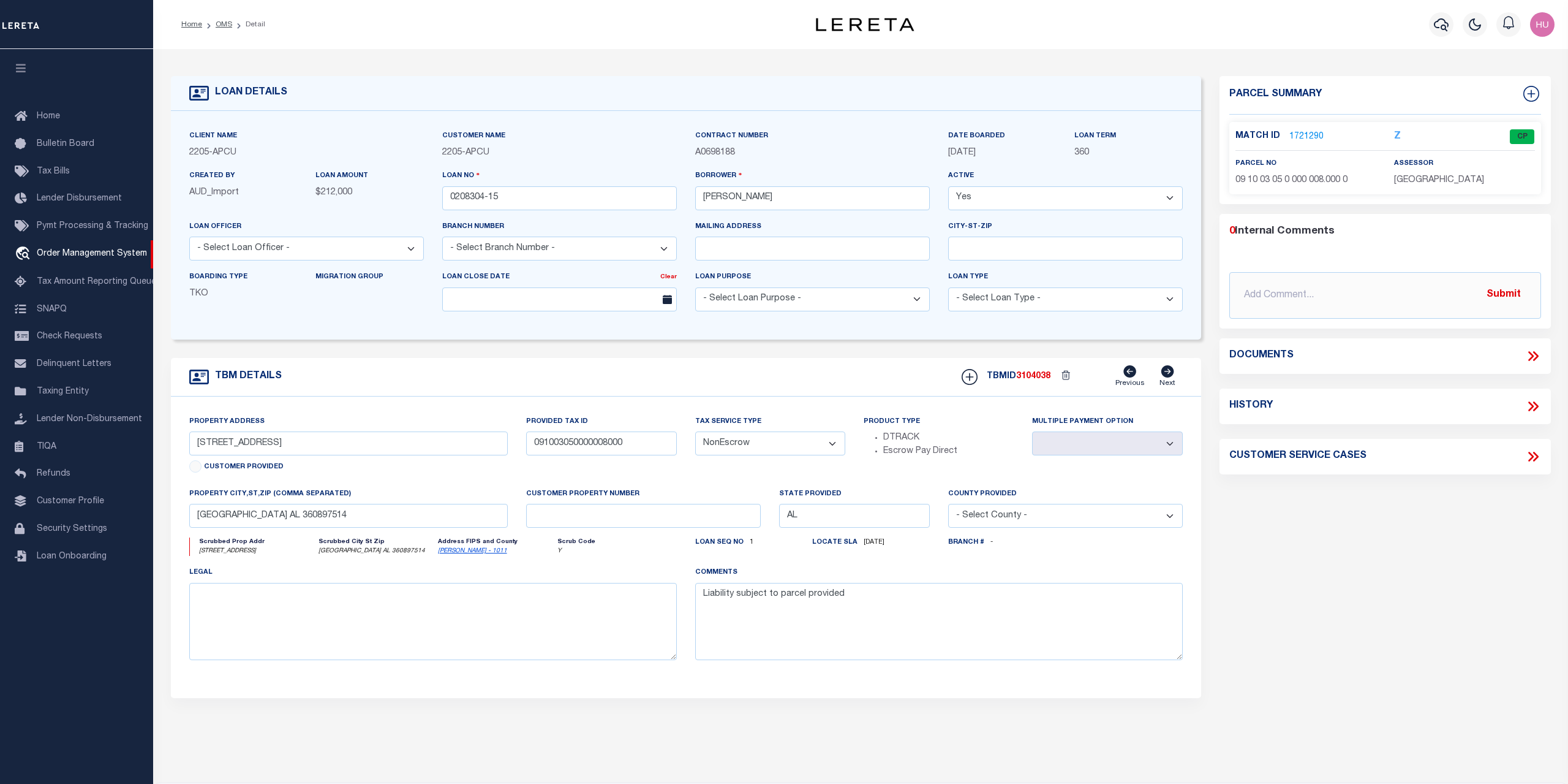
click at [1312, 137] on link "1721290" at bounding box center [1306, 137] width 34 height 13
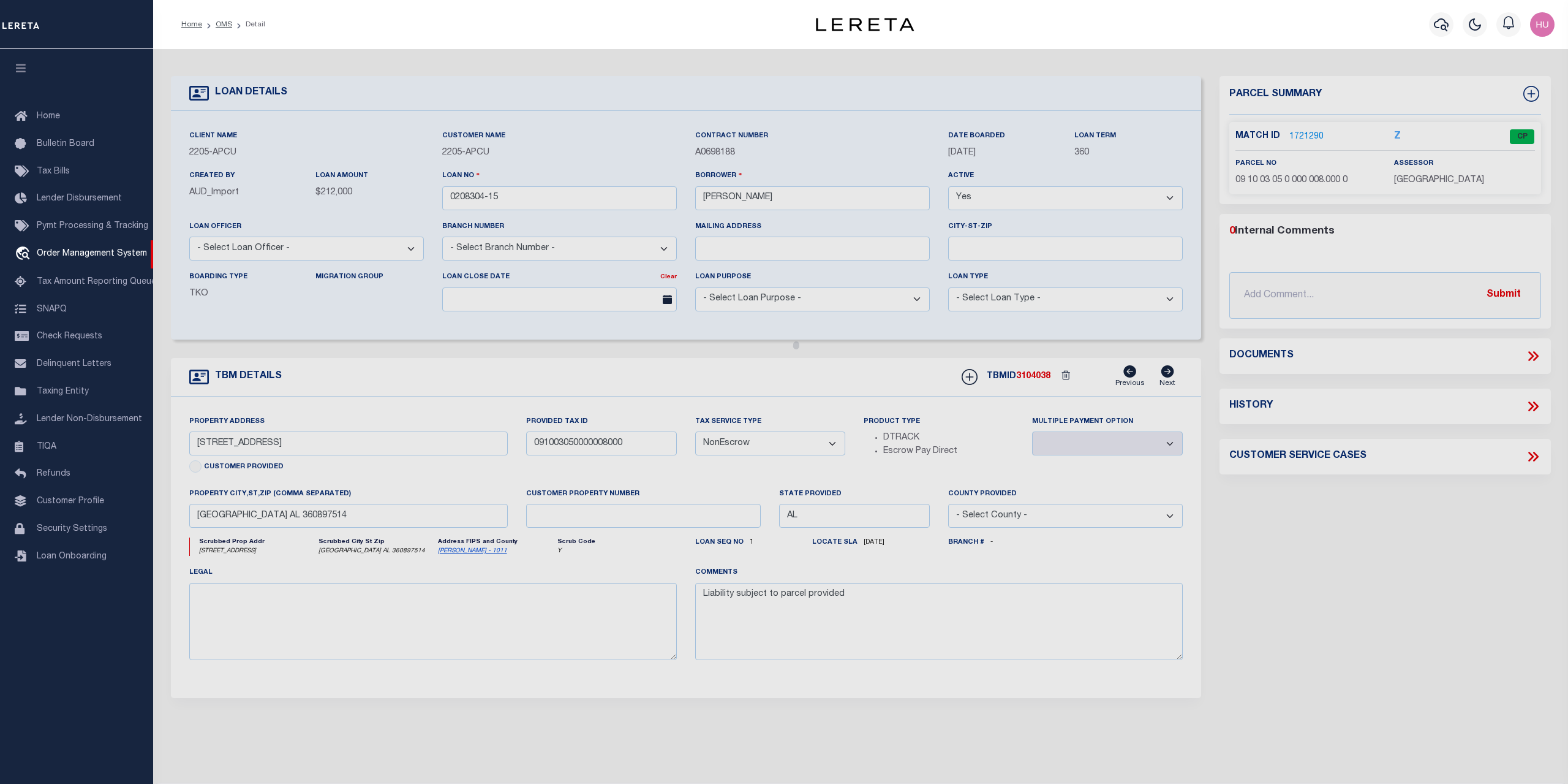
select select "AS"
checkbox input "false"
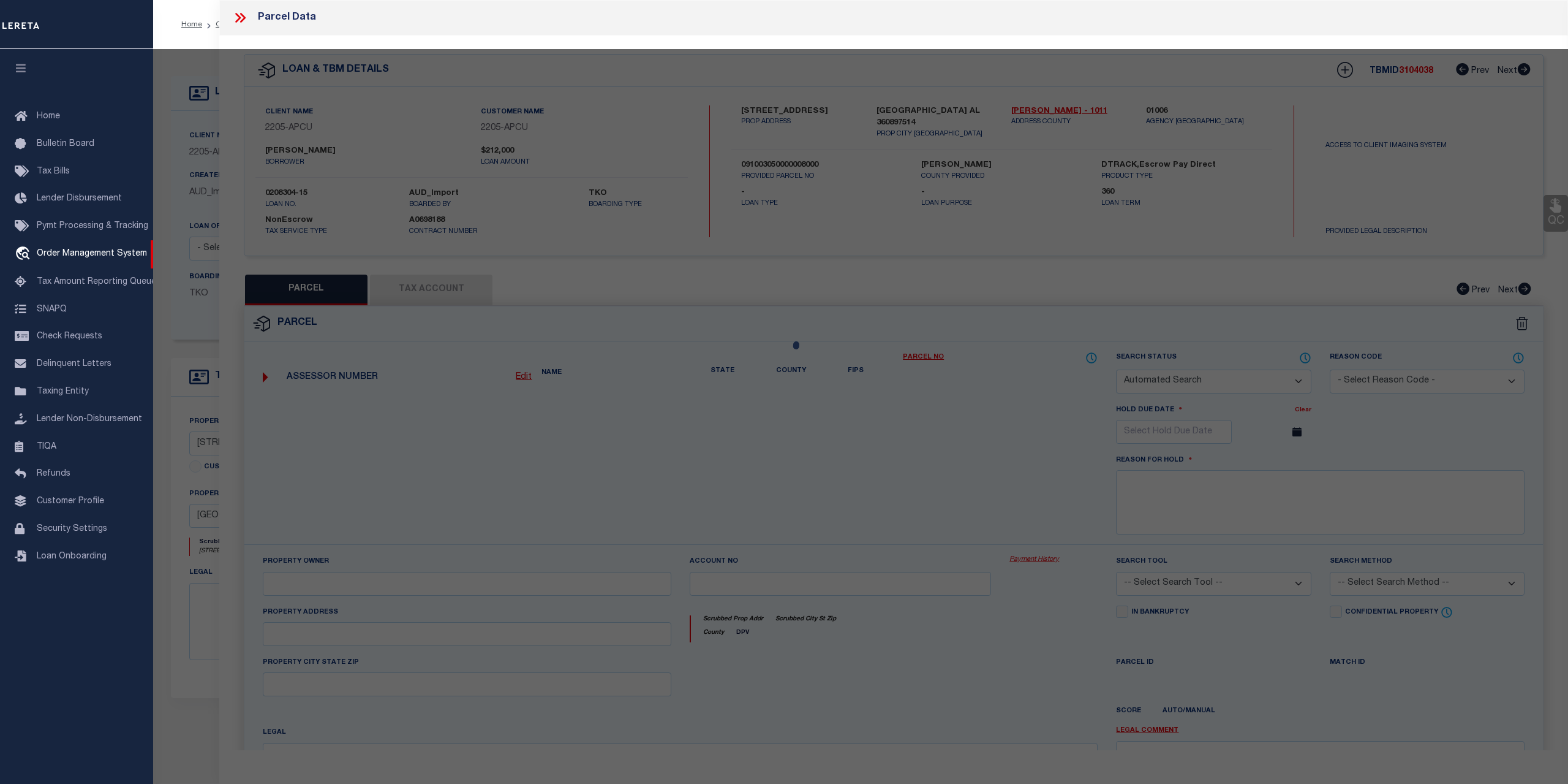
select select "CP"
type input "PENICK FREDERICK D. & SHIRLEY"
select select
type input "1134 CO RD 35"
type input "Union Springs AL 36089"
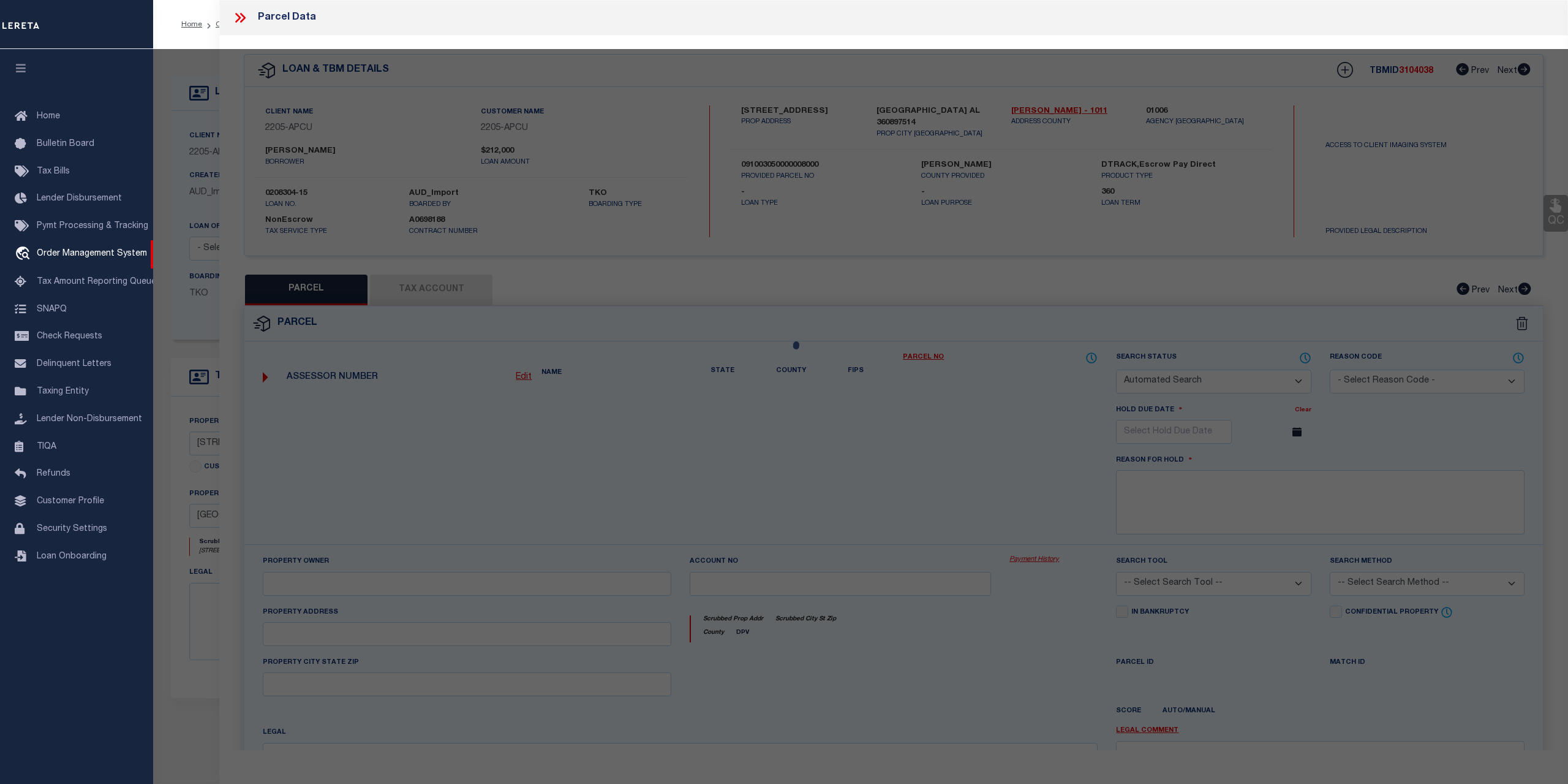
type textarea "Deed Acres: 89.00"
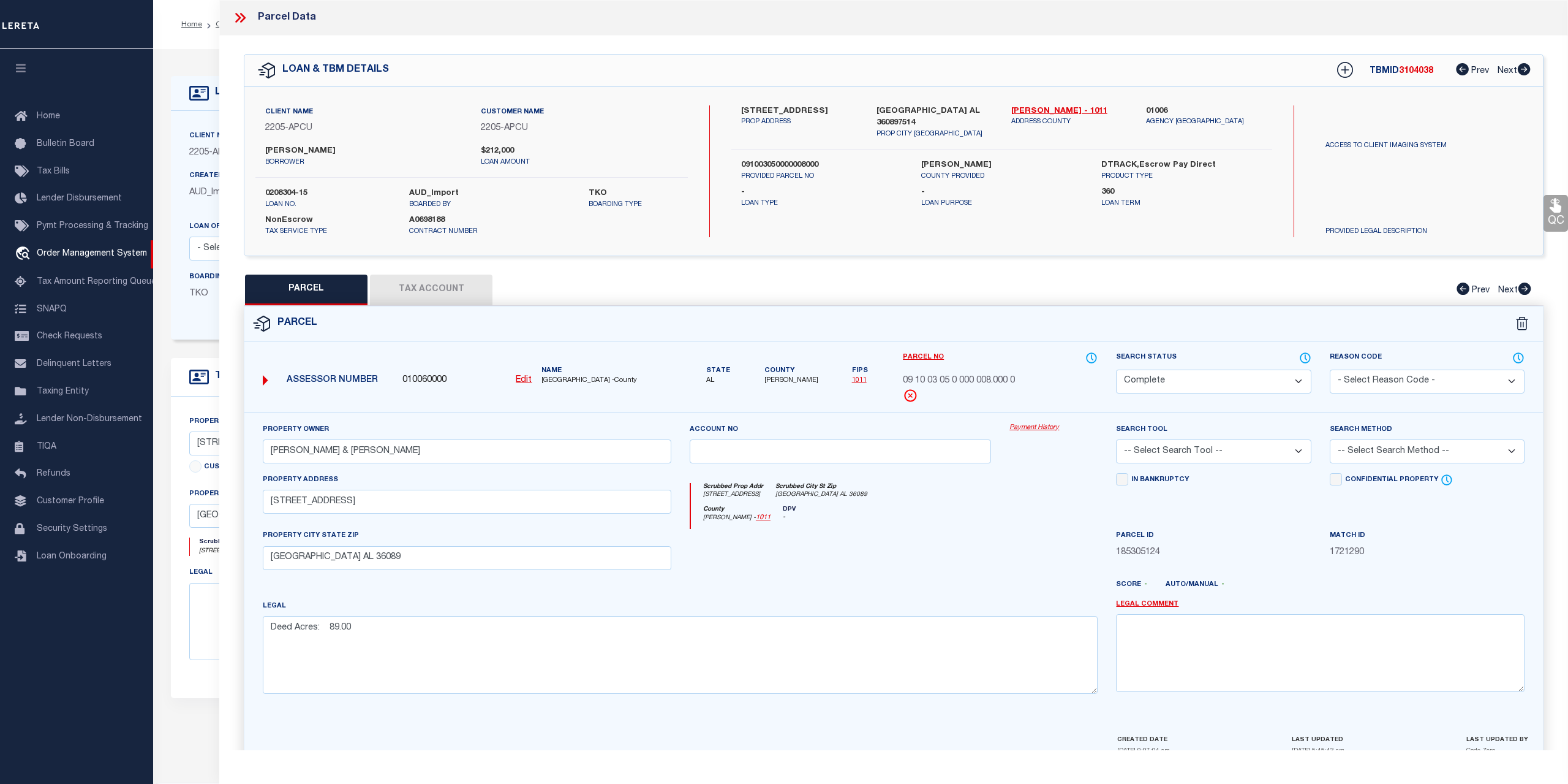
click at [1021, 426] on link "Payment History" at bounding box center [1053, 428] width 88 height 10
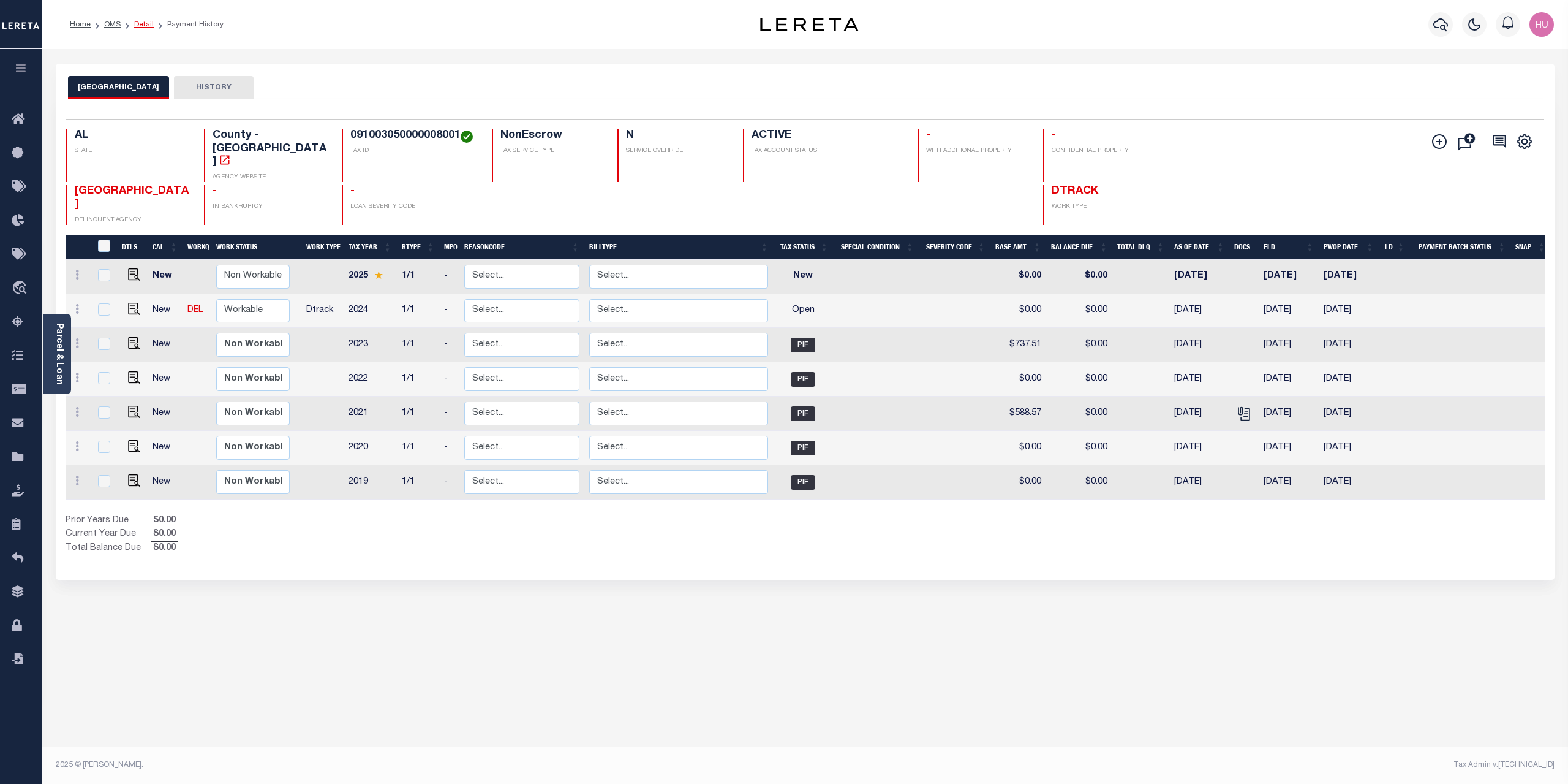
click at [146, 22] on link "Detail" at bounding box center [144, 24] width 20 height 8
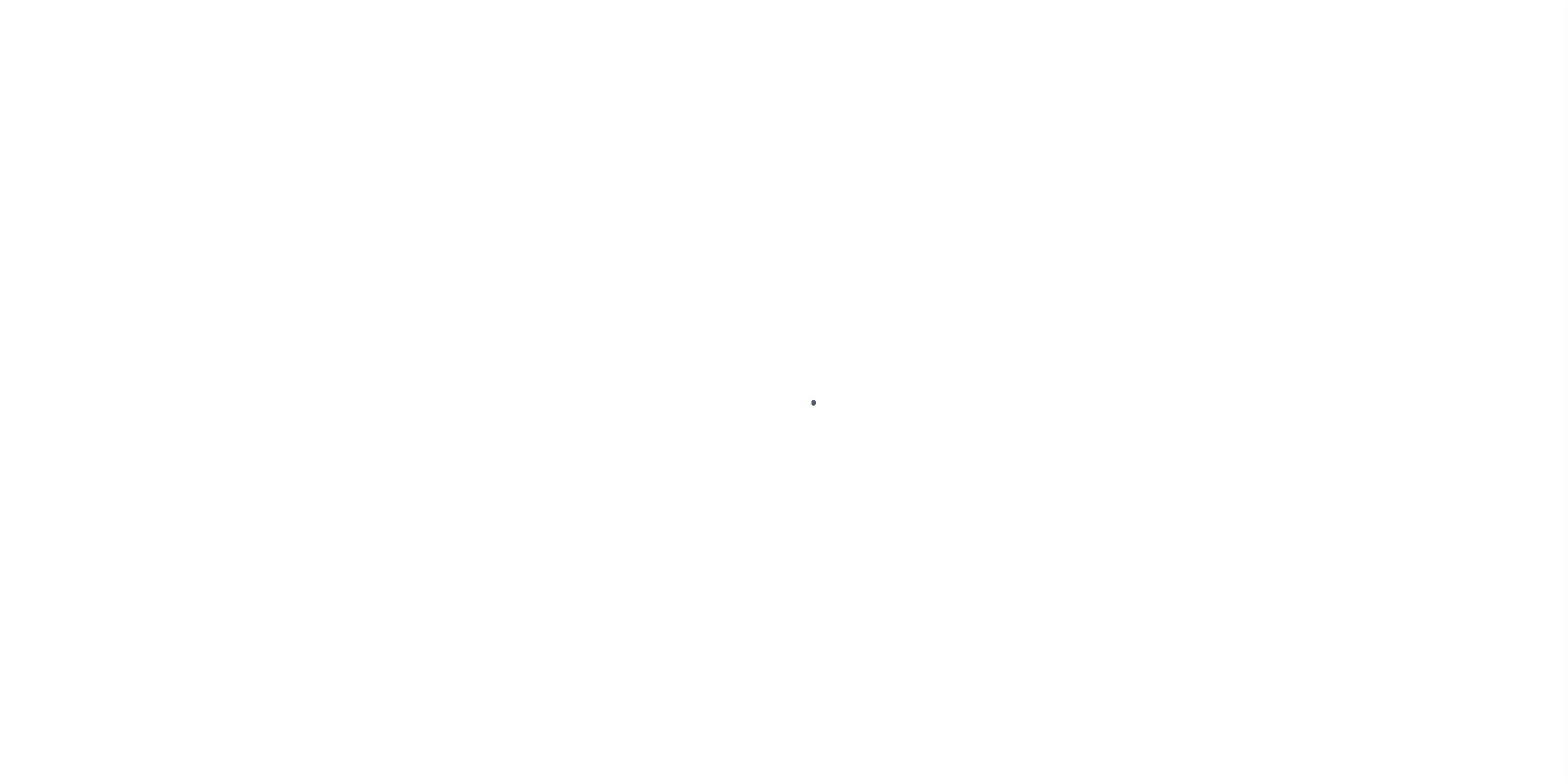
select select "NonEscrow"
type input "[STREET_ADDRESS]"
type input "091003050000008000"
select select
type input "[GEOGRAPHIC_DATA] AL 360897514"
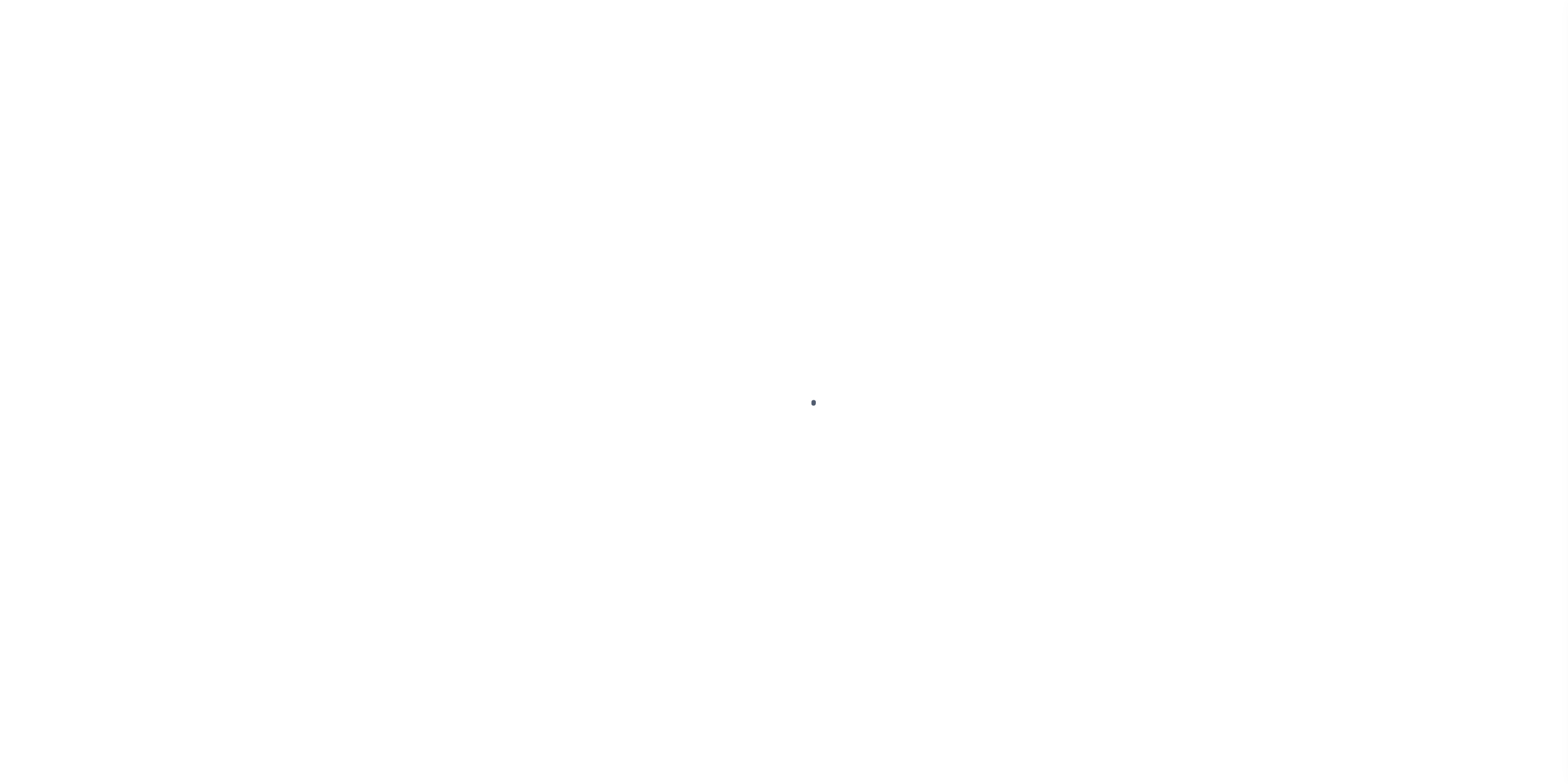
type input "AL"
select select
type textarea "Liability subject to parcel provided"
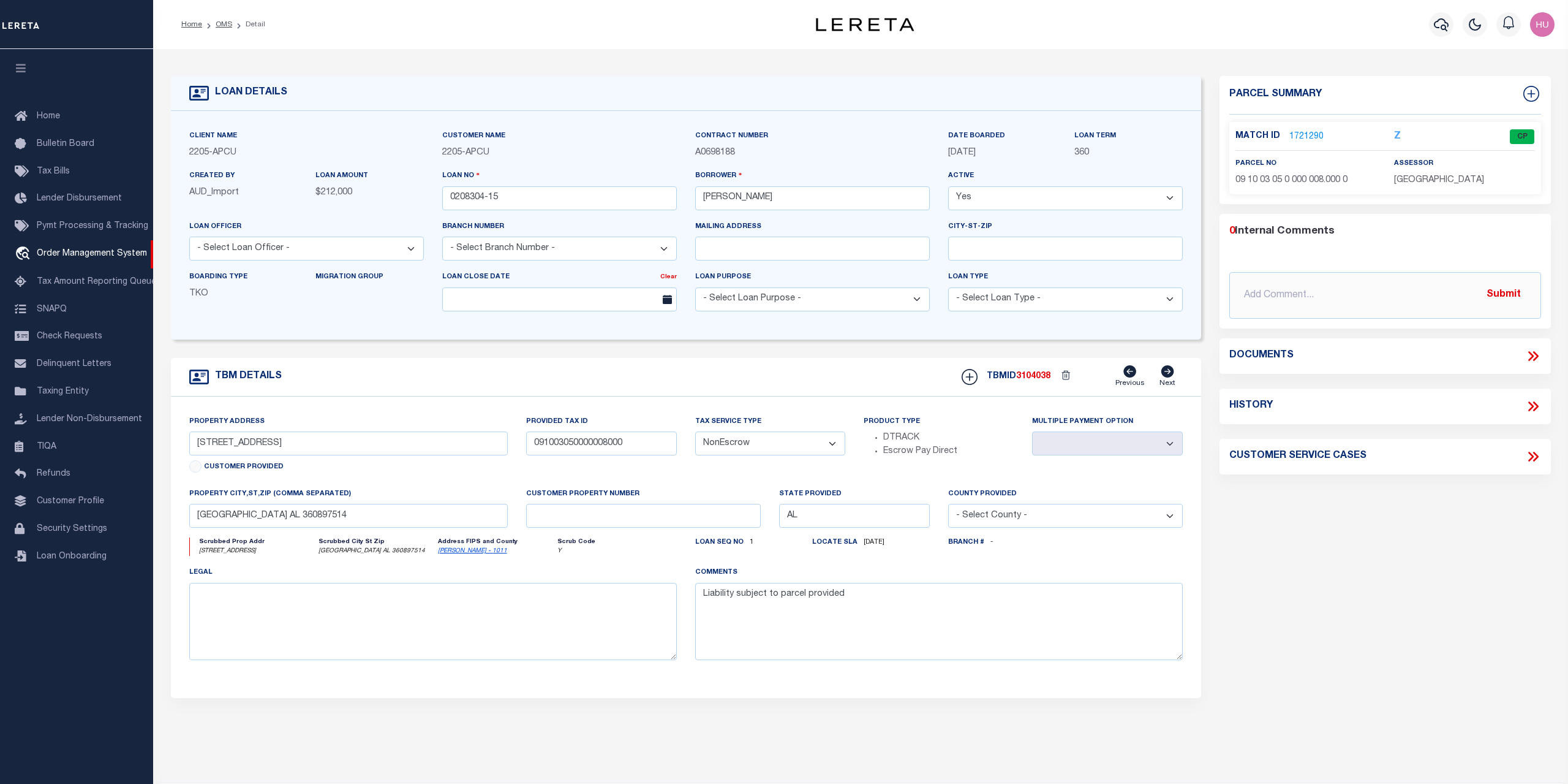
click at [1310, 134] on link "1721290" at bounding box center [1306, 137] width 34 height 13
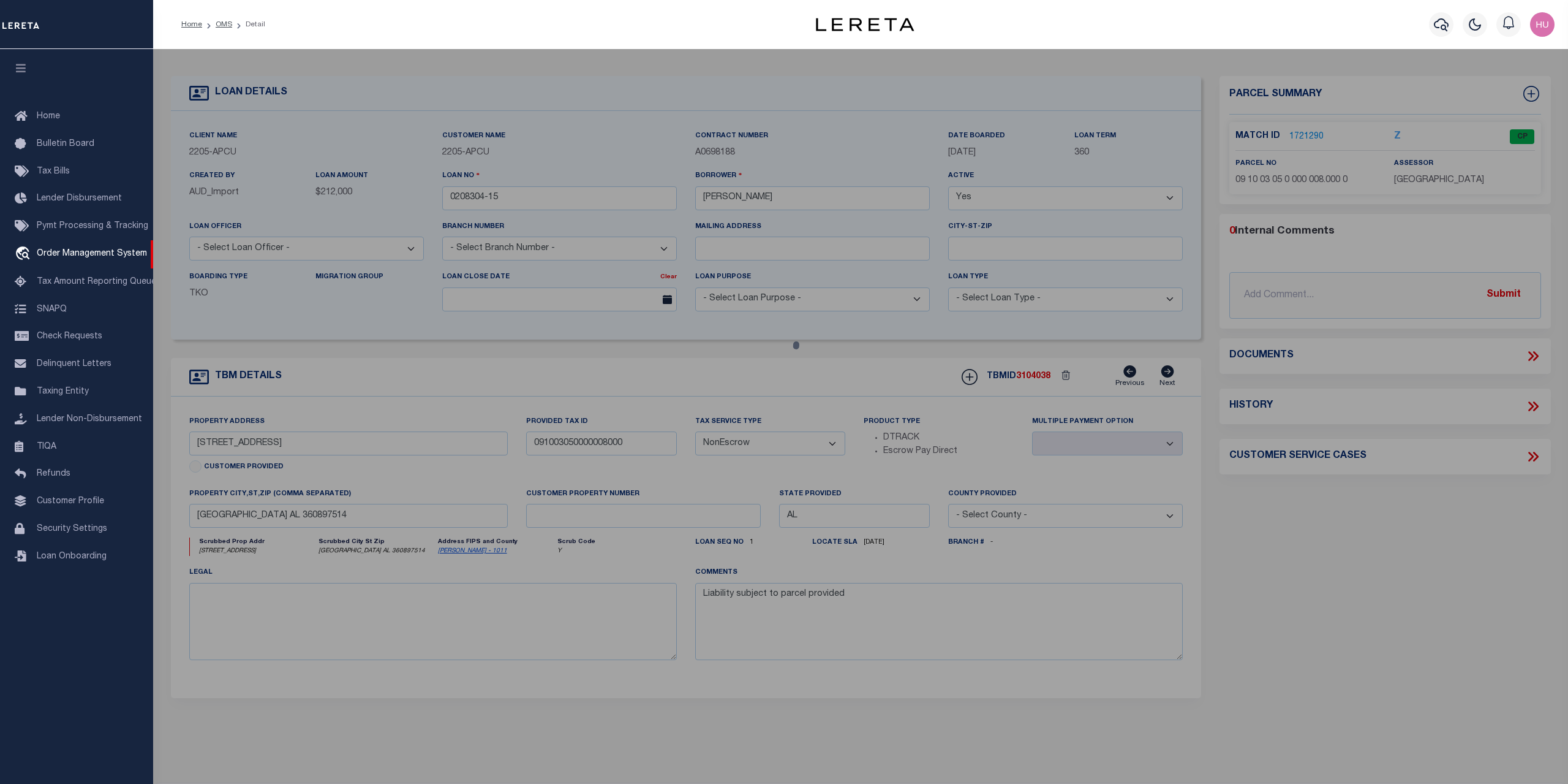
checkbox input "false"
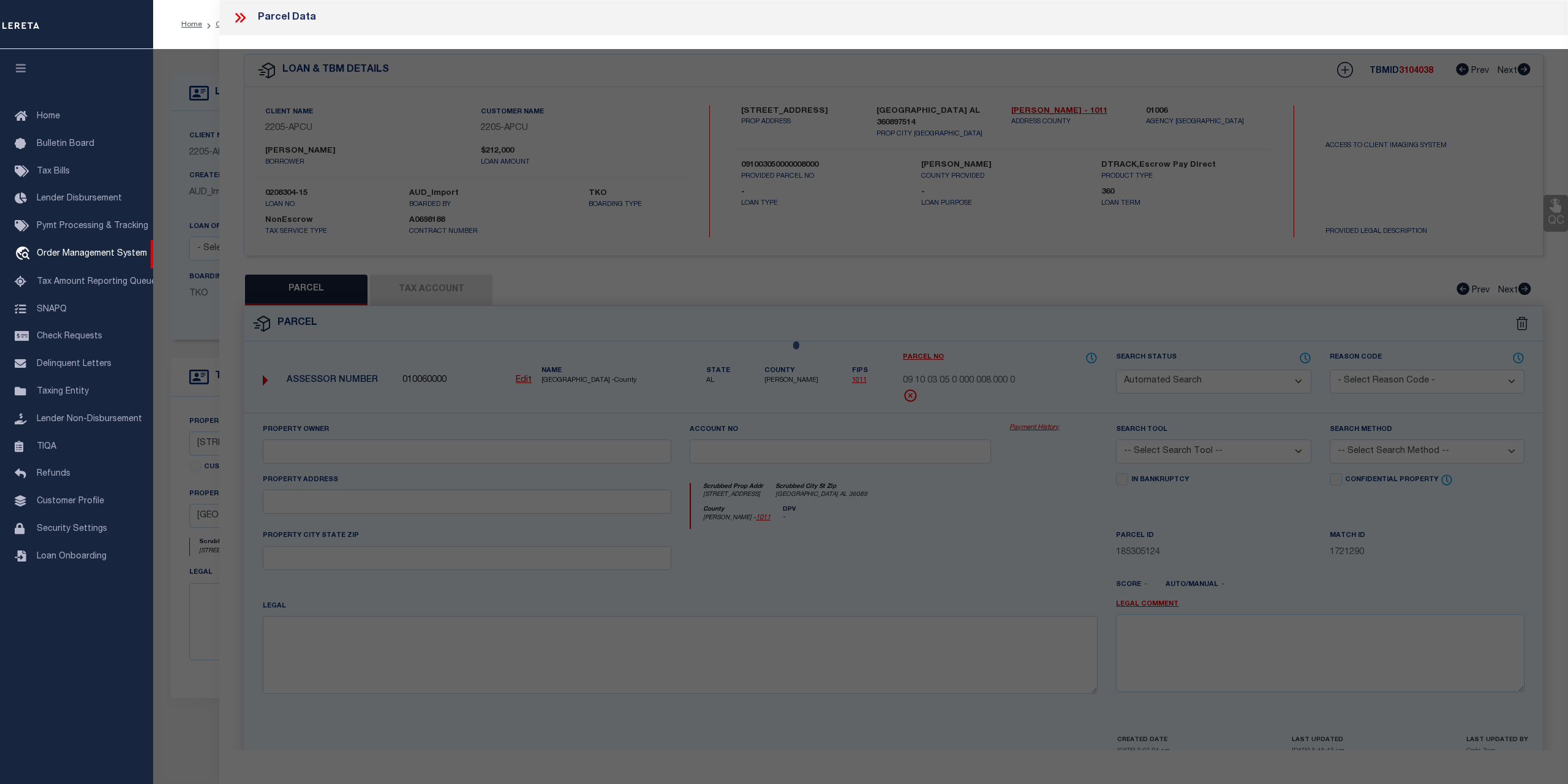
select select "CP"
type input "PENICK FREDERICK D. & SHIRLEY"
select select
type input "1134 CO RD 35"
type input "Union Springs AL 36089"
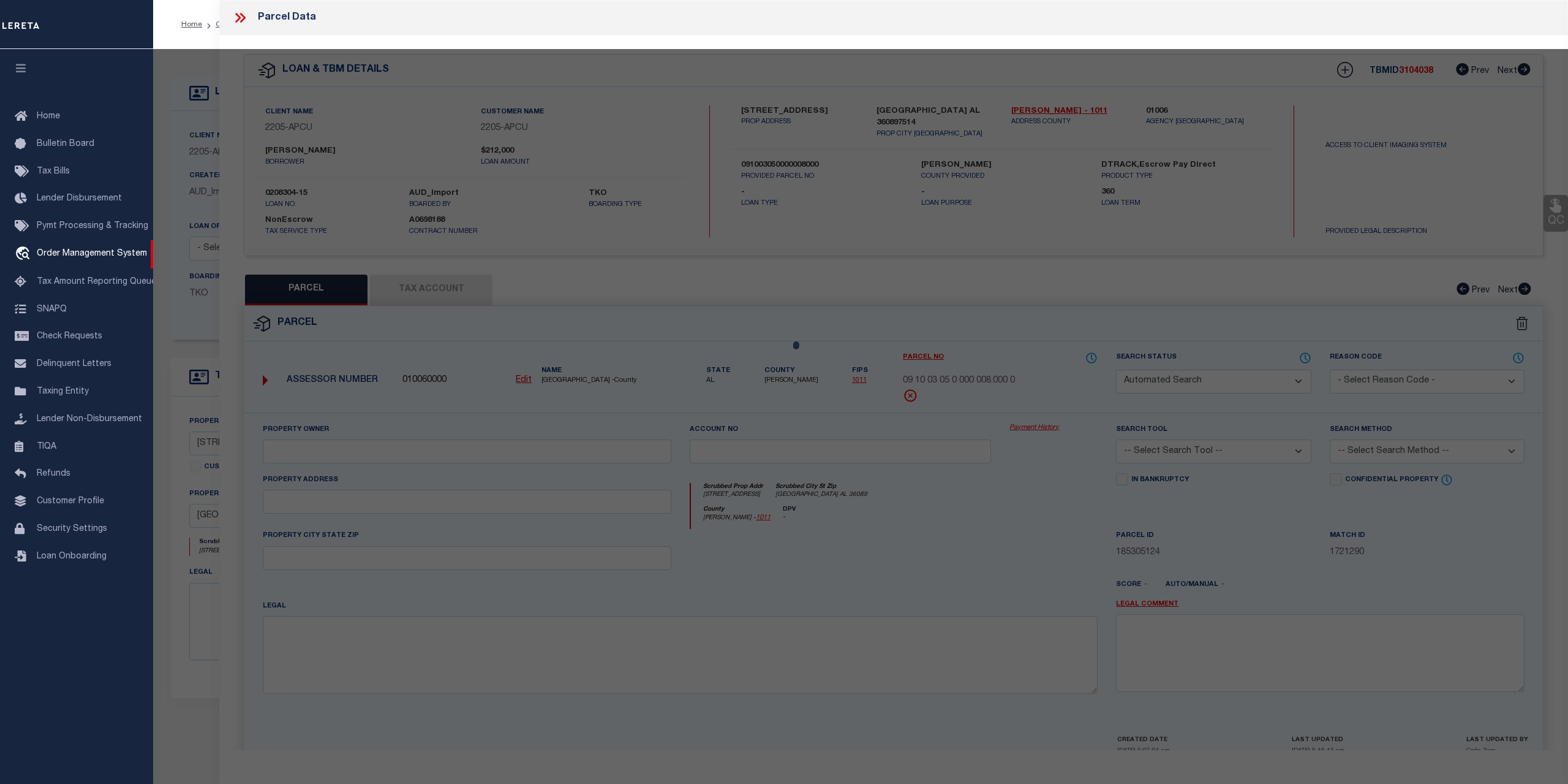
type textarea "Deed Acres: 89.00"
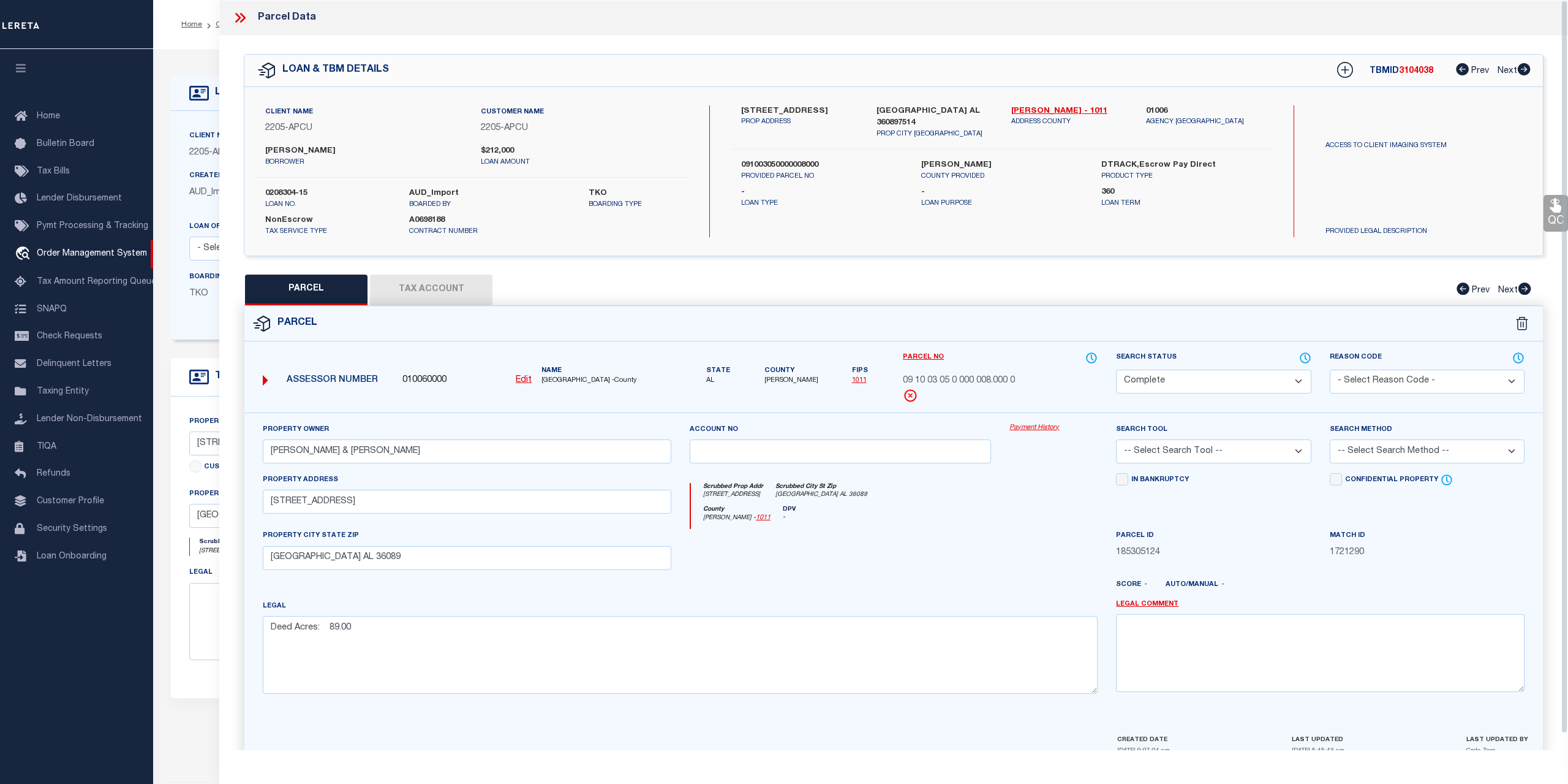
click at [407, 287] on button "Tax Account" at bounding box center [431, 290] width 122 height 31
select select "100"
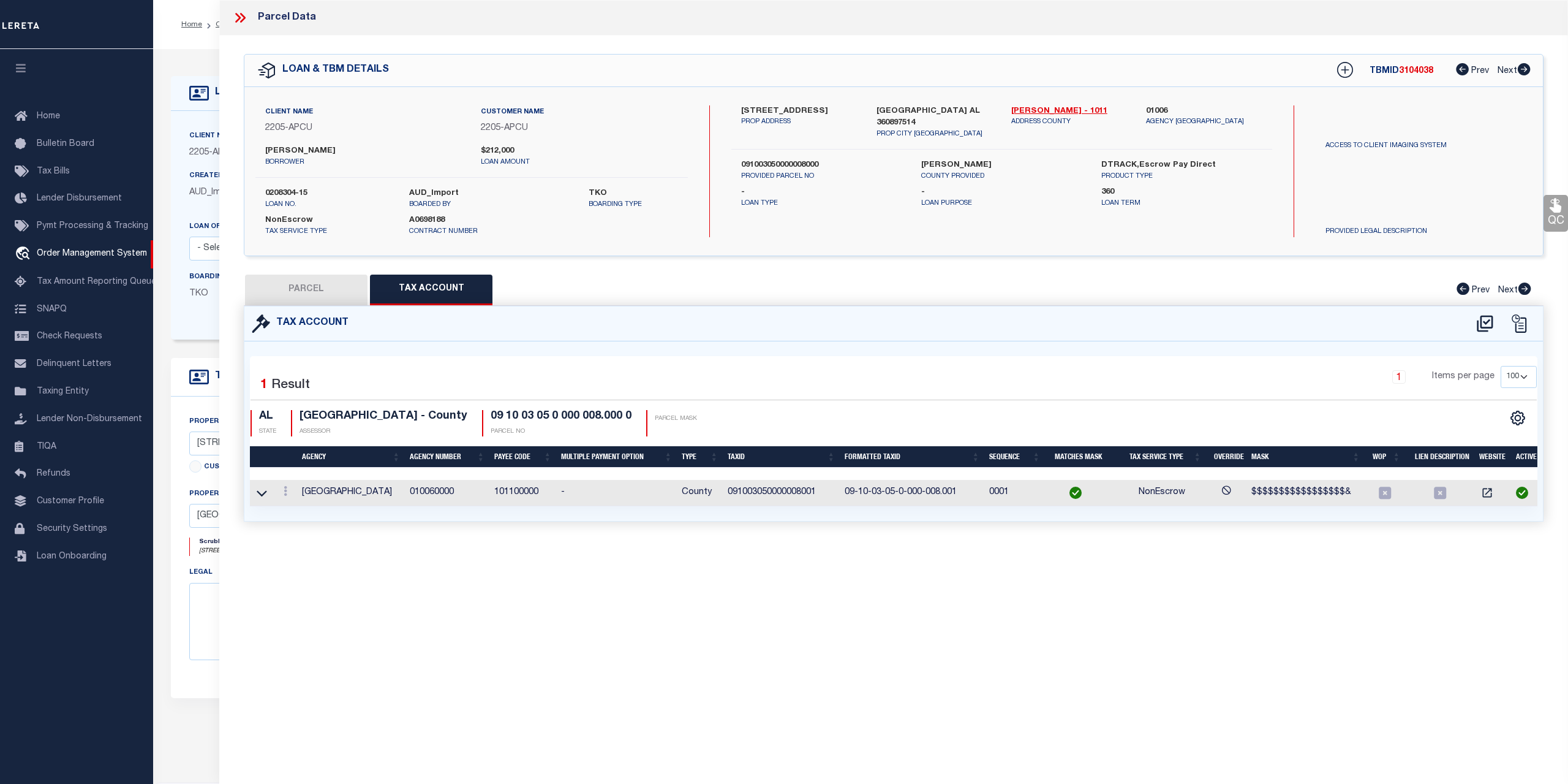
click at [1526, 320] on icon "" at bounding box center [1519, 323] width 15 height 18
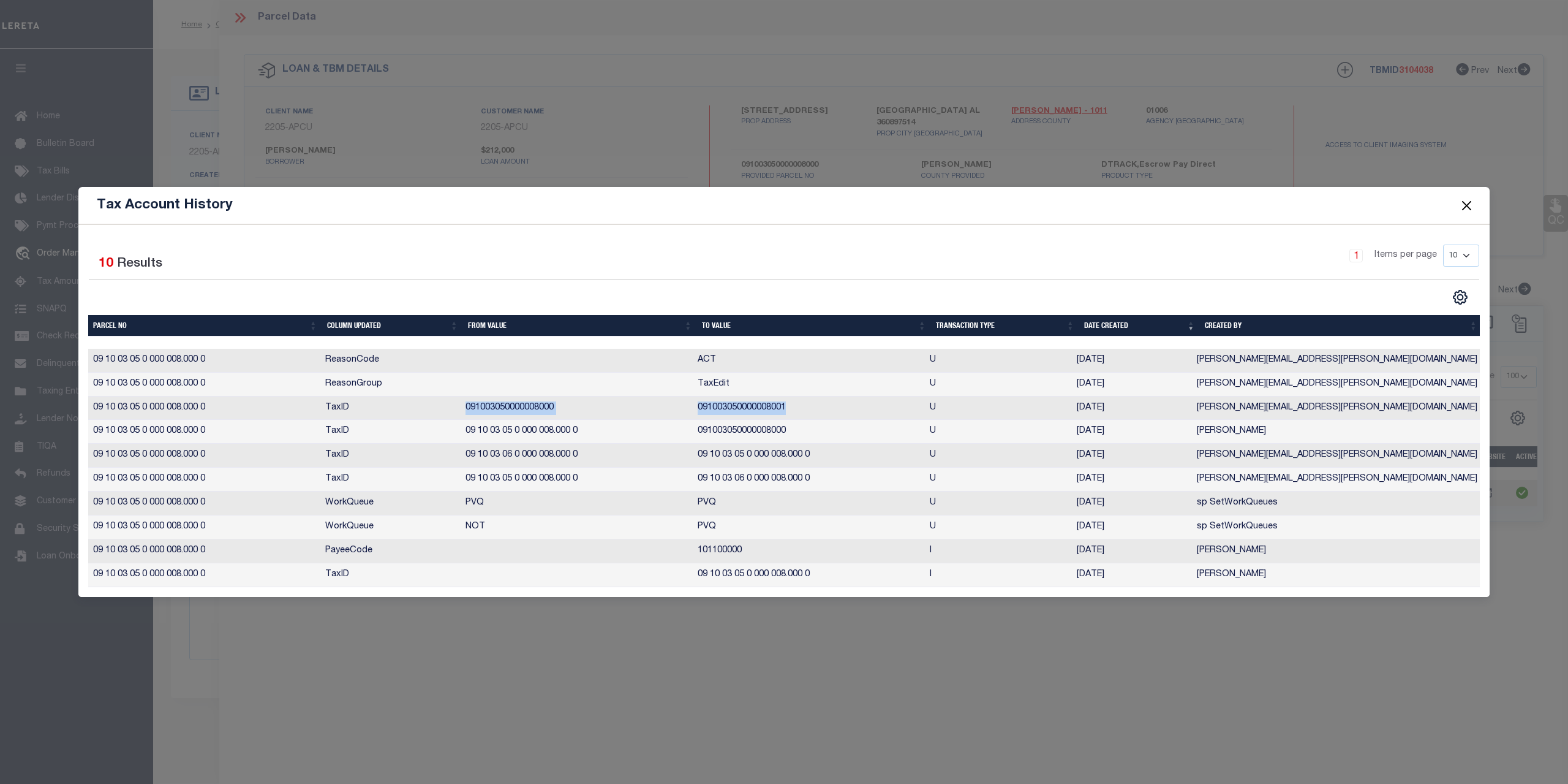
drag, startPoint x: 717, startPoint y: 411, endPoint x: 443, endPoint y: 407, distance: 274.0
click at [443, 407] on tr "09 10 03 05 0 000 008.000 0 TaxID 091003050000008000 091003050000008001 U 10/02…" at bounding box center [784, 408] width 1394 height 24
click at [1469, 208] on button "Close" at bounding box center [1466, 205] width 15 height 16
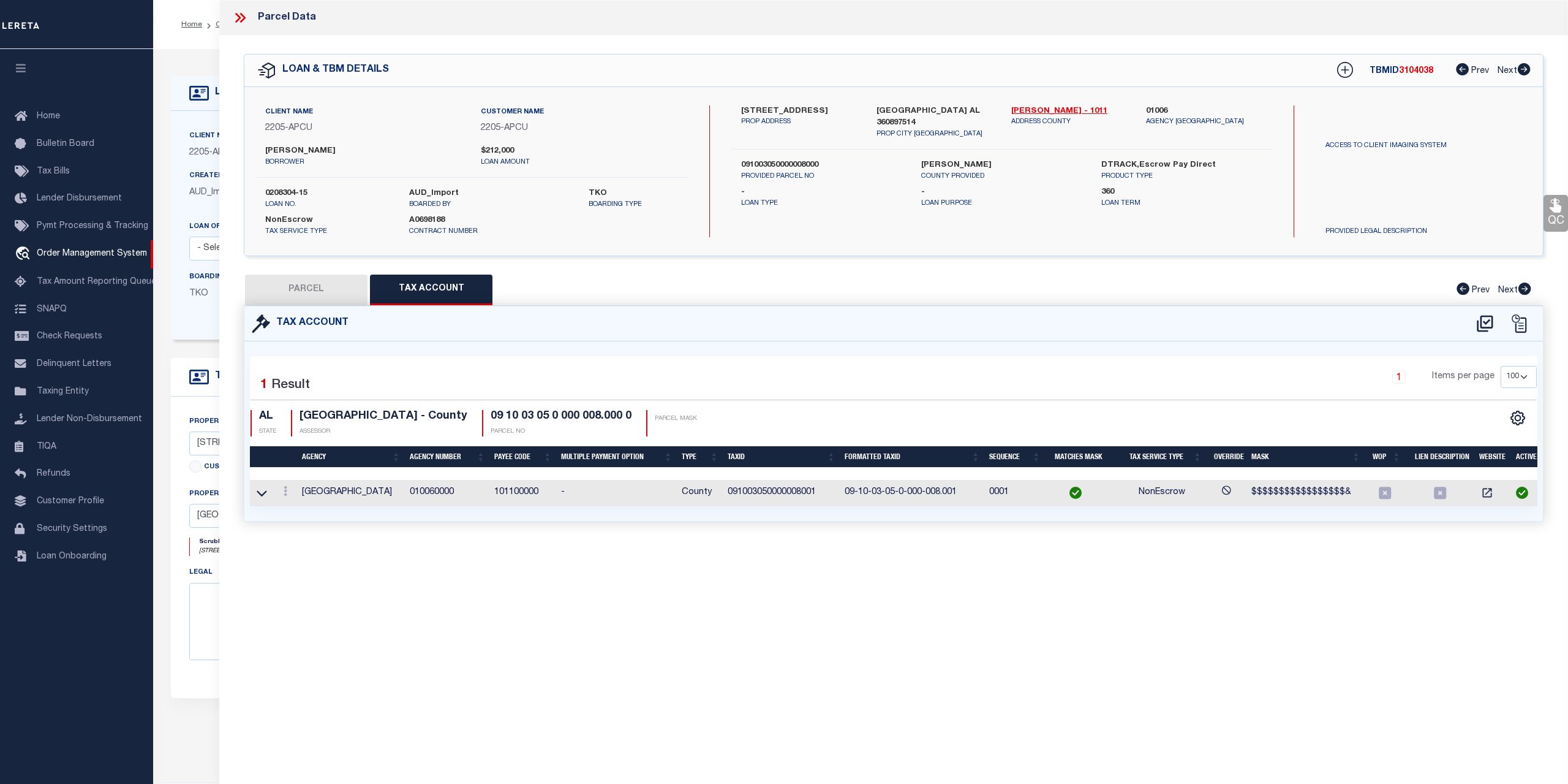
click at [1204, 582] on div "Parcel Data QC QC QC - Select Status - Ready to QC" at bounding box center [894, 375] width 1348 height 750
click at [1527, 324] on icon "" at bounding box center [1518, 323] width 18 height 18
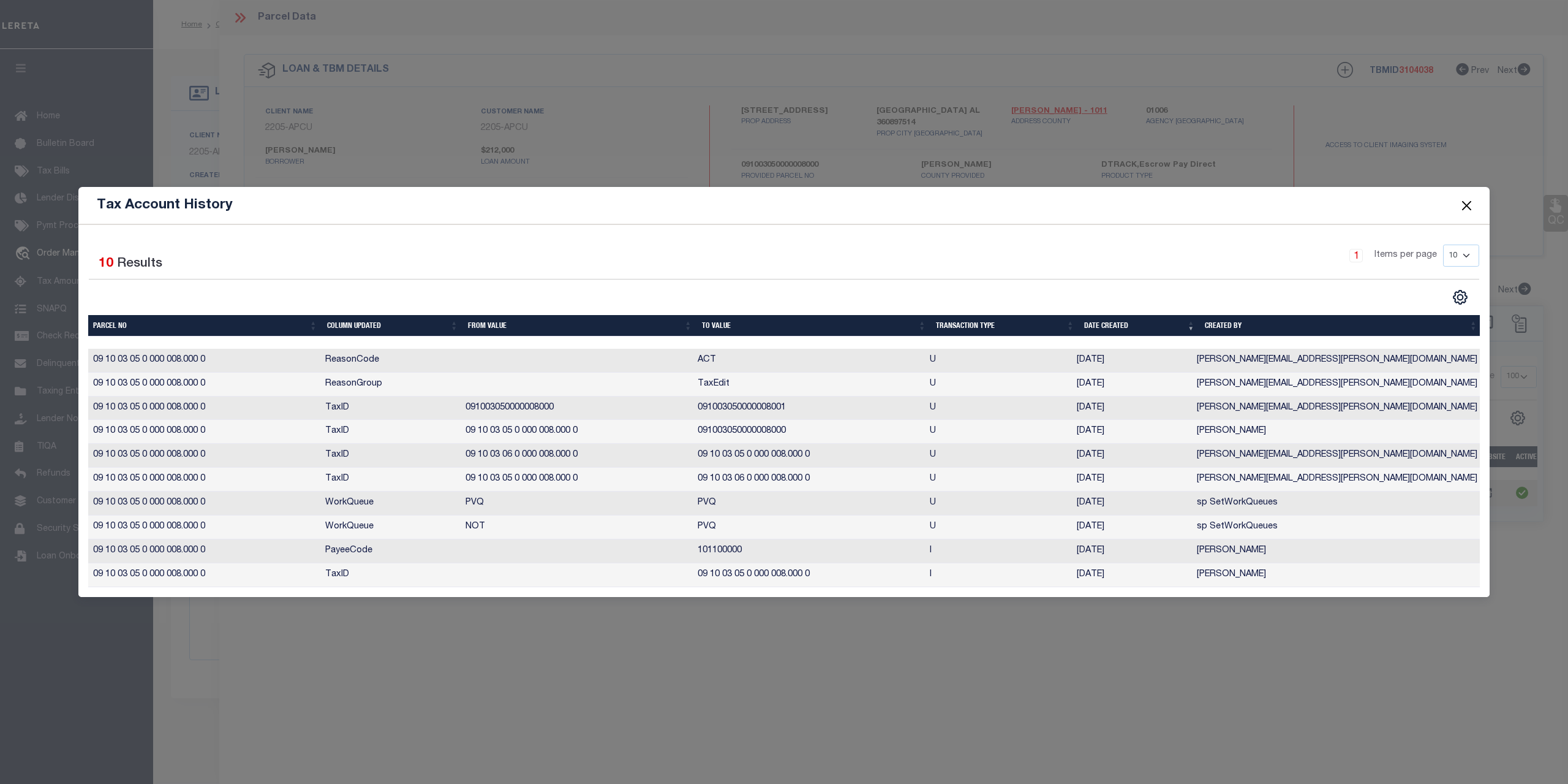
click at [1461, 206] on button "Close" at bounding box center [1466, 205] width 15 height 16
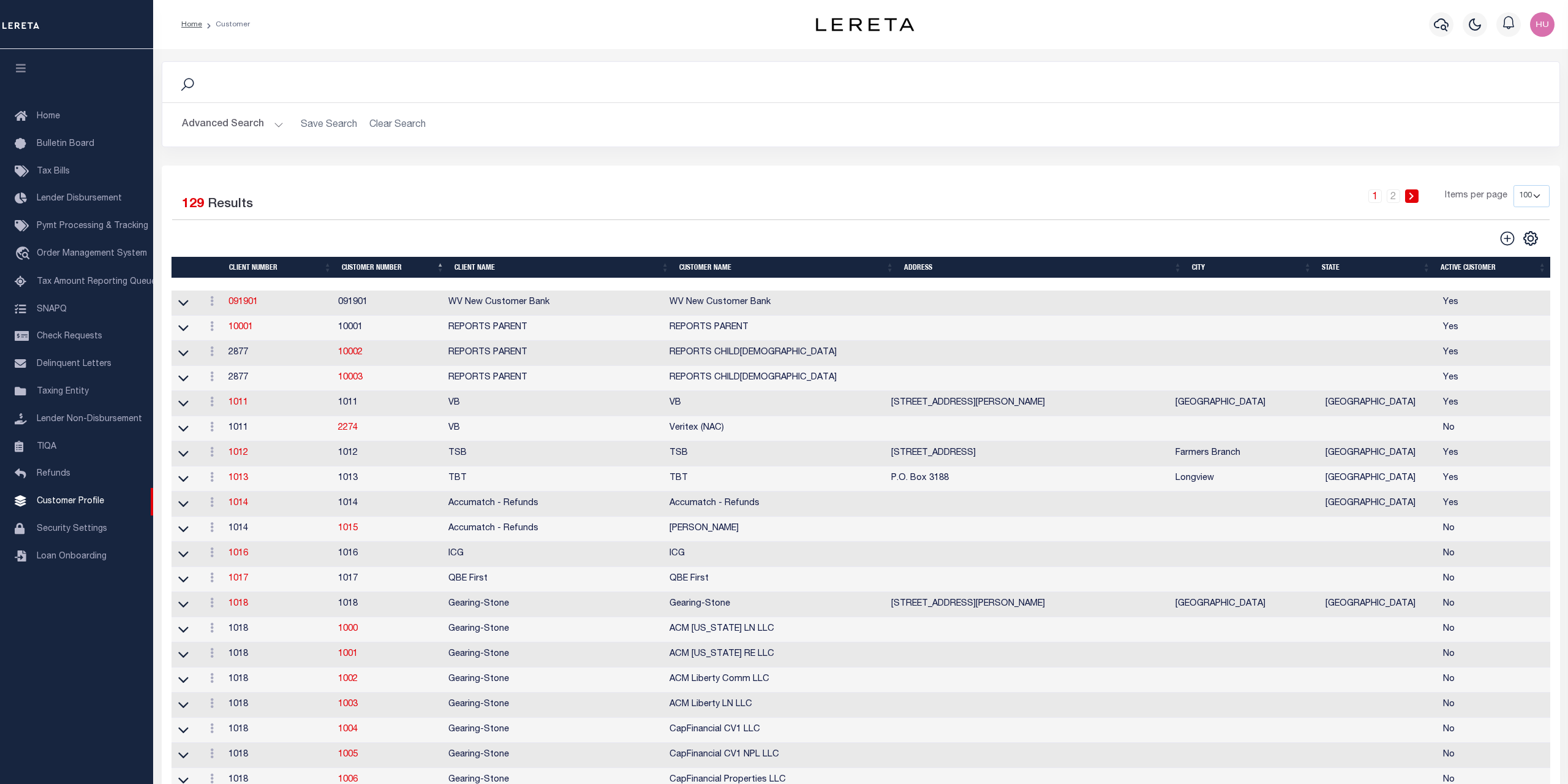
click at [218, 120] on button "Advanced Search" at bounding box center [232, 125] width 102 height 24
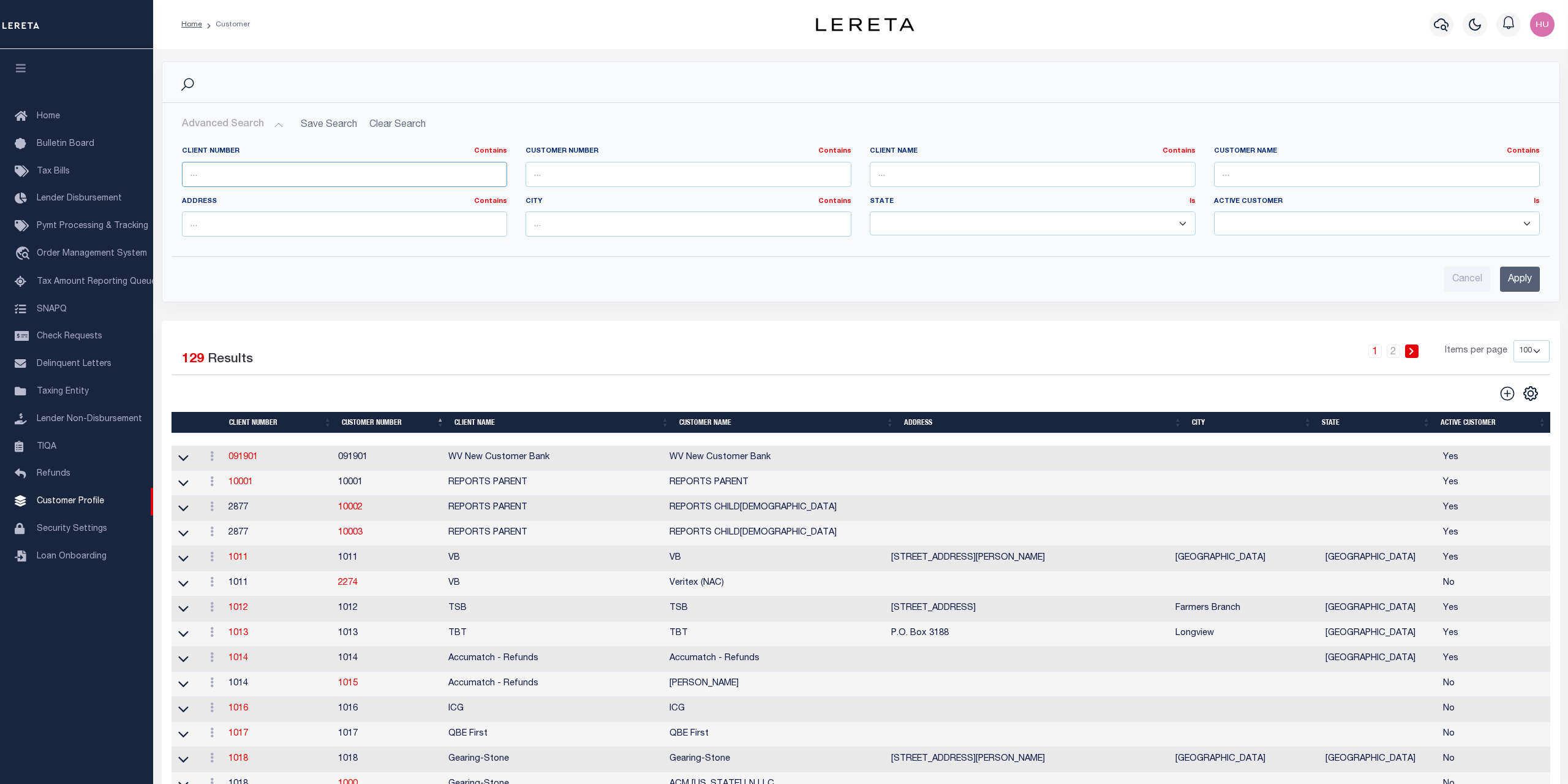
click at [208, 169] on input "text" at bounding box center [344, 174] width 325 height 25
type input "2205"
click at [1522, 278] on input "Apply" at bounding box center [1520, 278] width 40 height 25
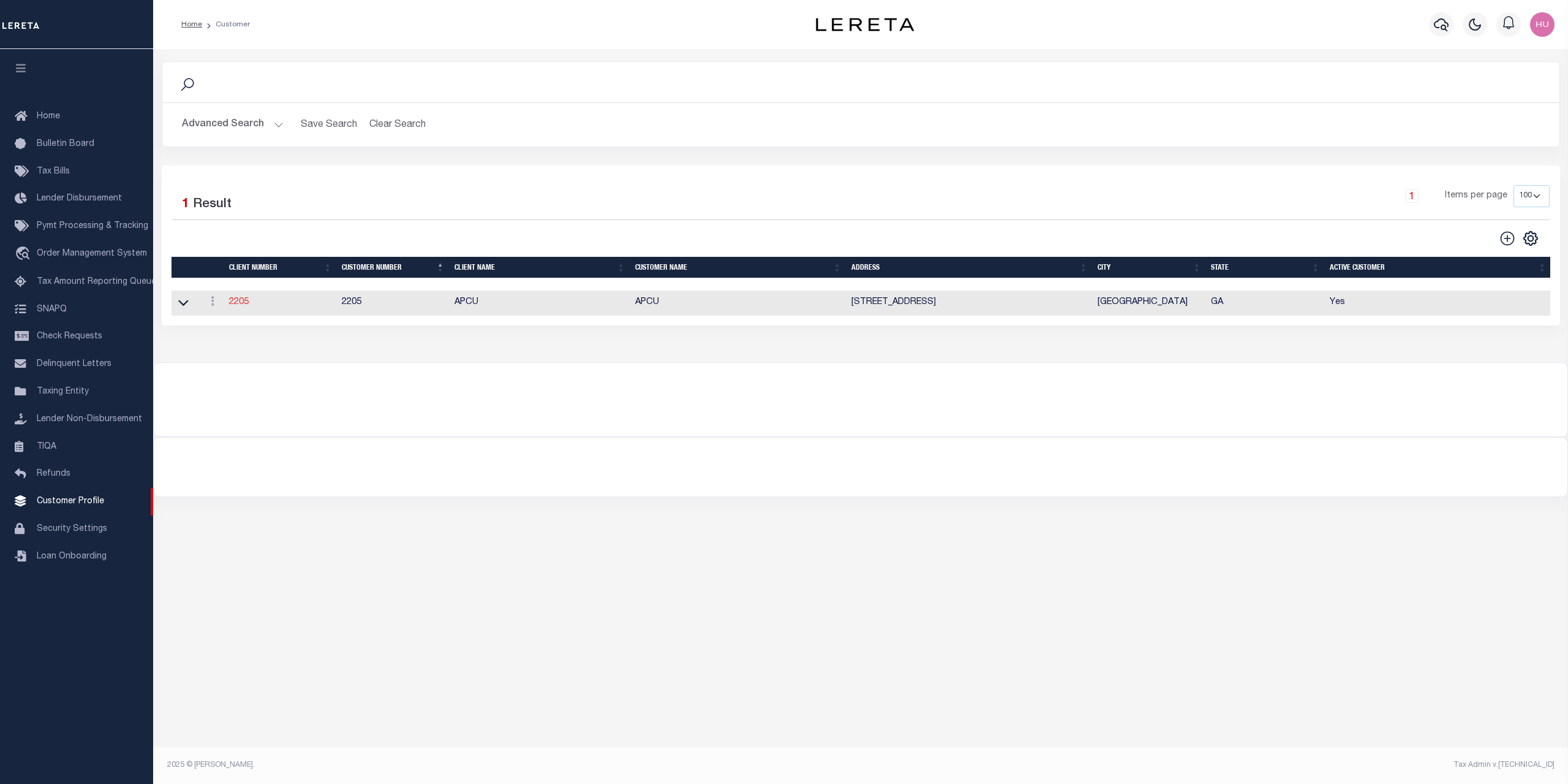
click at [242, 300] on link "2205" at bounding box center [239, 302] width 20 height 9
select select "2205"
type input "APCU"
type input "2205"
type input "APCU"
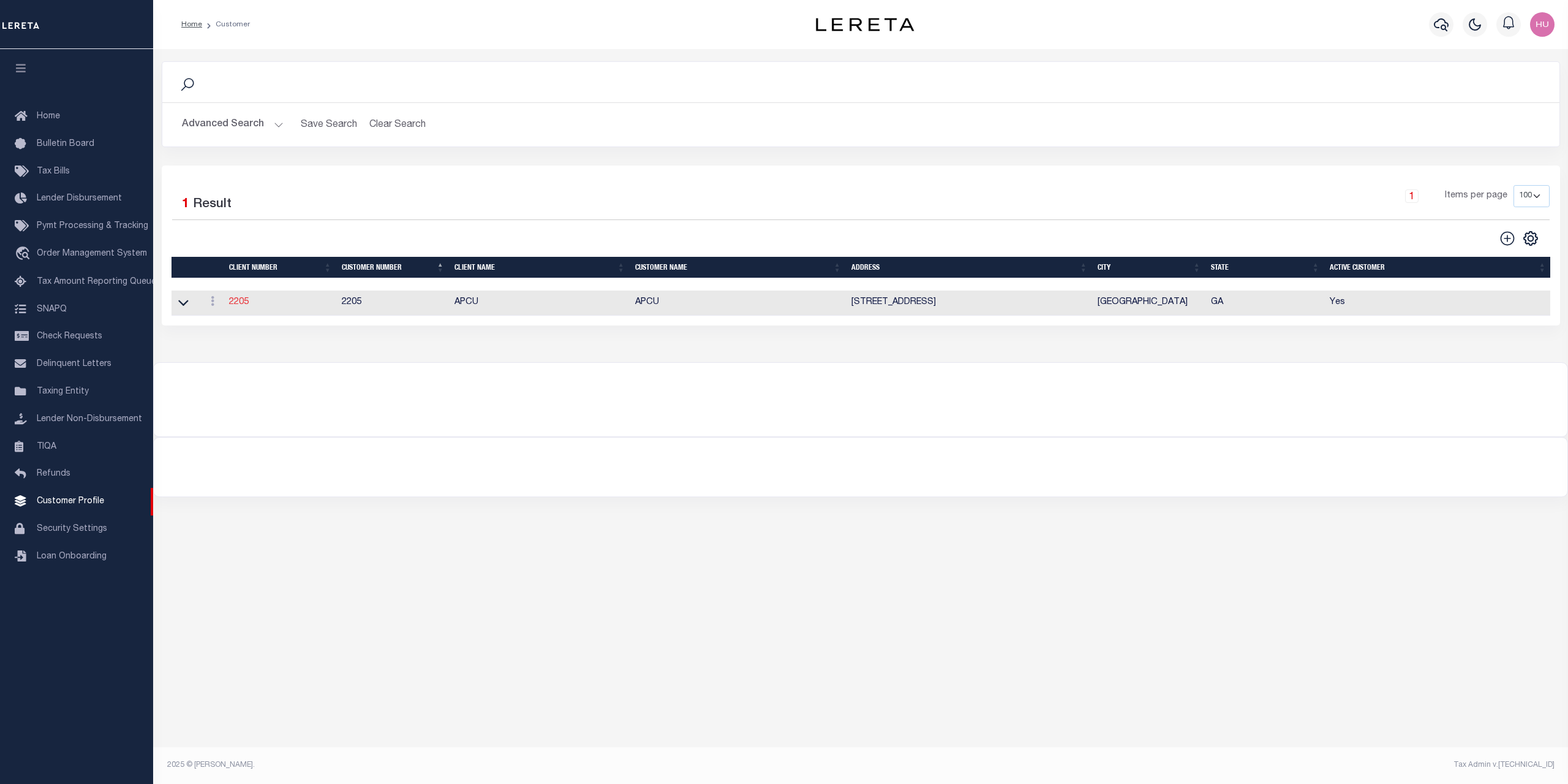
type input "[PERSON_NAME]"
select select "Mixed Portfolio"
type input "Lauren McBride"
type input "Paula Kitchens"
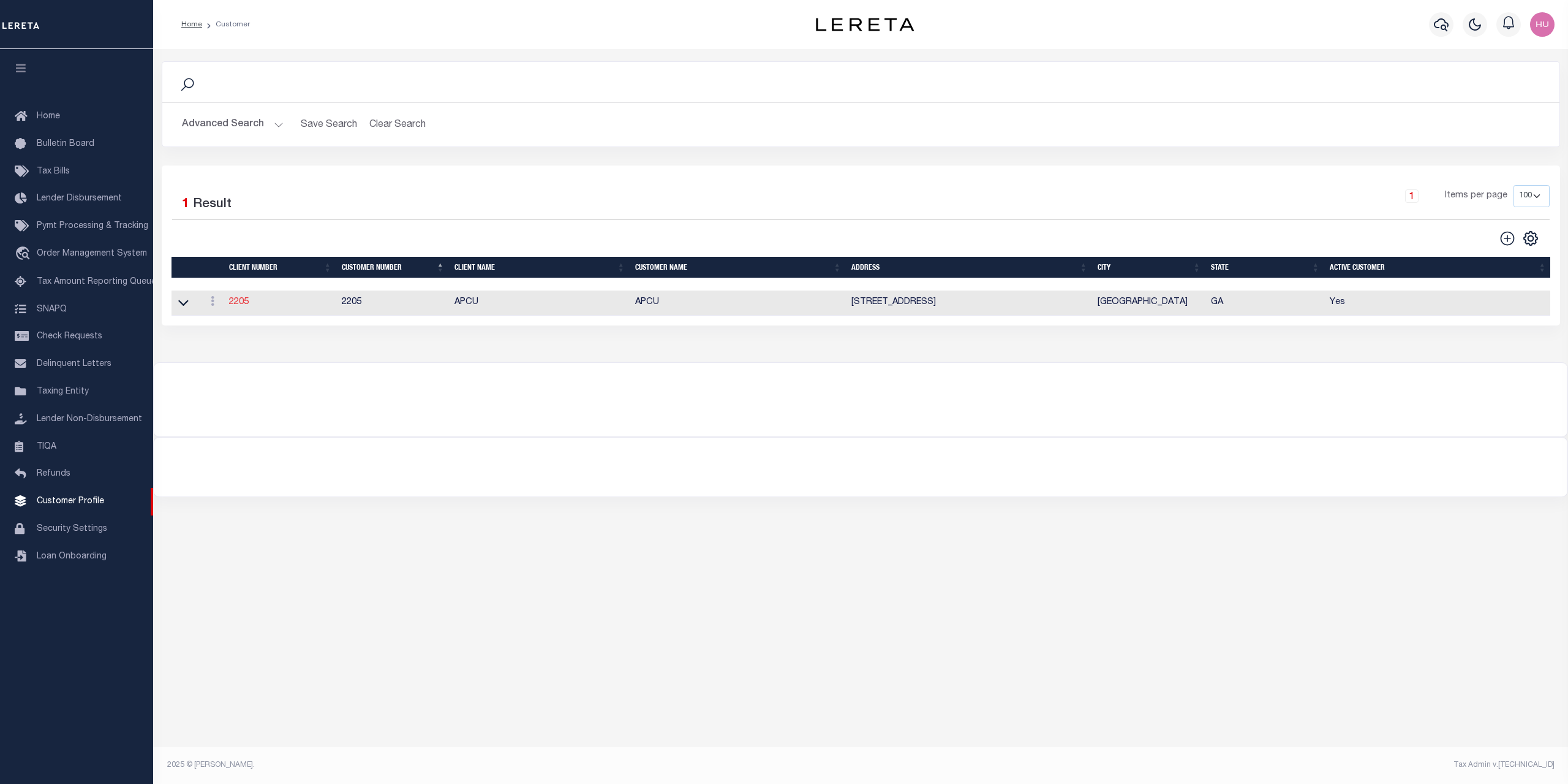
type input "Beth Wiebe"
checkbox input "true"
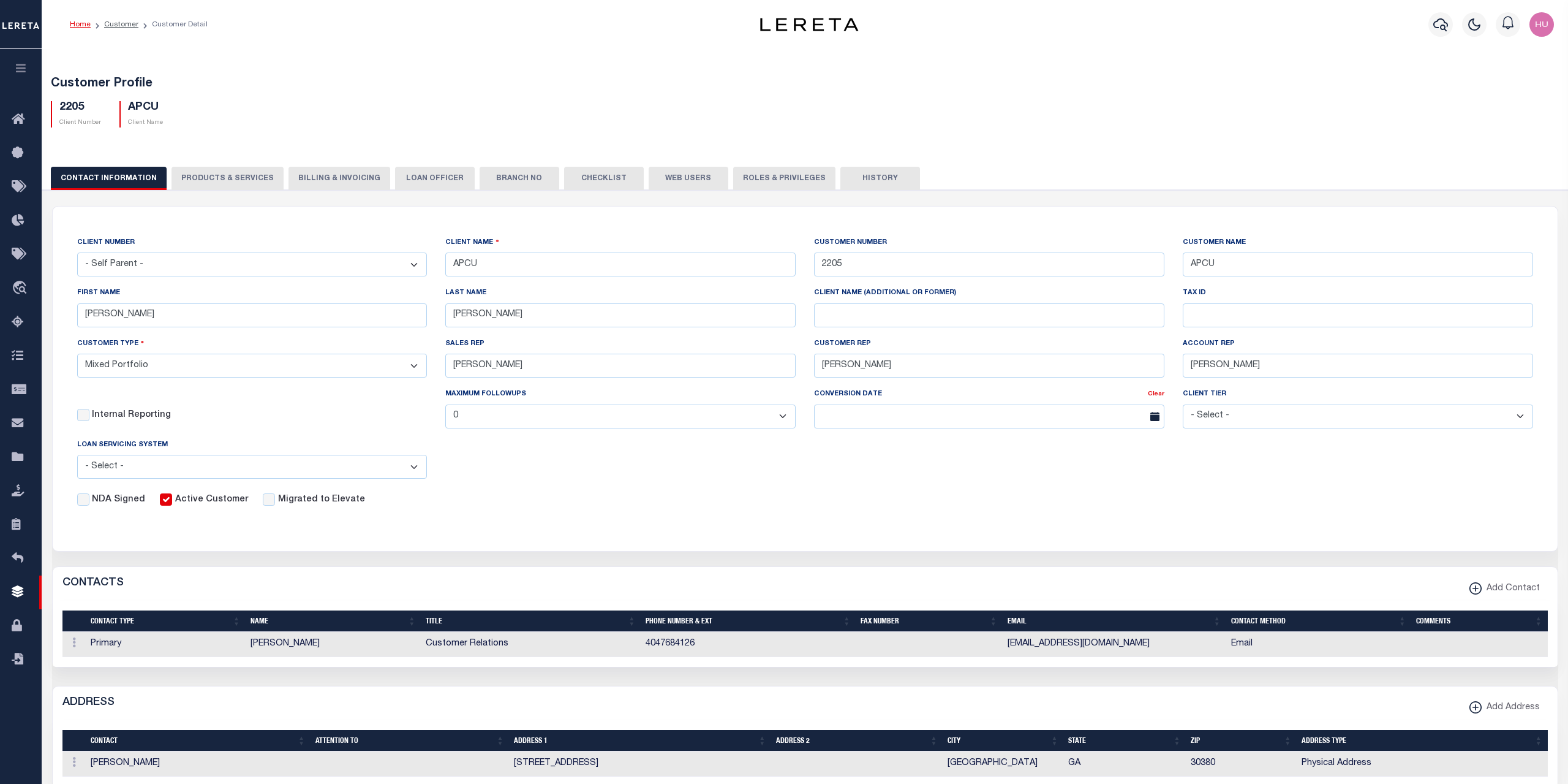
click at [656, 468] on div "CLIENT NUMBER - Self Parent - 091901 10001 1011 1012 1013 1014 1016 1017 1018 1…" at bounding box center [805, 371] width 1474 height 271
click at [226, 186] on button "PRODUCTS & SERVICES" at bounding box center [227, 177] width 112 height 23
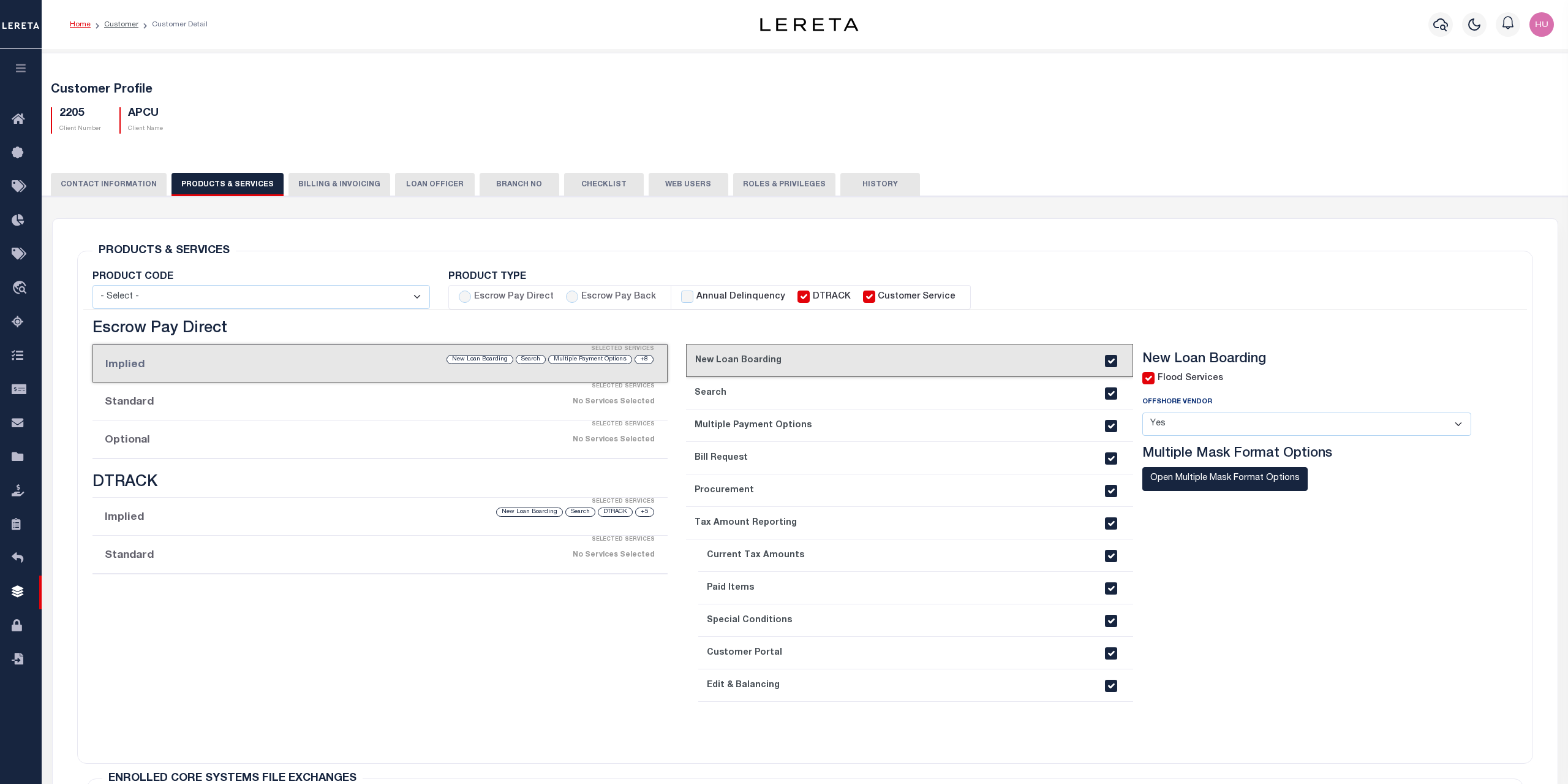
select select "STX"
radio input "true"
checkbox input "true"
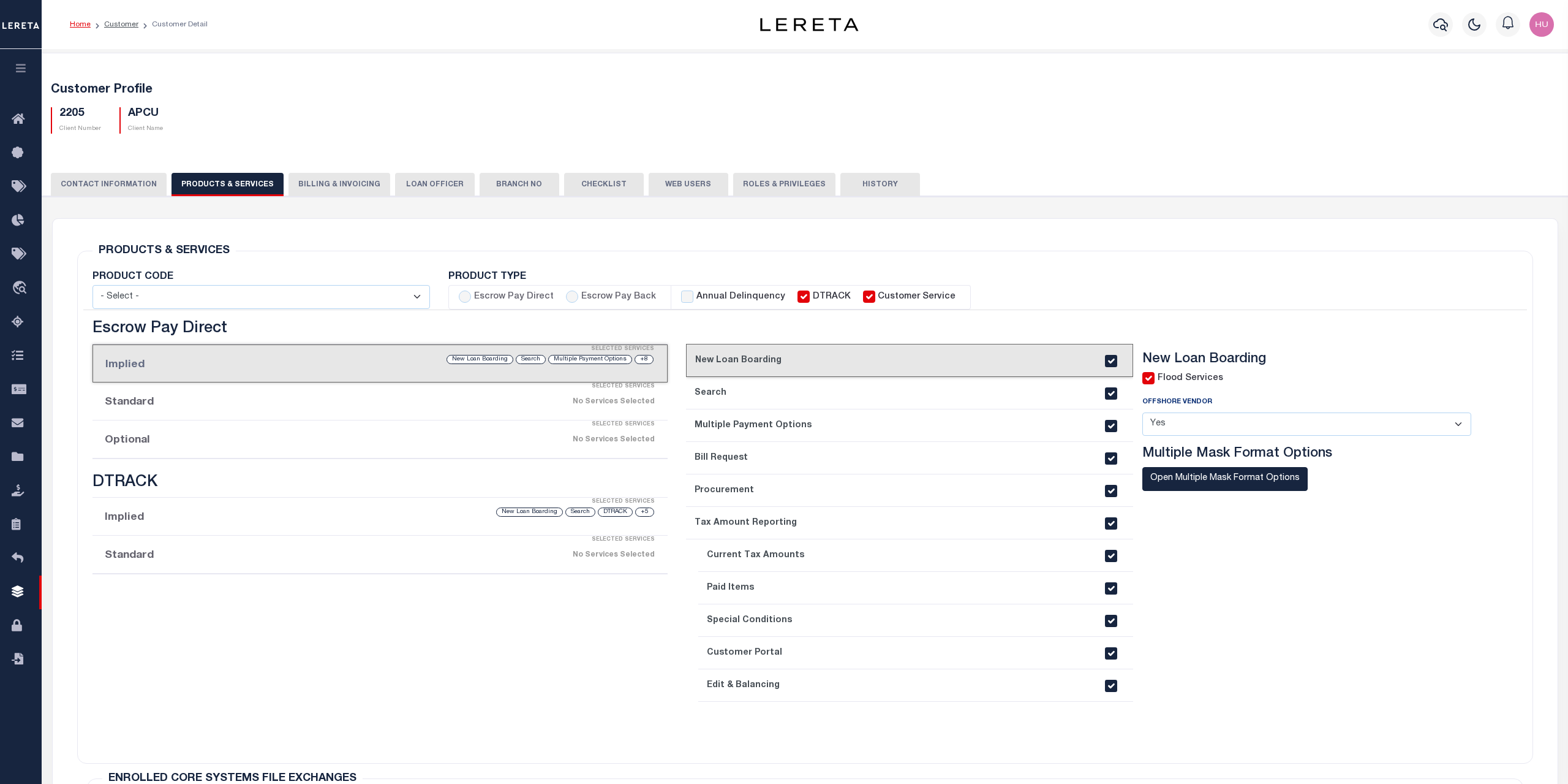
checkbox input "true"
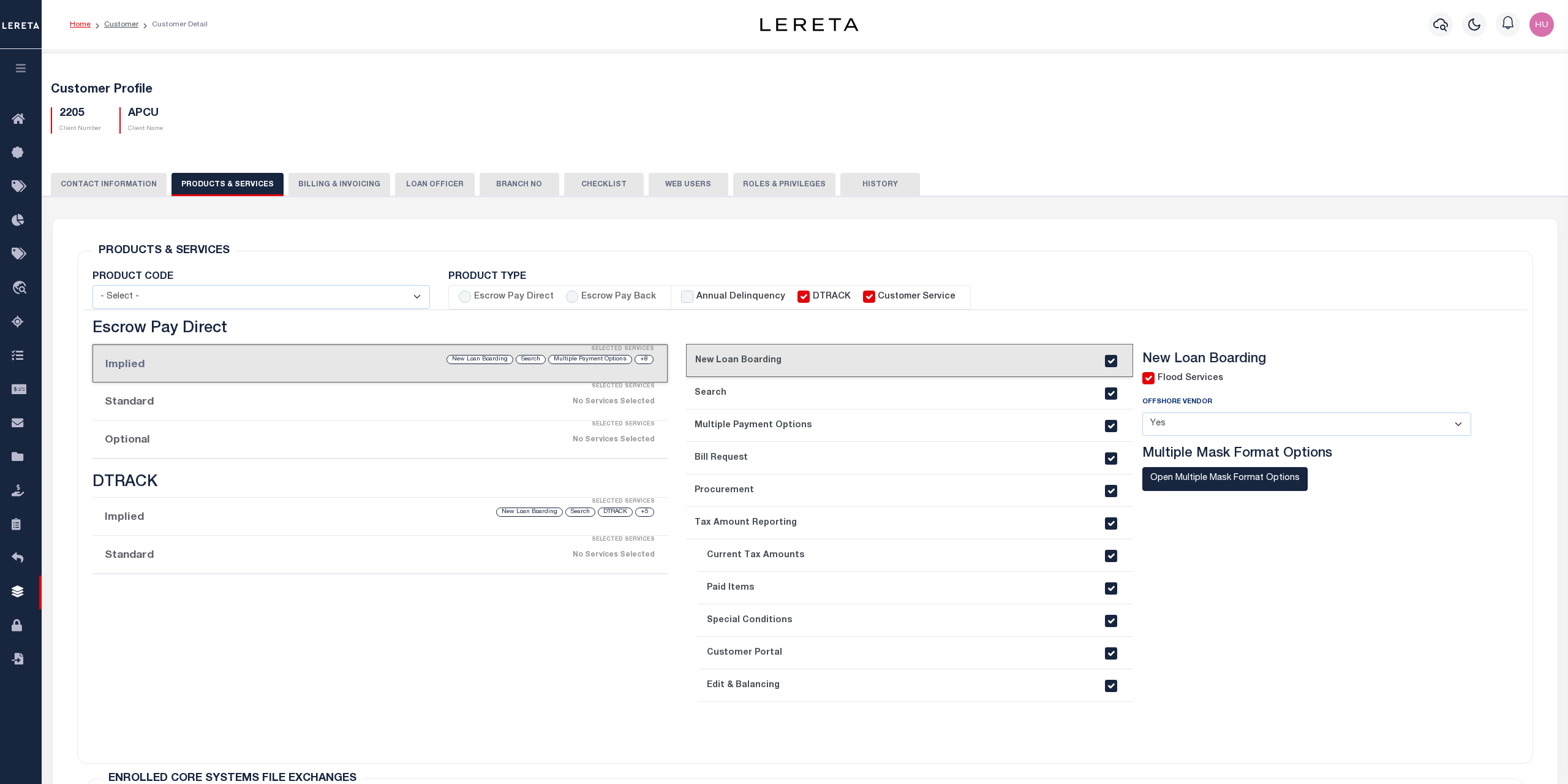
checkbox input "true"
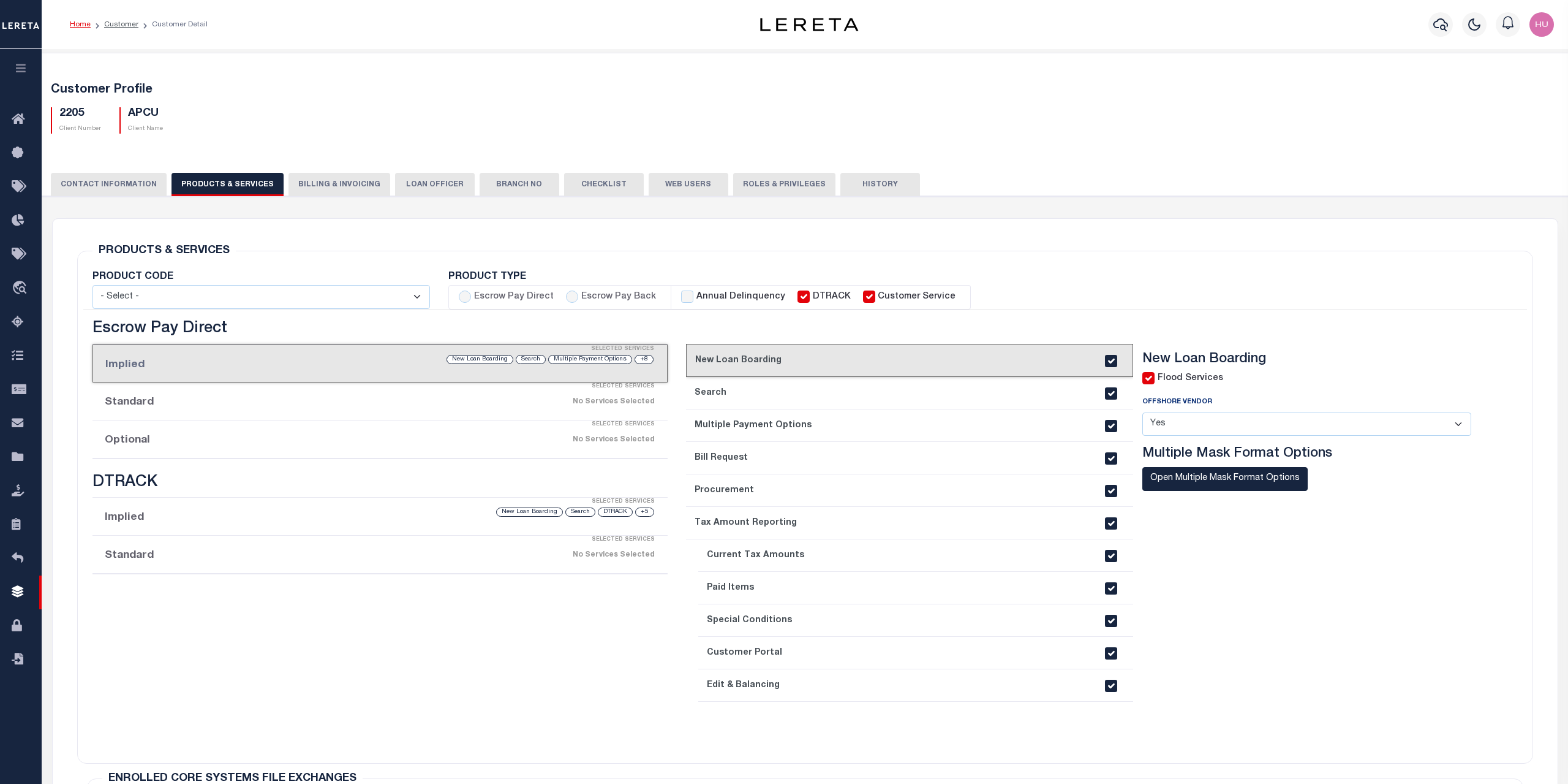
checkbox input "true"
click at [883, 104] on div "2205 Client Number APCU Client Name" at bounding box center [804, 115] width 1527 height 36
click at [116, 24] on link "Customer" at bounding box center [121, 24] width 34 height 8
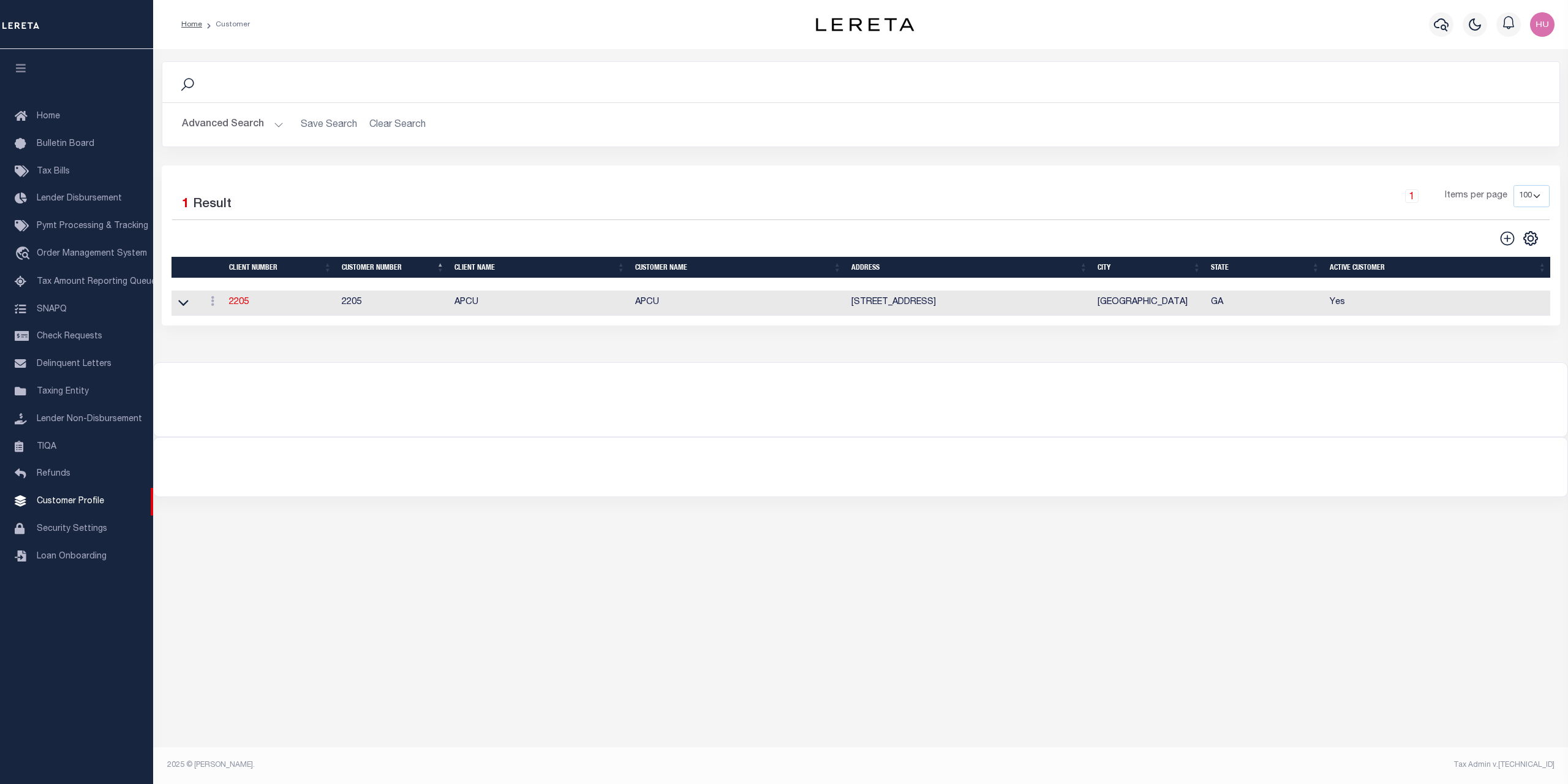
click at [217, 128] on button "Advanced Search" at bounding box center [232, 125] width 102 height 24
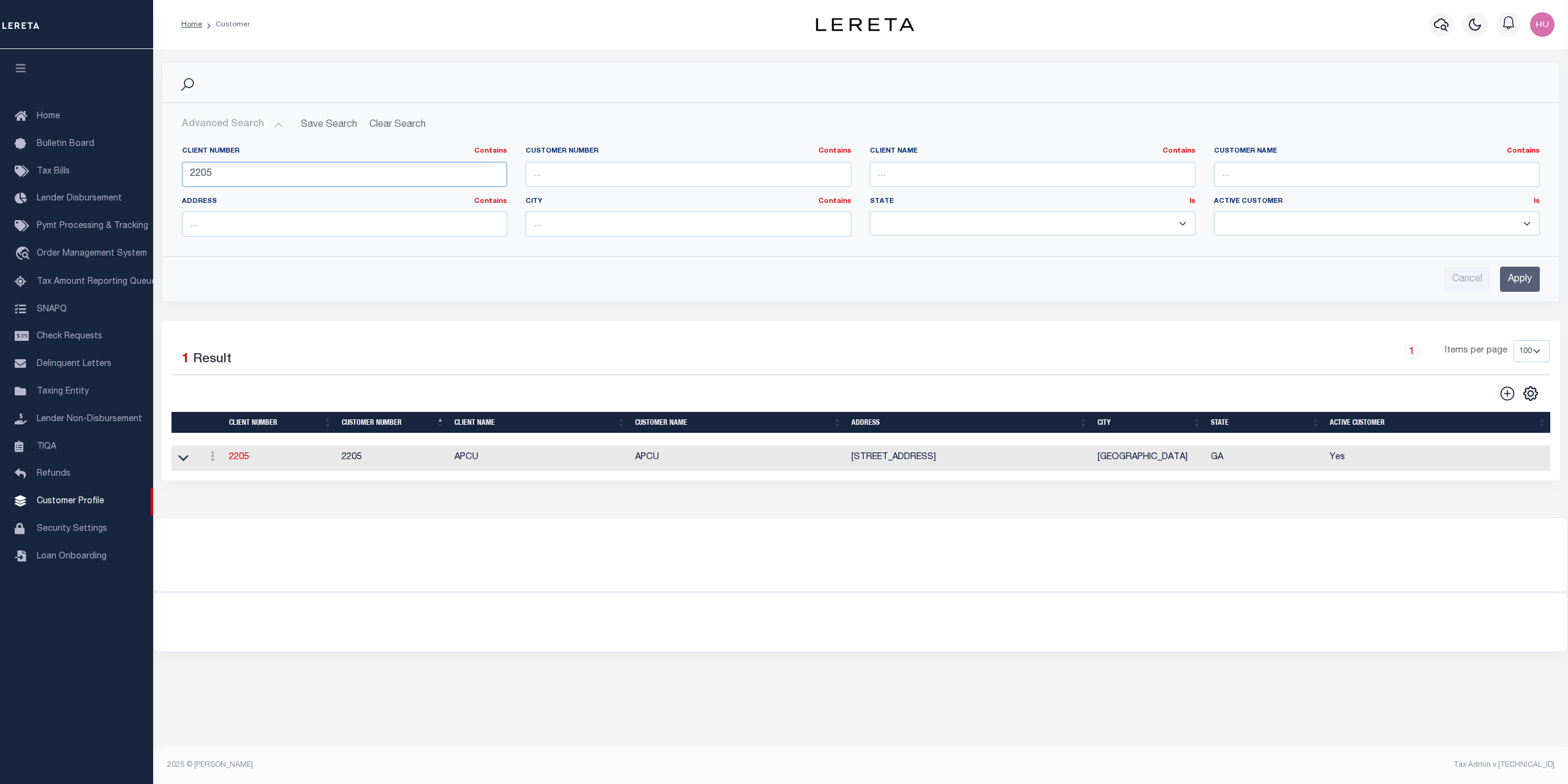
click at [203, 175] on input "2205" at bounding box center [344, 174] width 325 height 25
click at [1526, 277] on input "Apply" at bounding box center [1520, 278] width 40 height 25
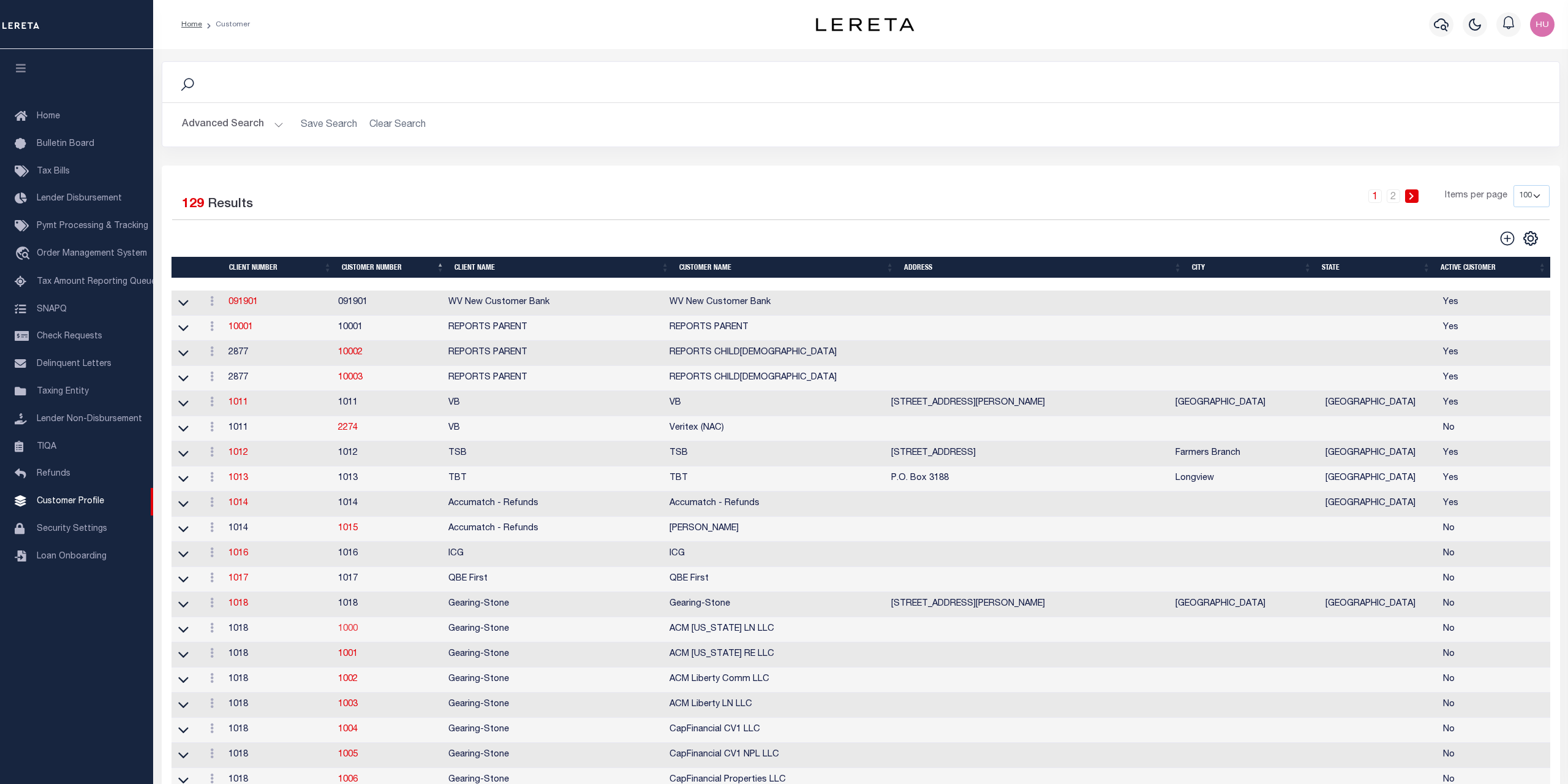
click at [357, 633] on link "1000" at bounding box center [348, 629] width 20 height 9
select select "1018"
type input "Gearing-Stone"
type input "1000"
type input "ACM [US_STATE] LN LLC"
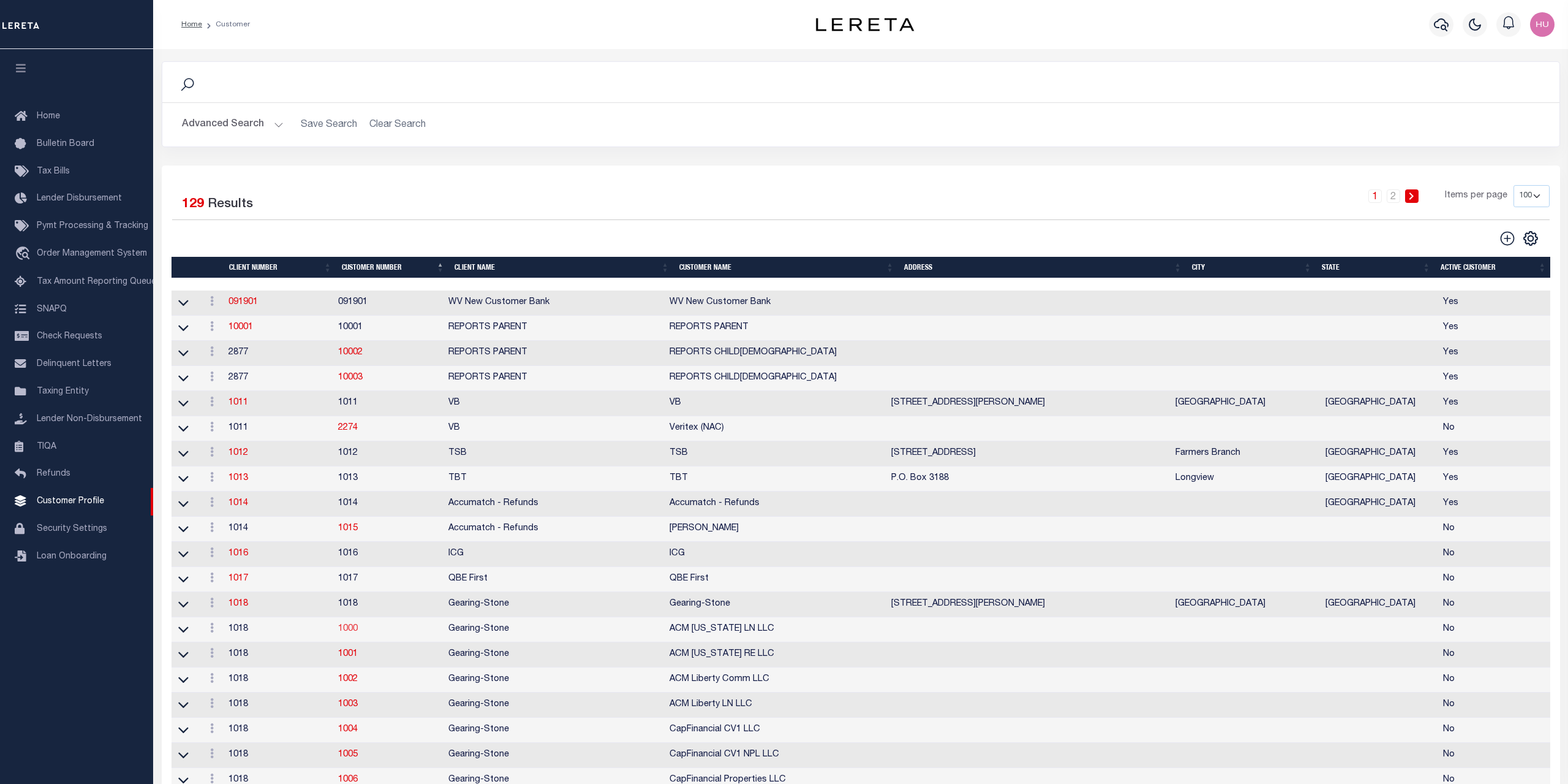
select select
type input "0"
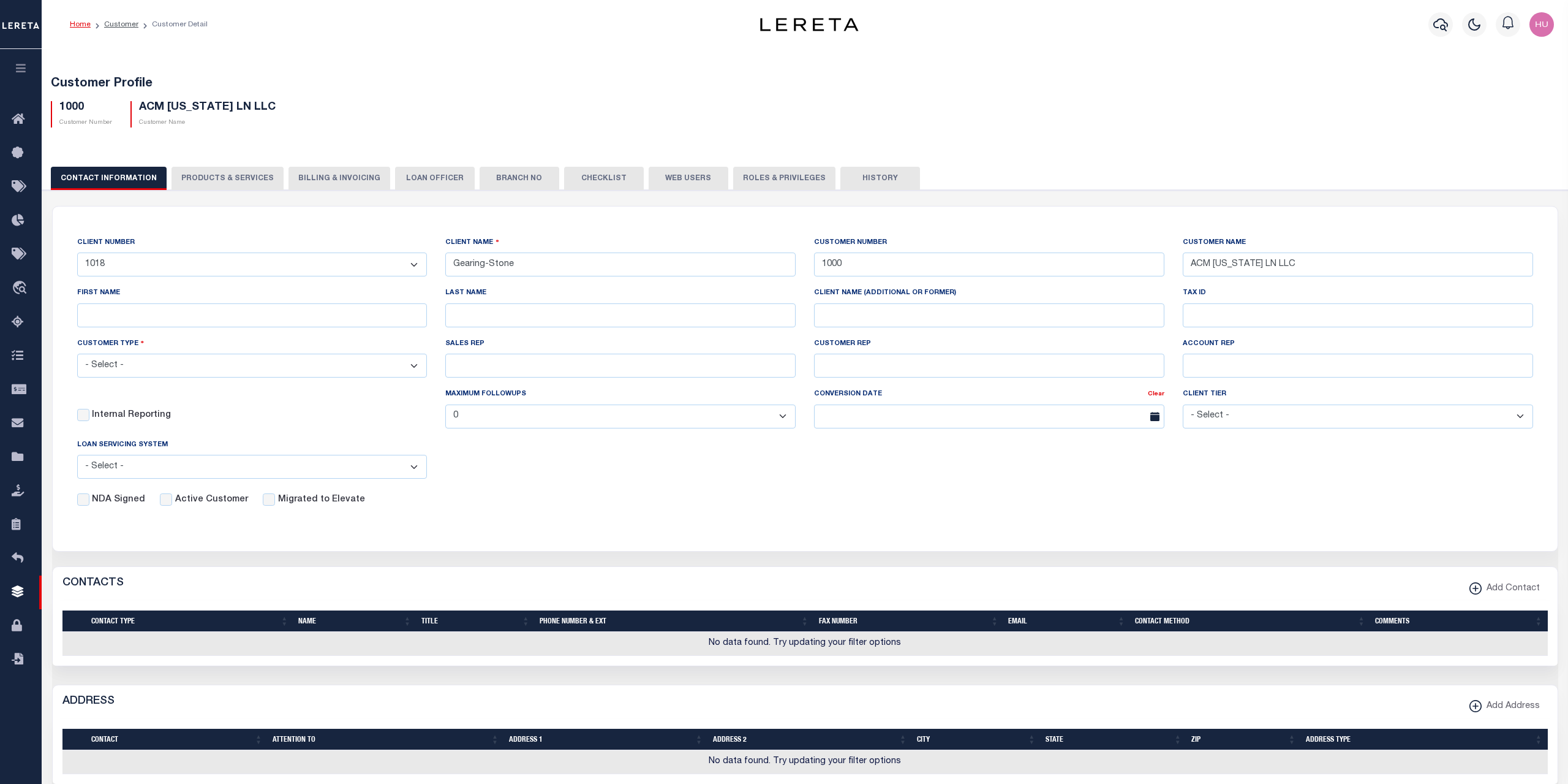
click at [246, 182] on button "PRODUCTS & SERVICES" at bounding box center [227, 177] width 112 height 23
select select "STX"
radio input "true"
checkbox input "true"
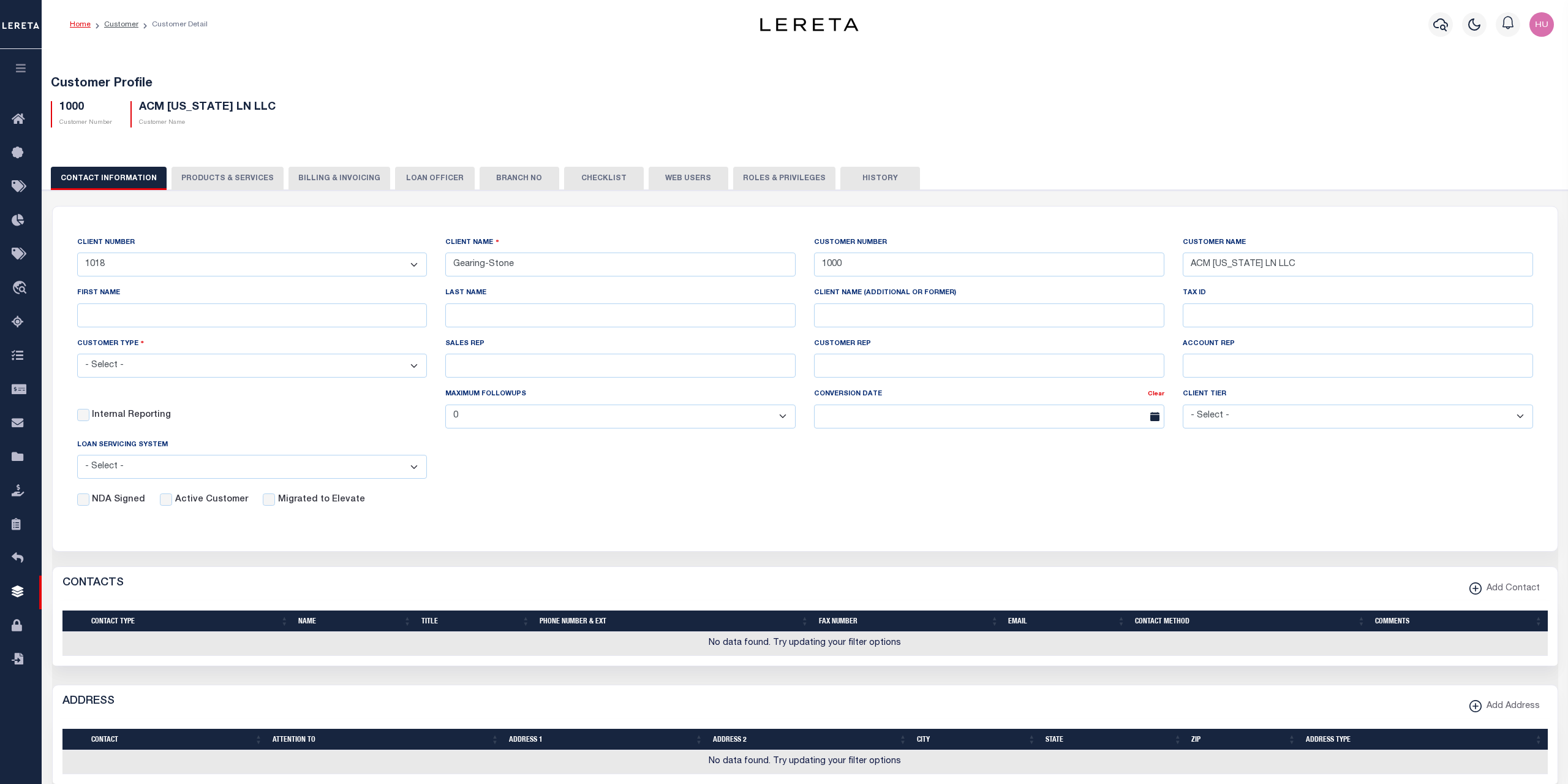
checkbox input "true"
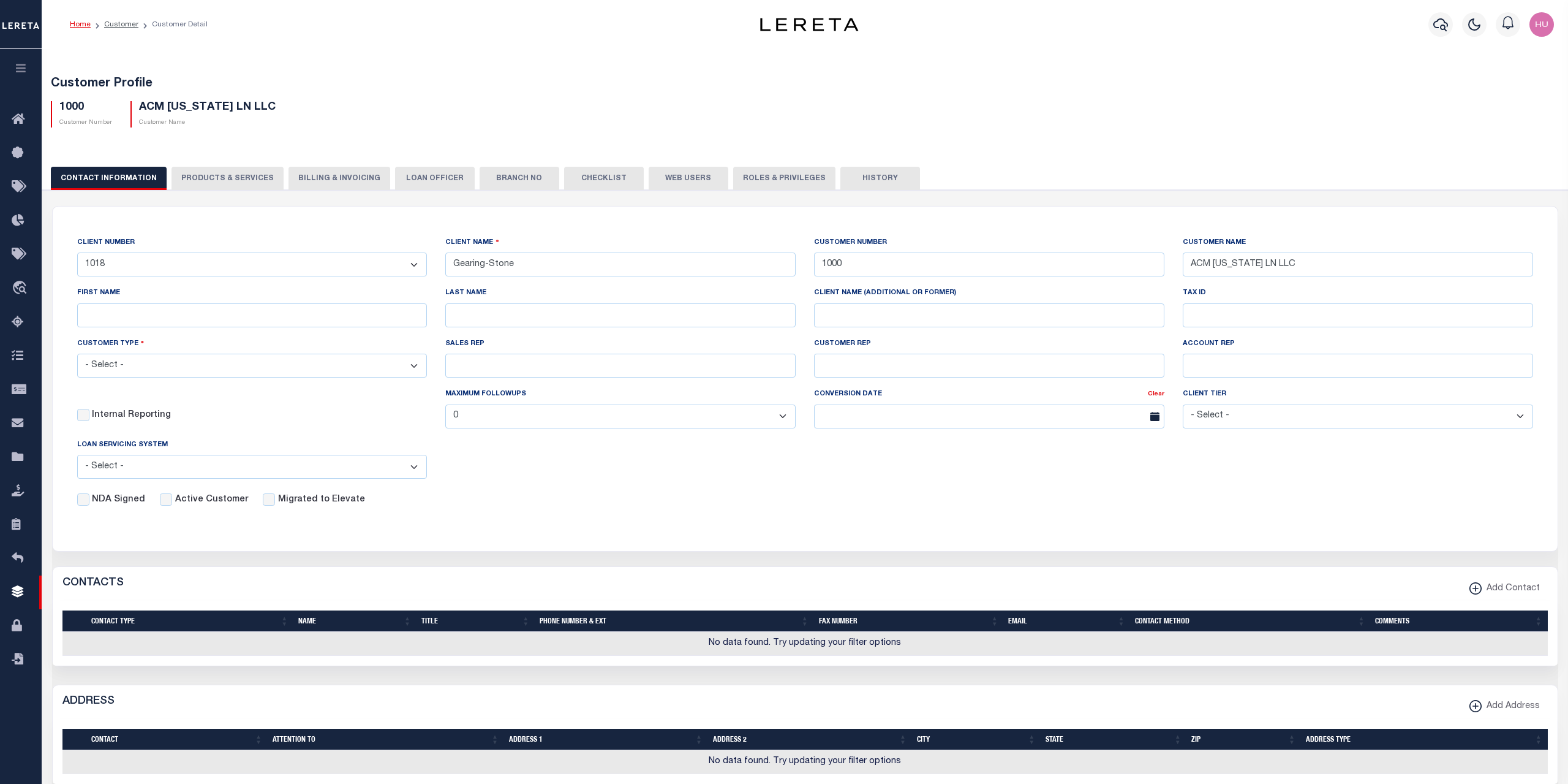
checkbox input "true"
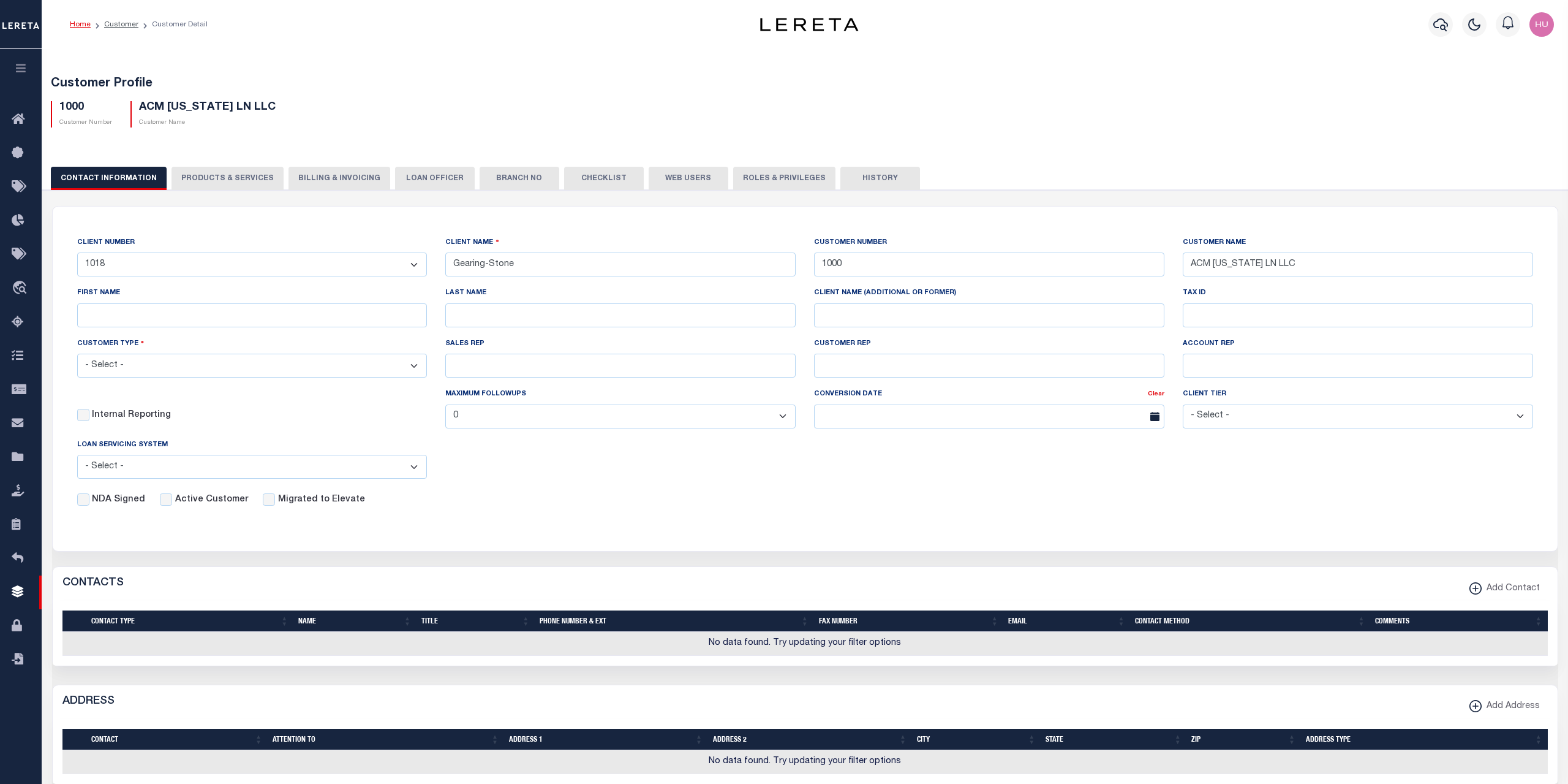
checkbox input "true"
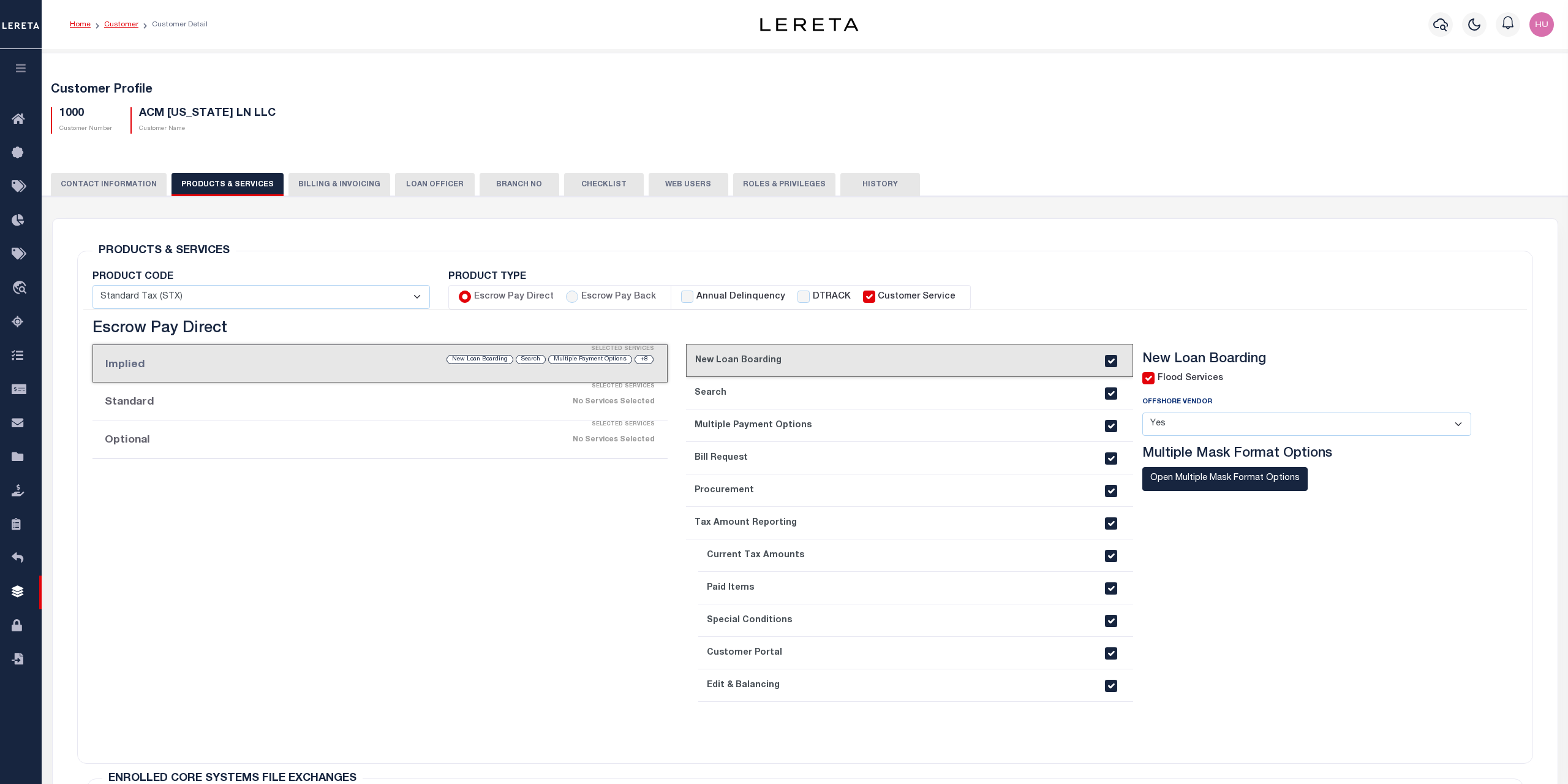
click at [115, 25] on link "Customer" at bounding box center [121, 24] width 34 height 8
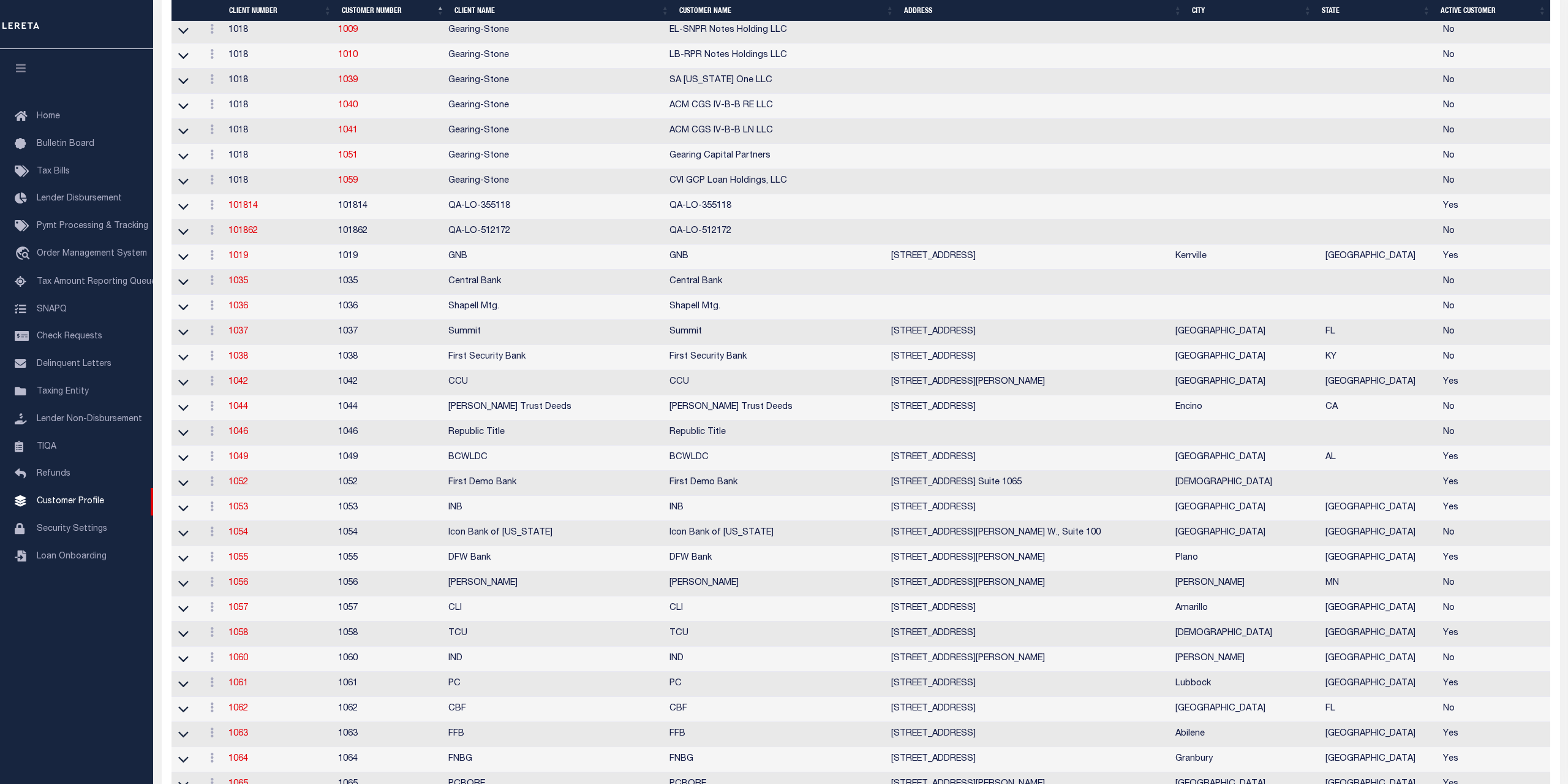
scroll to position [1188, 0]
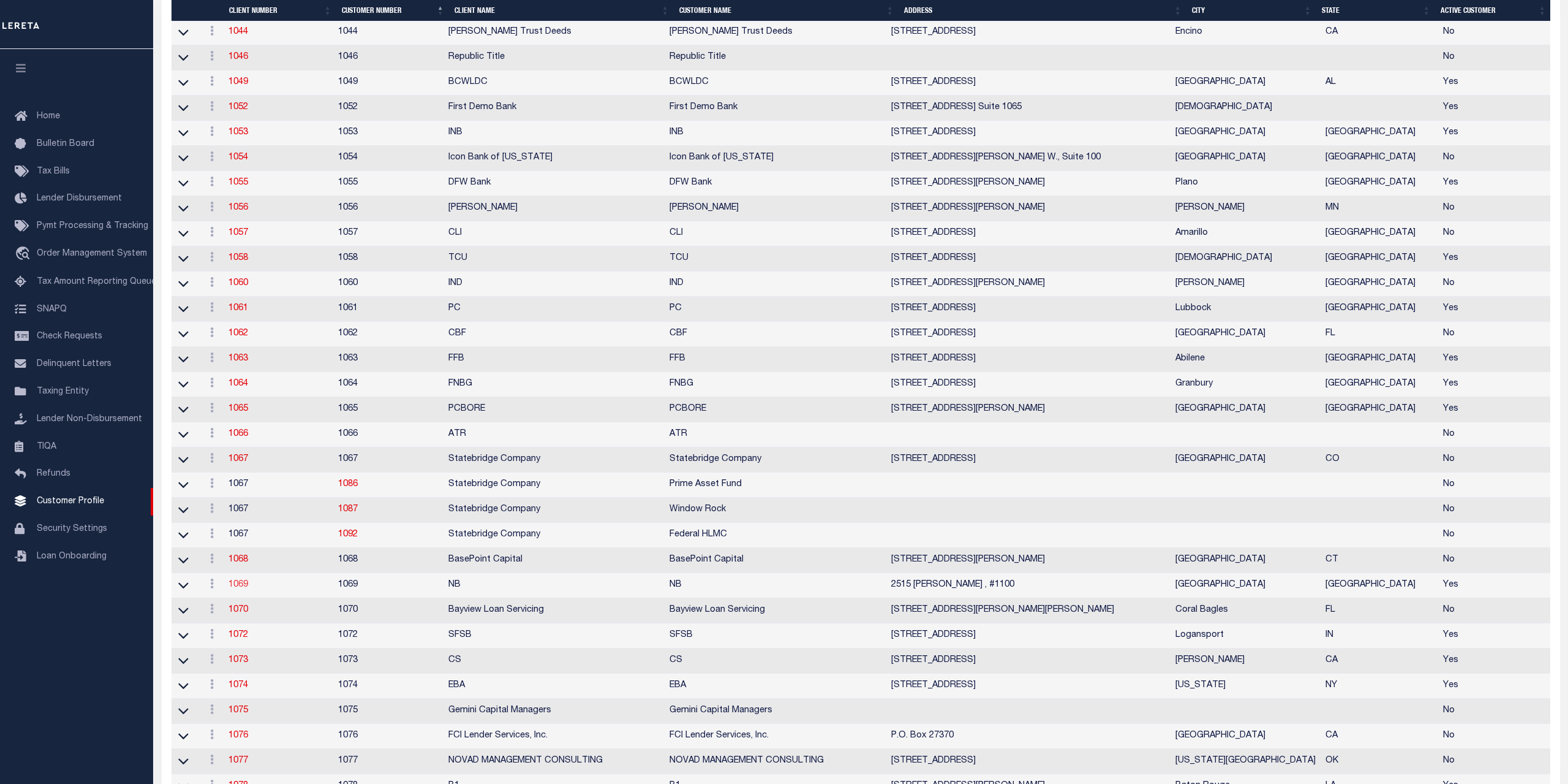
click at [235, 589] on link "1069" at bounding box center [238, 585] width 20 height 9
select select "1069"
type input "NB"
type input "1069"
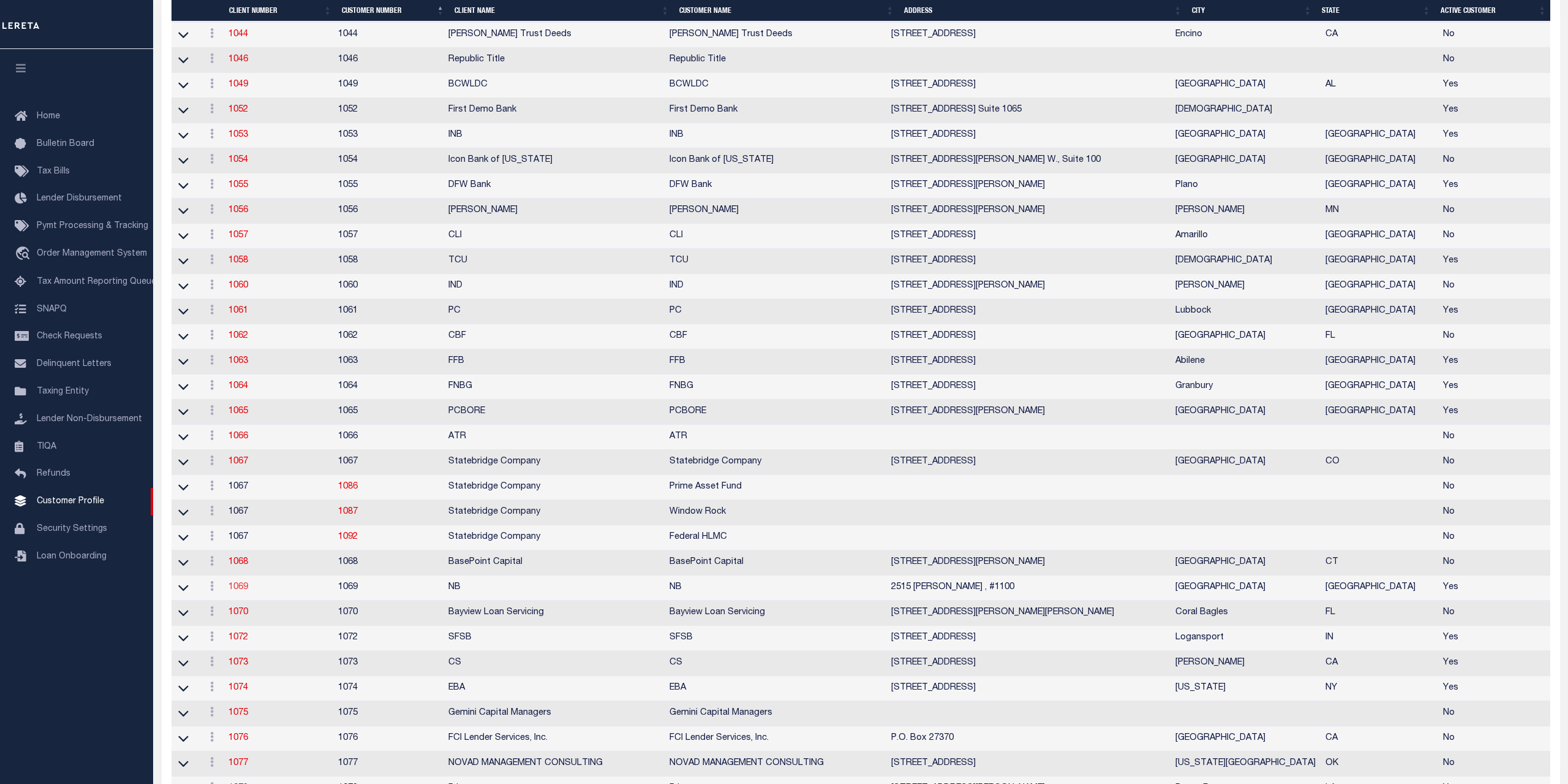
type input "NB"
type input "Bill"
type input "Mansfield"
select select "Mixed Portfolio"
type input "Paula Kitchens"
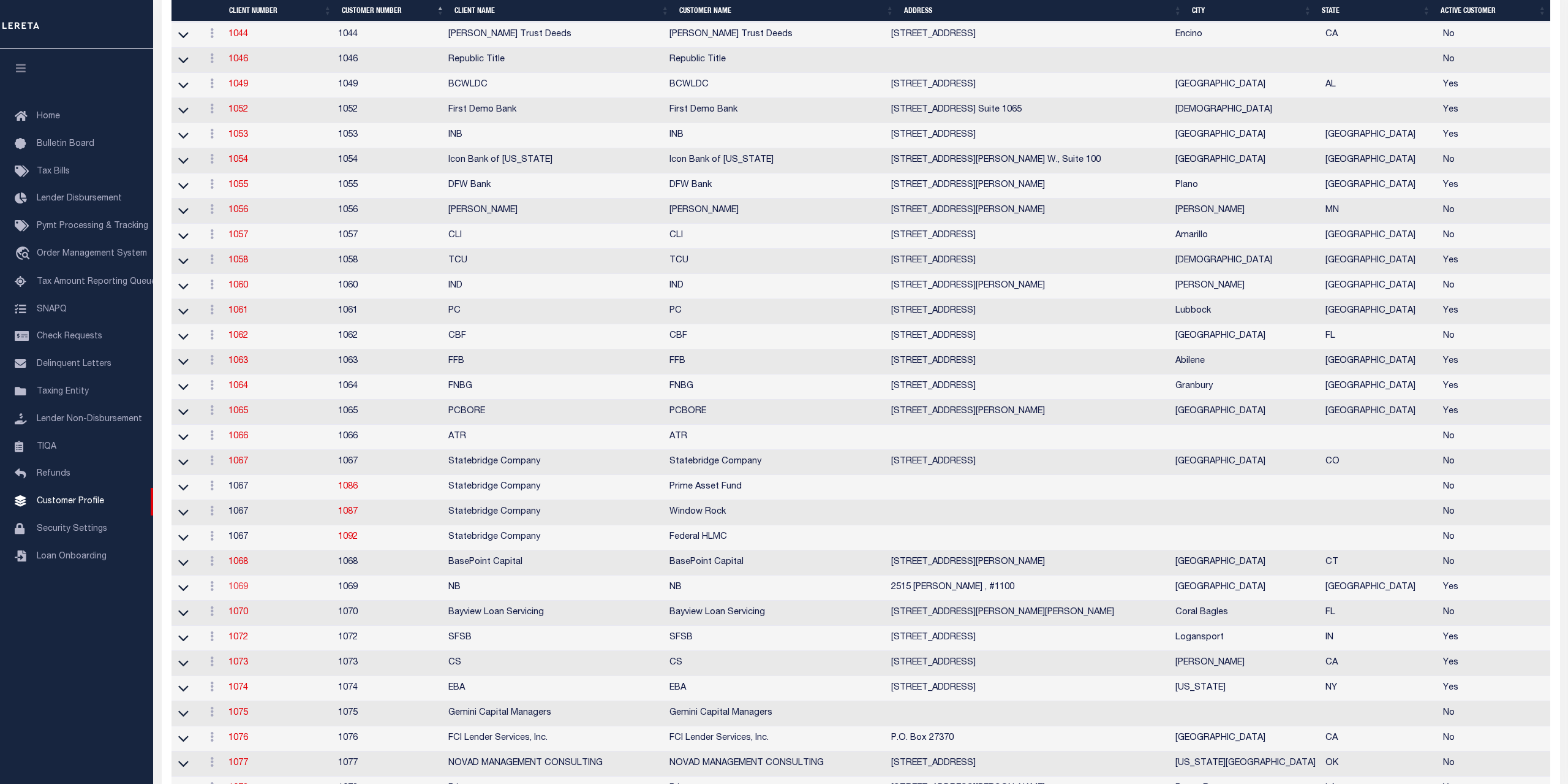
type input "Tony Targhetta"
checkbox input "true"
select select
type input "10"
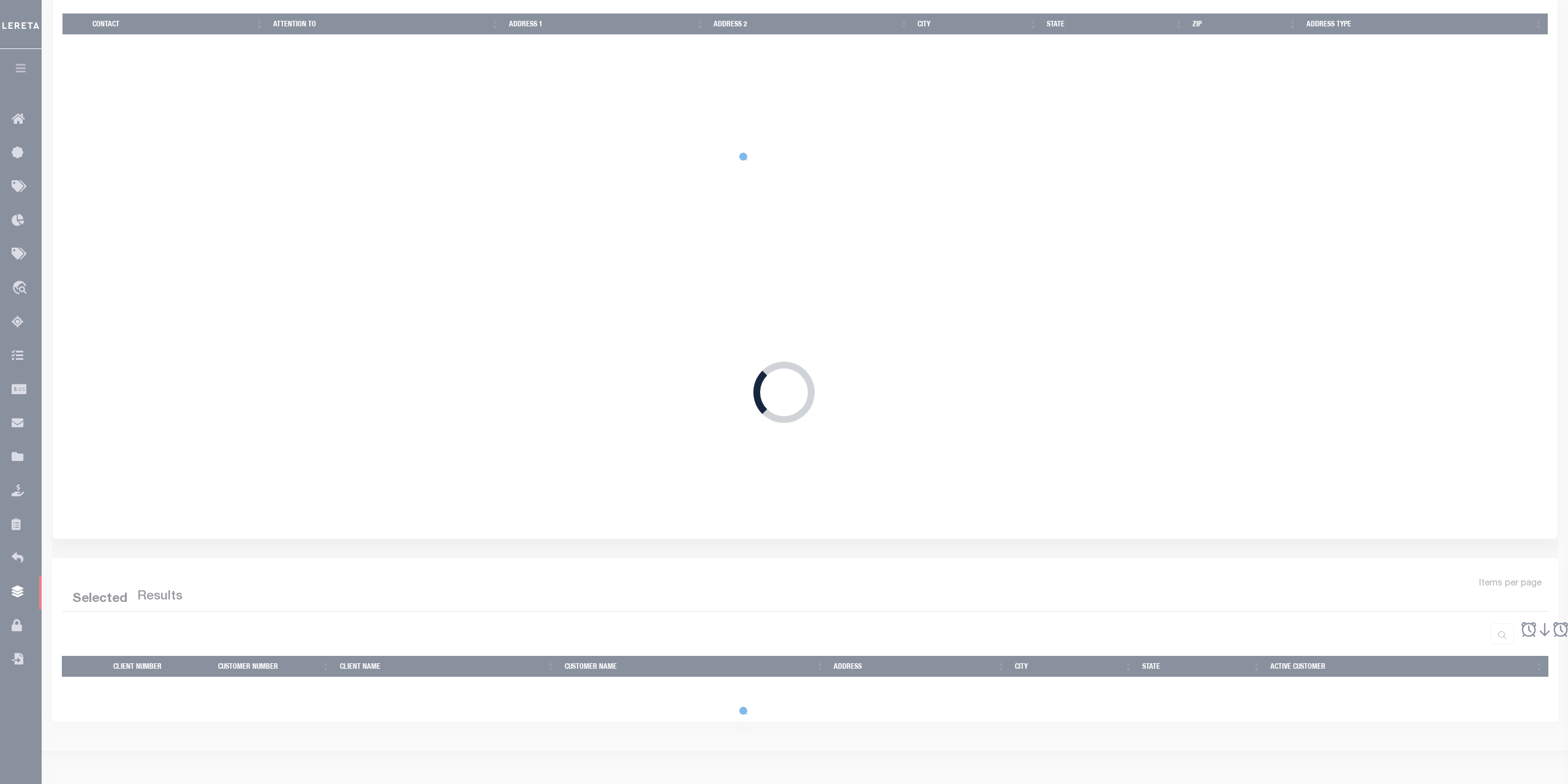
scroll to position [0, 0]
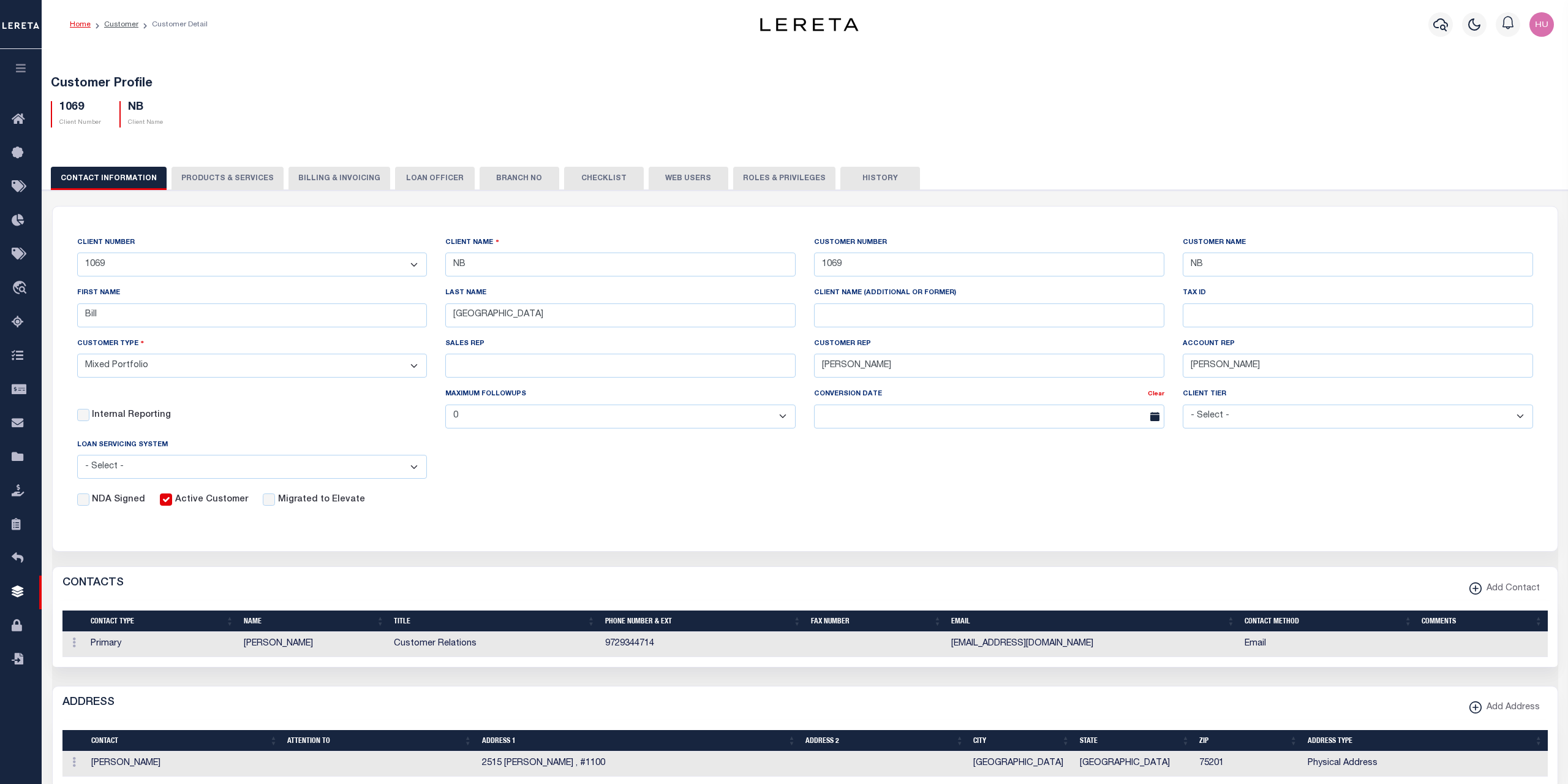
click at [239, 174] on button "PRODUCTS & SERVICES" at bounding box center [227, 177] width 112 height 23
select select "STX"
radio input "true"
checkbox input "true"
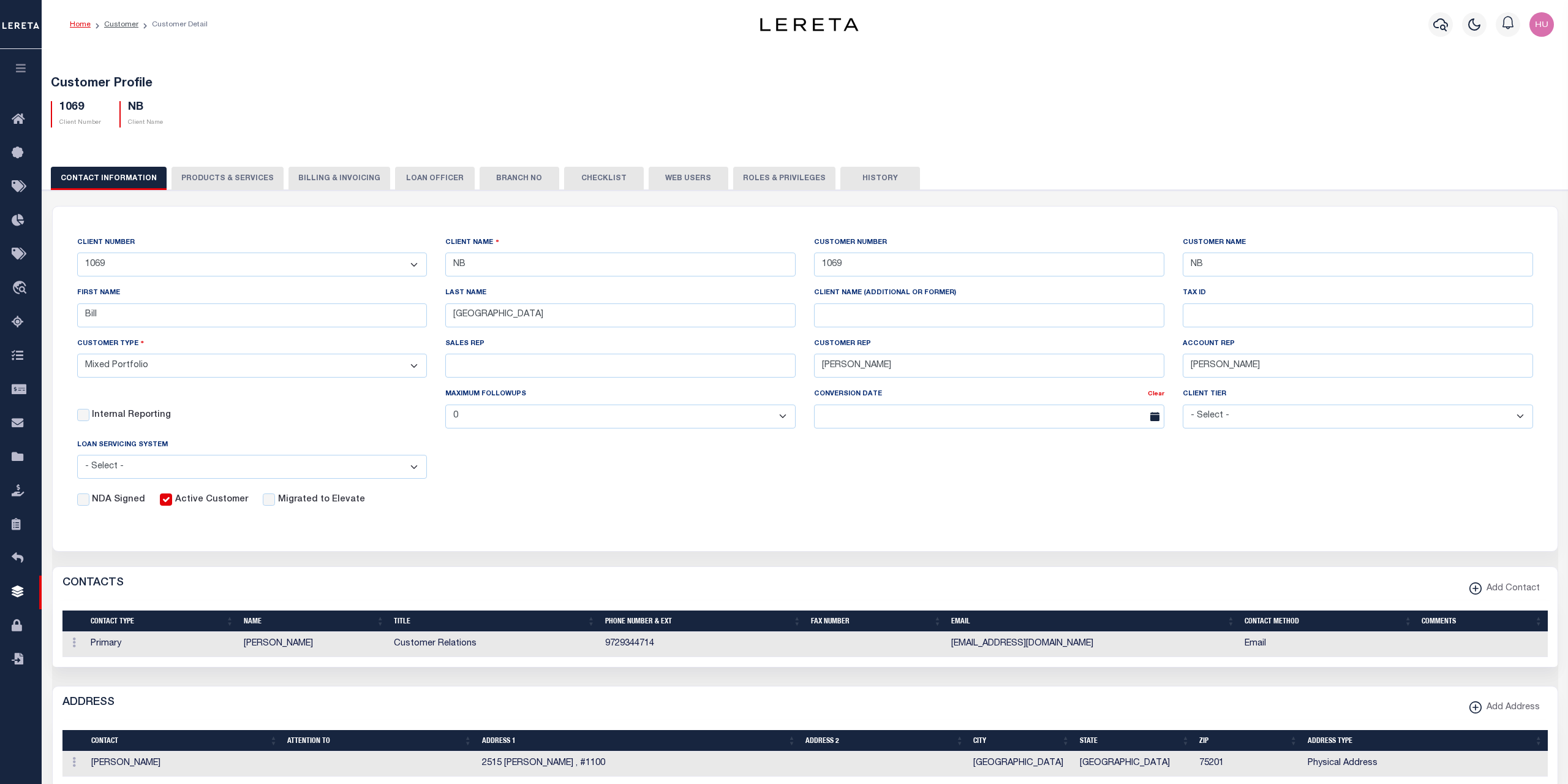
checkbox input "true"
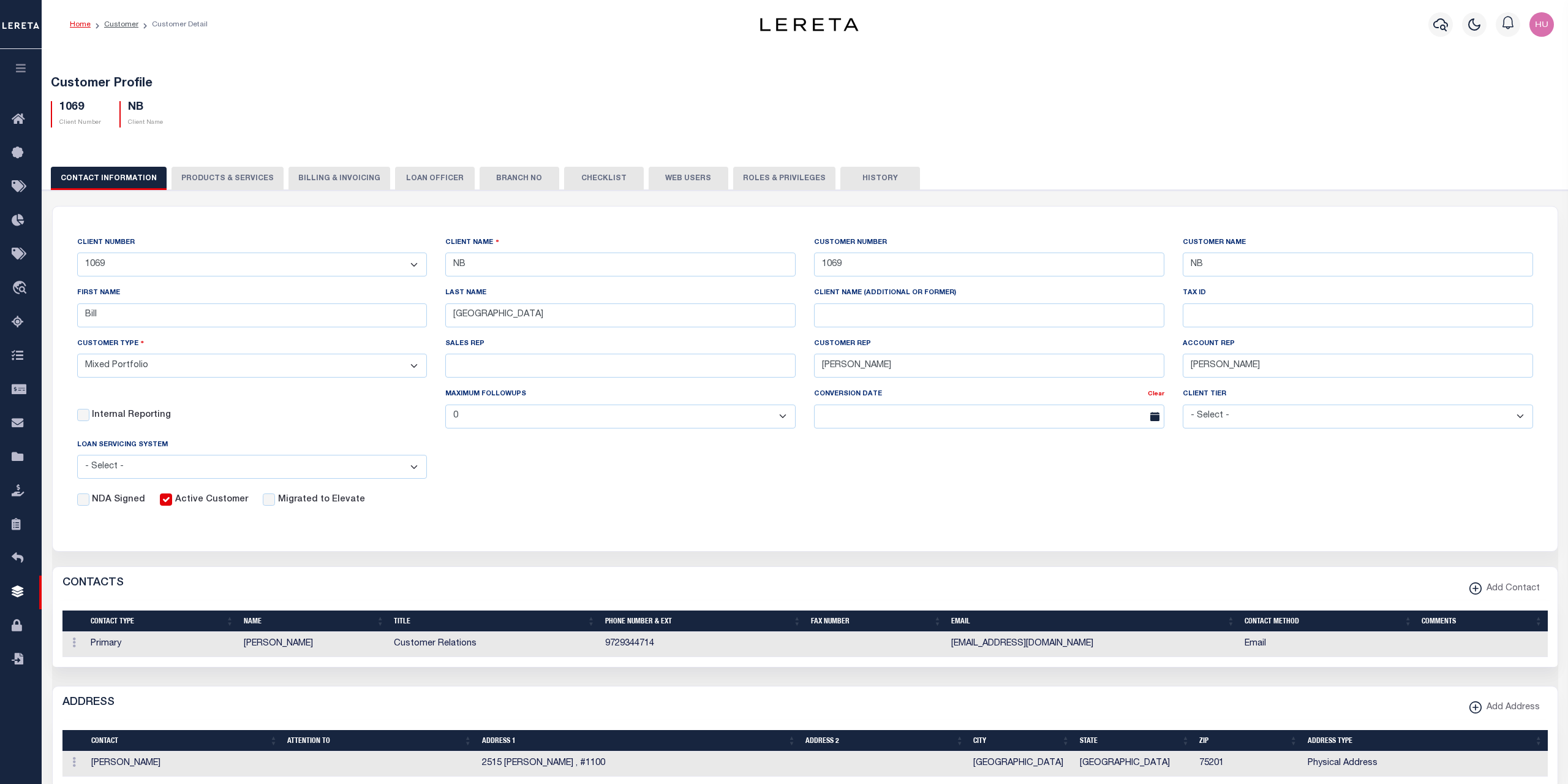
checkbox input "true"
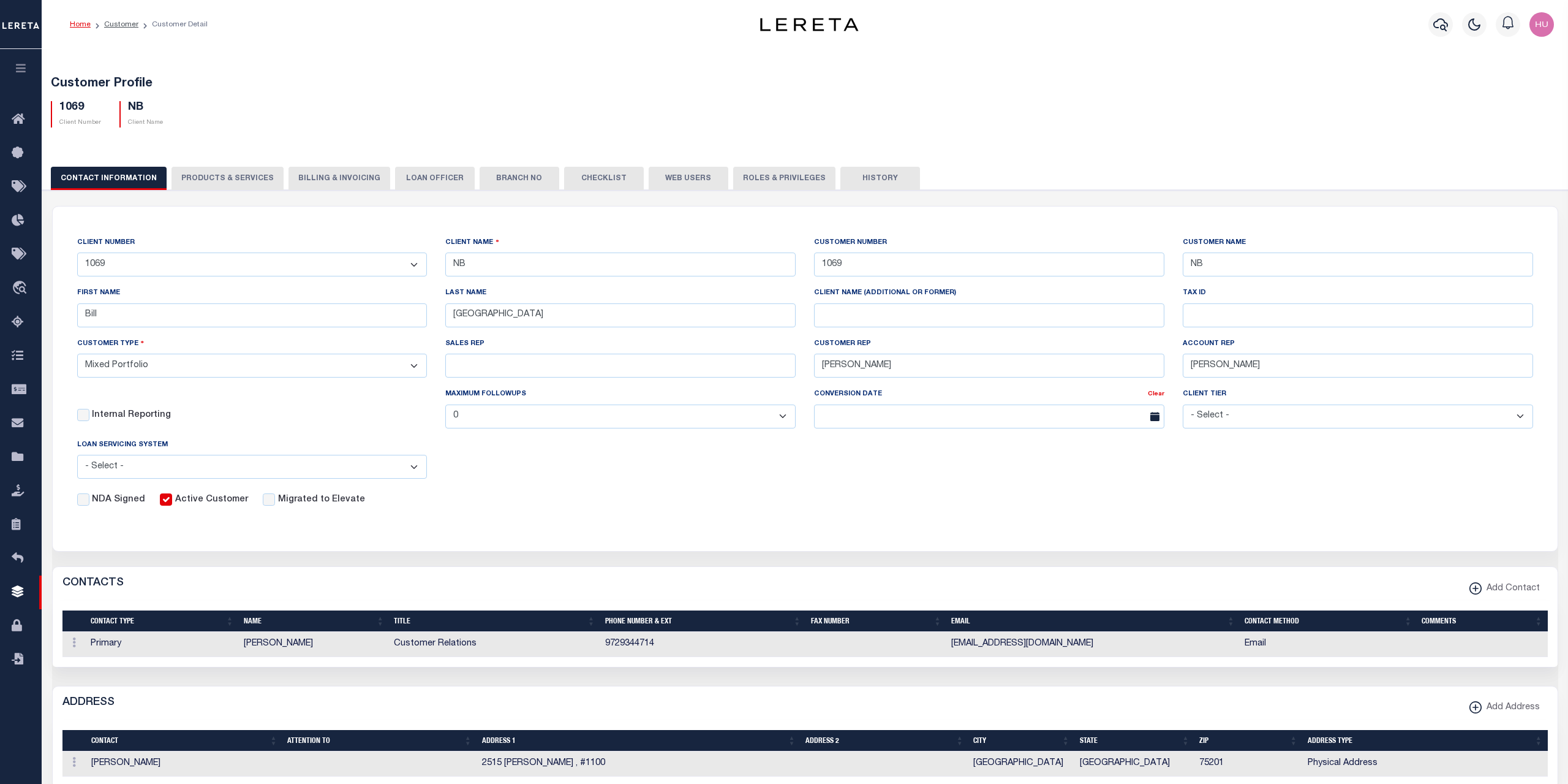
checkbox input "true"
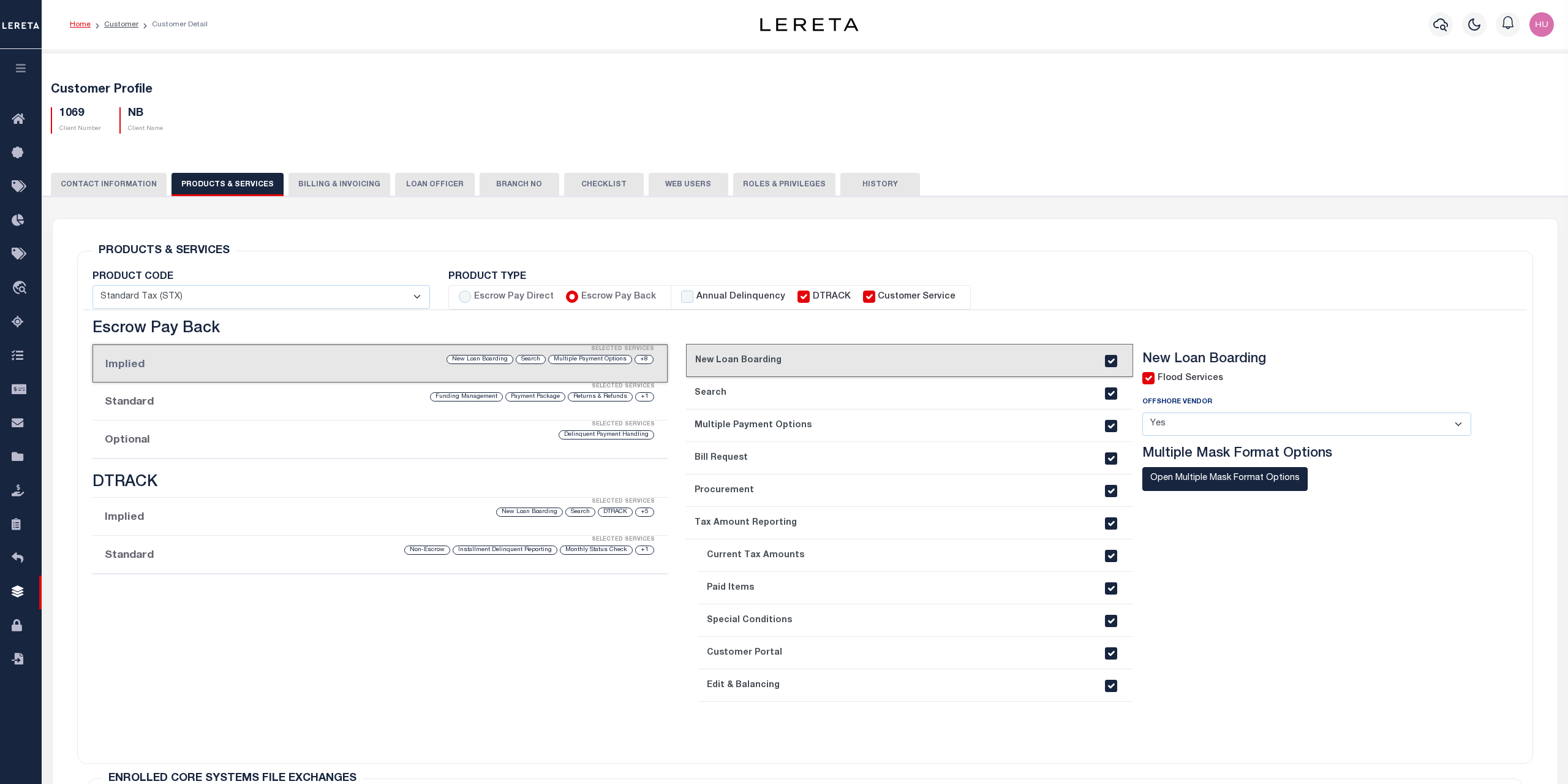
click at [218, 443] on li "Optional Selected Services Delinquent Payment Handling" at bounding box center [380, 439] width 576 height 38
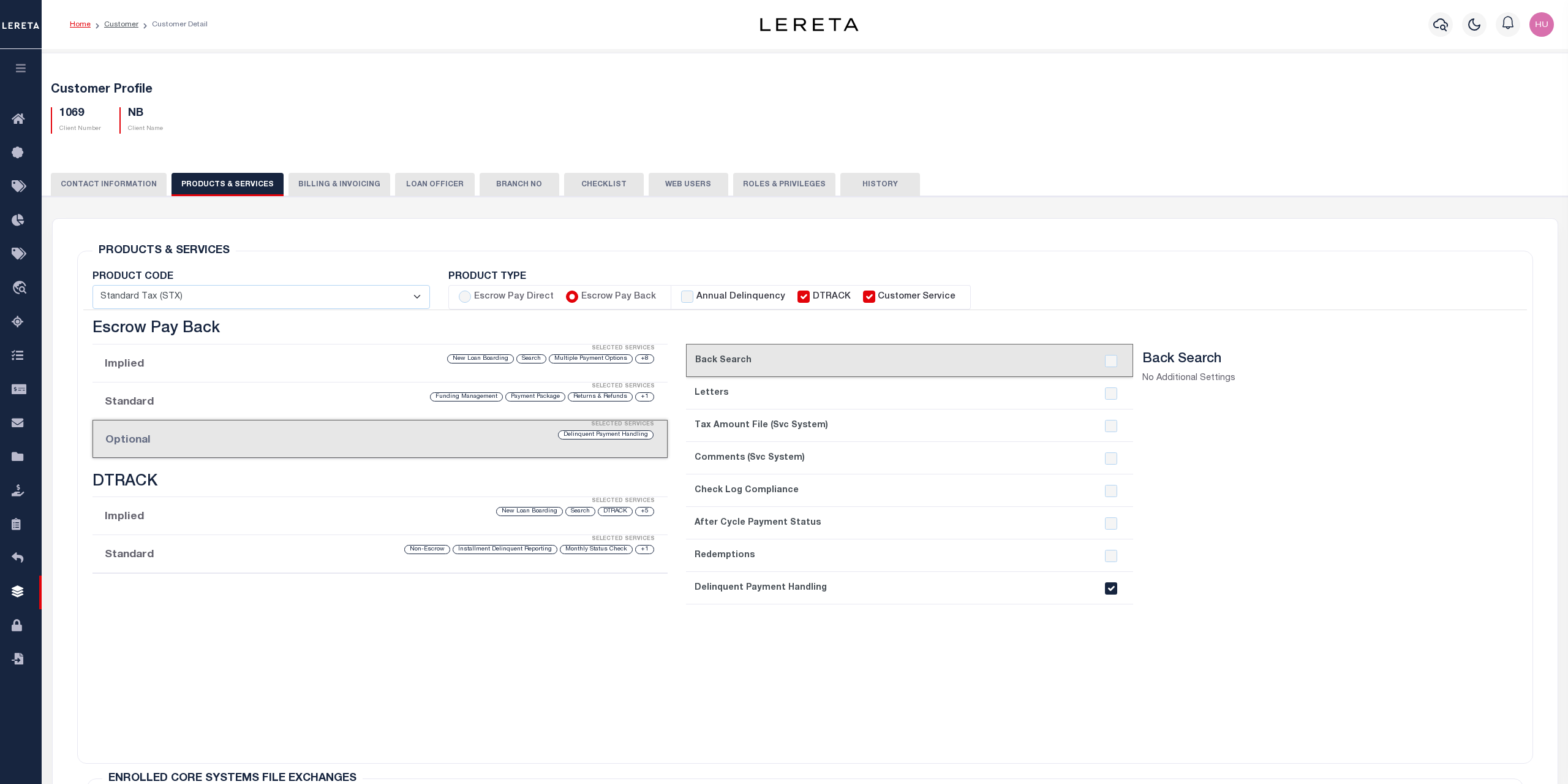
click at [1298, 627] on section "Back Search No Additional Settings" at bounding box center [1316, 546] width 347 height 389
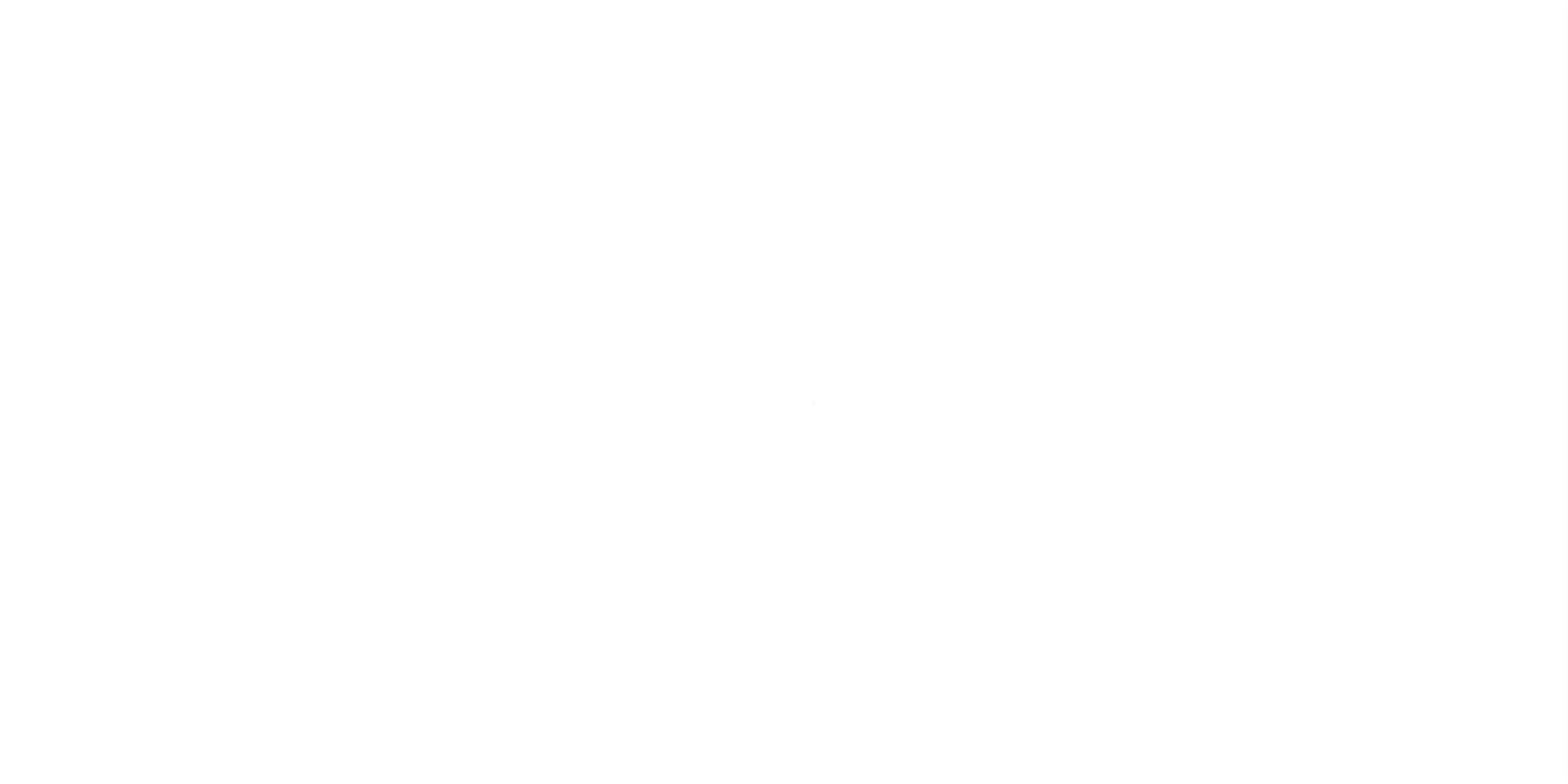
select select
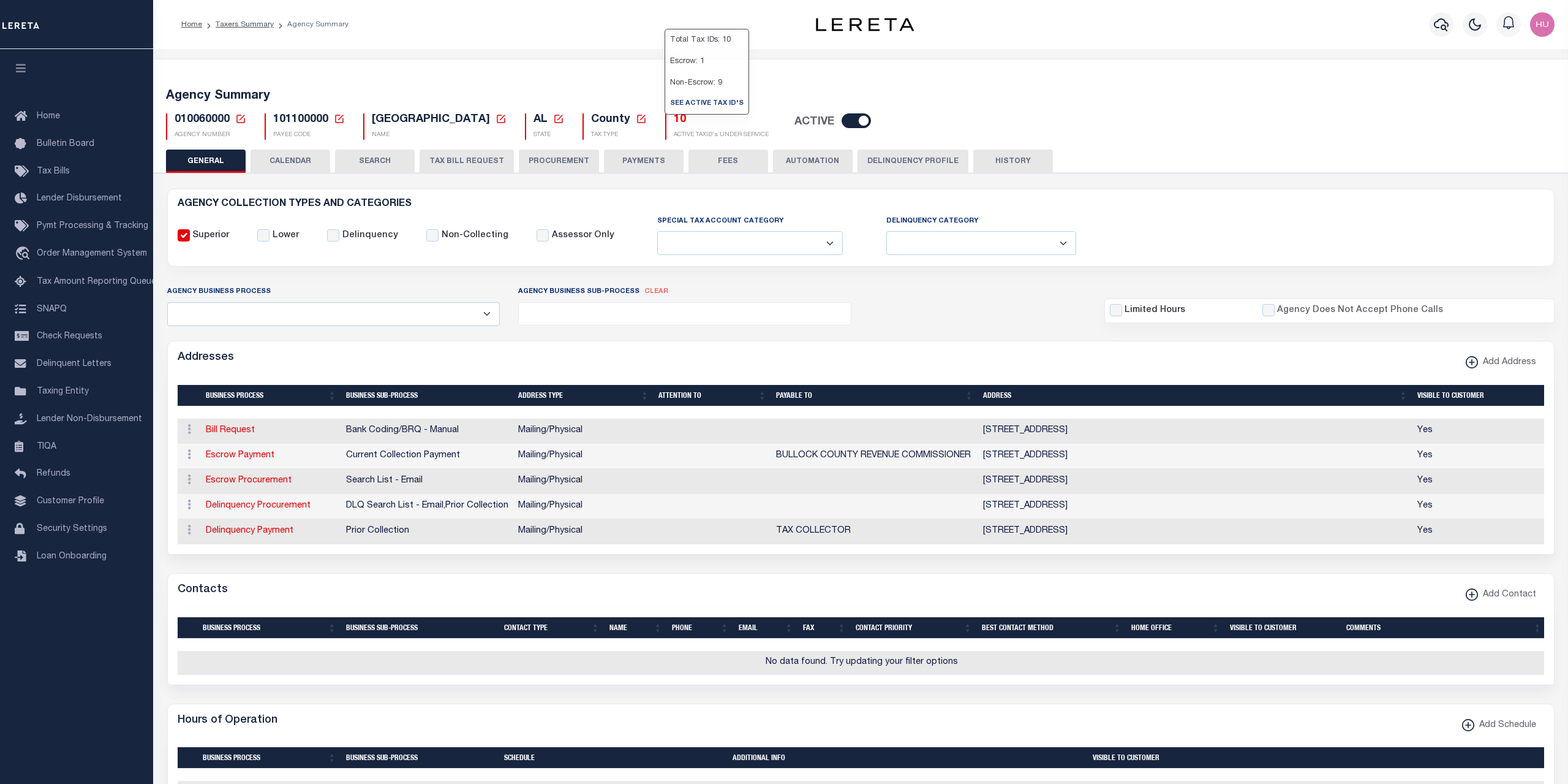
click at [288, 160] on button "CALENDAR" at bounding box center [290, 161] width 79 height 23
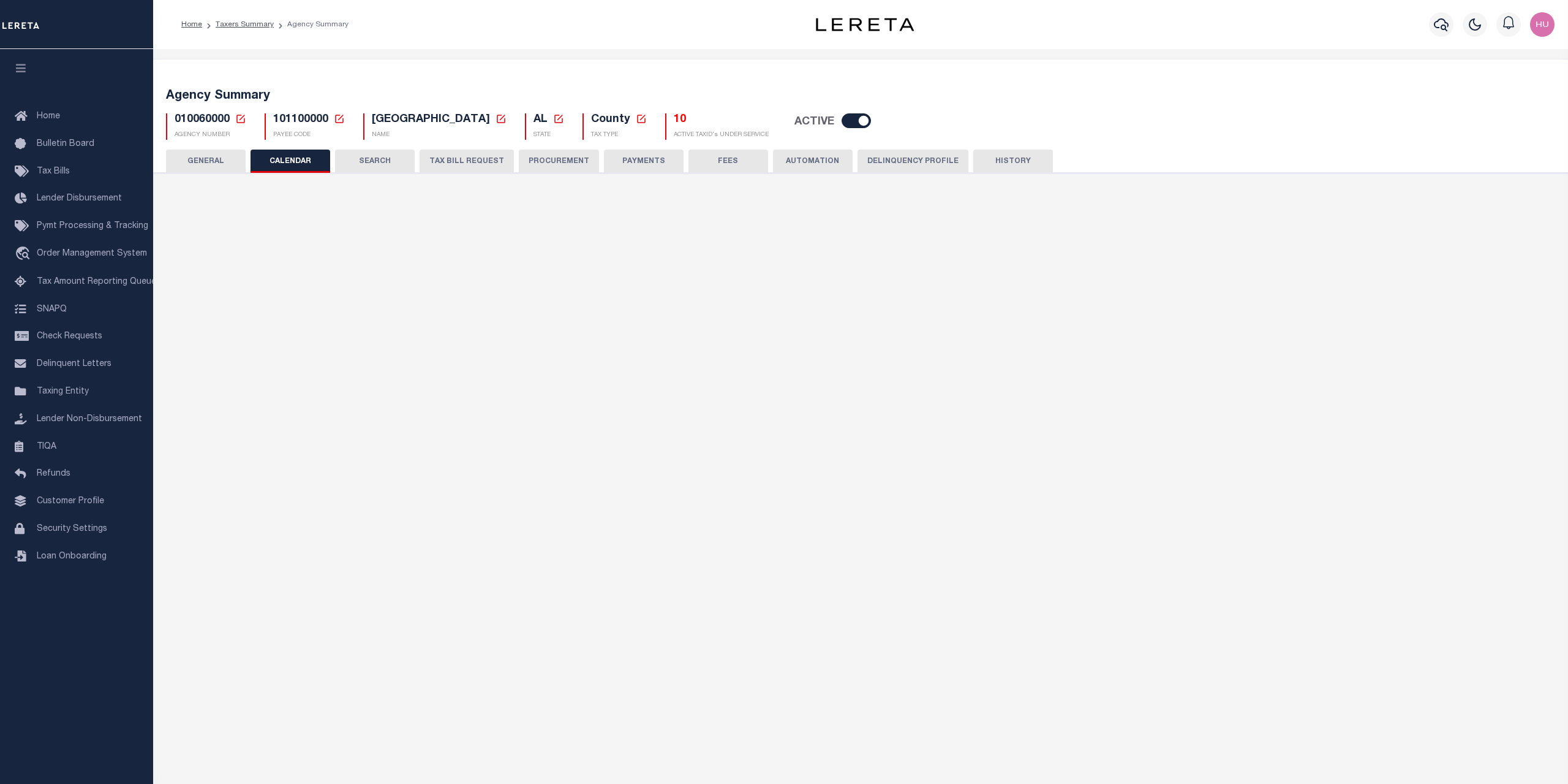
checkbox input "false"
type input "1"
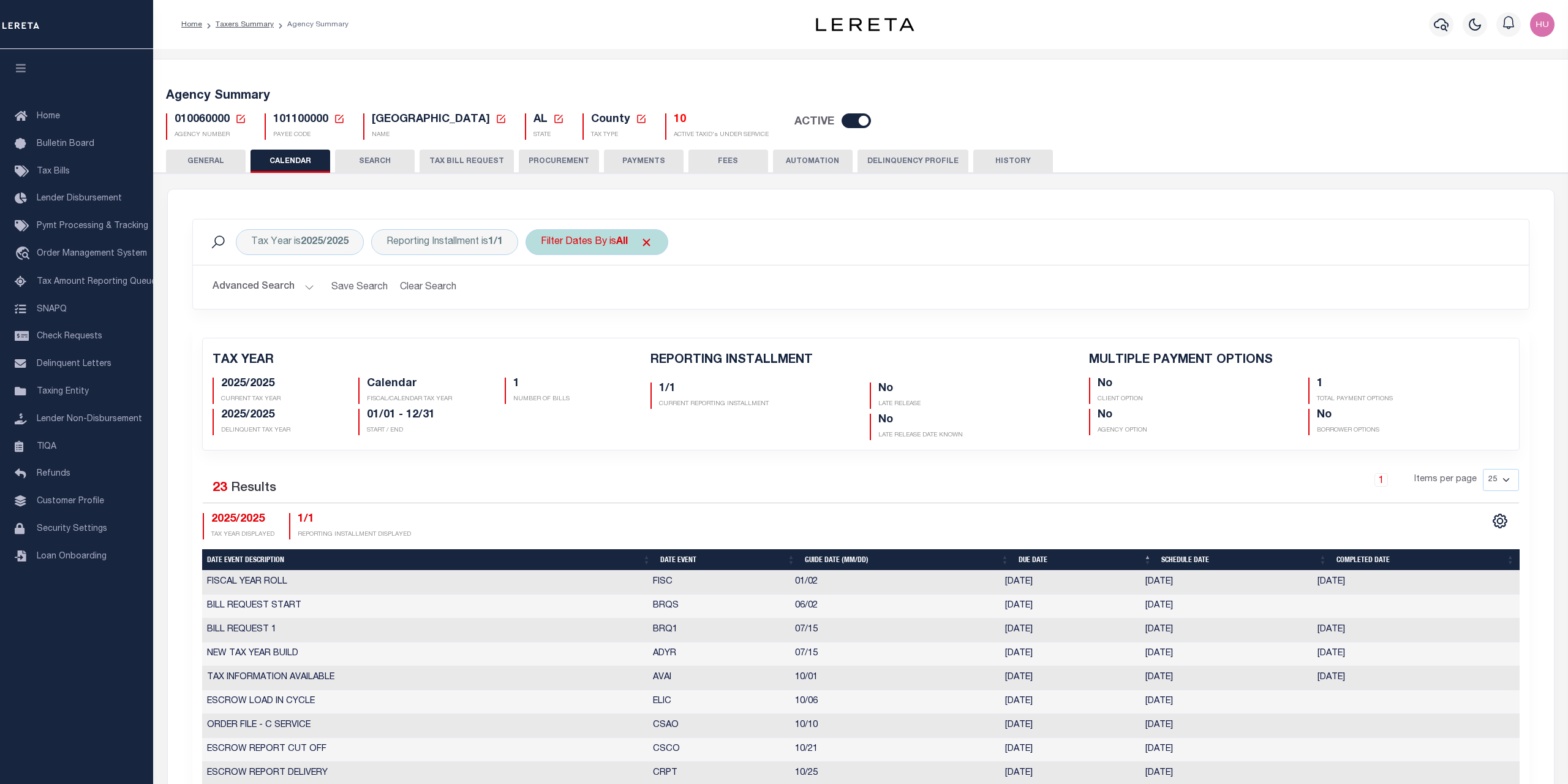
click at [608, 243] on div "Filter Dates By is All" at bounding box center [597, 242] width 143 height 26
click at [542, 290] on select "Escrow Delinquency Customer Internal All" at bounding box center [631, 302] width 180 height 23
select select "1"
click option "Escrow" at bounding box center [0, 0] width 0 height 0
click at [708, 324] on input "Apply" at bounding box center [703, 328] width 36 height 20
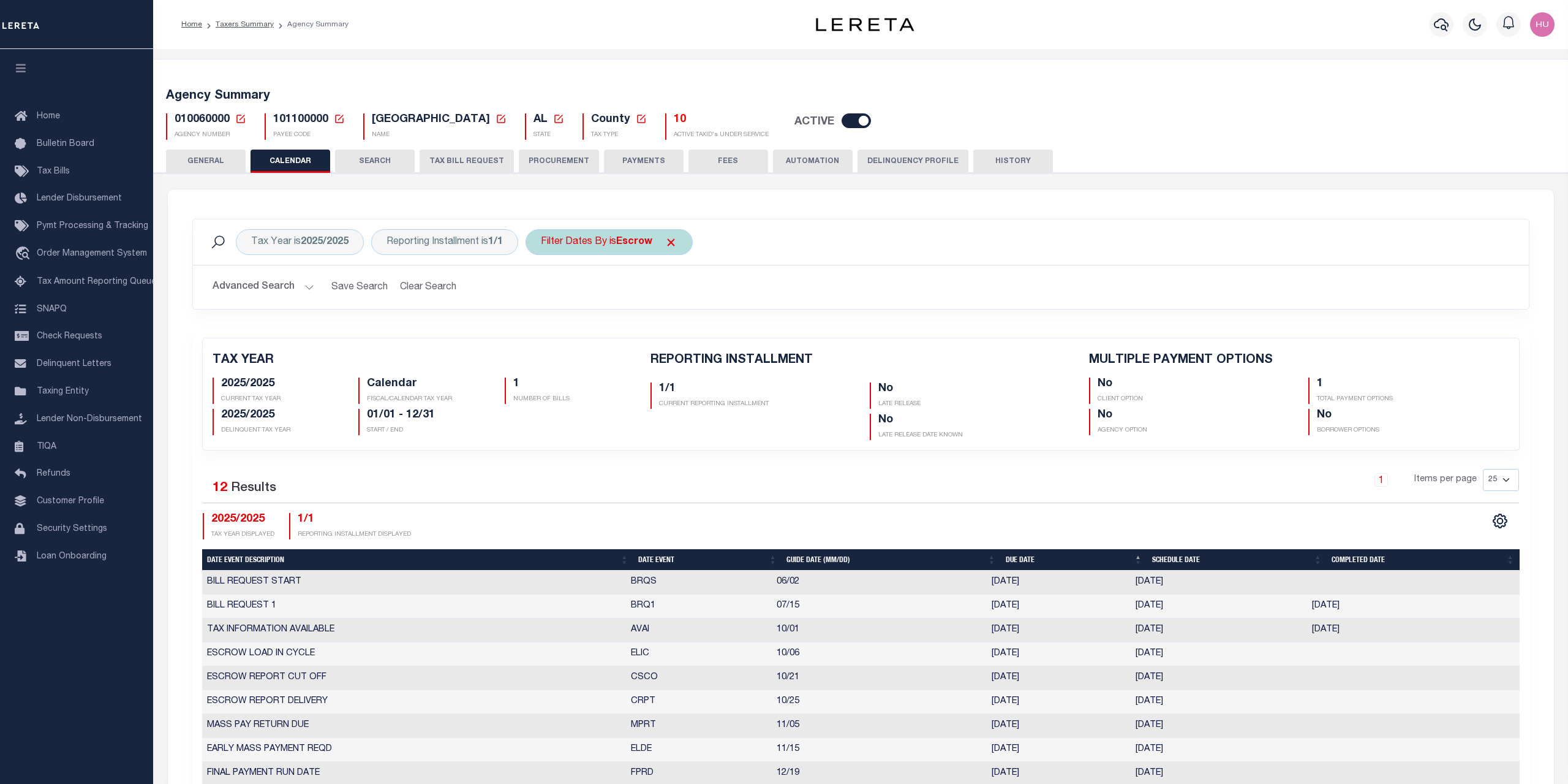
click at [627, 246] on b "Escrow" at bounding box center [635, 241] width 36 height 9
click at [542, 290] on select "Escrow Delinquency Customer Internal All" at bounding box center [631, 302] width 180 height 23
select select "2"
click option "Delinquency" at bounding box center [0, 0] width 0 height 0
click at [703, 327] on input "Apply" at bounding box center [703, 328] width 36 height 20
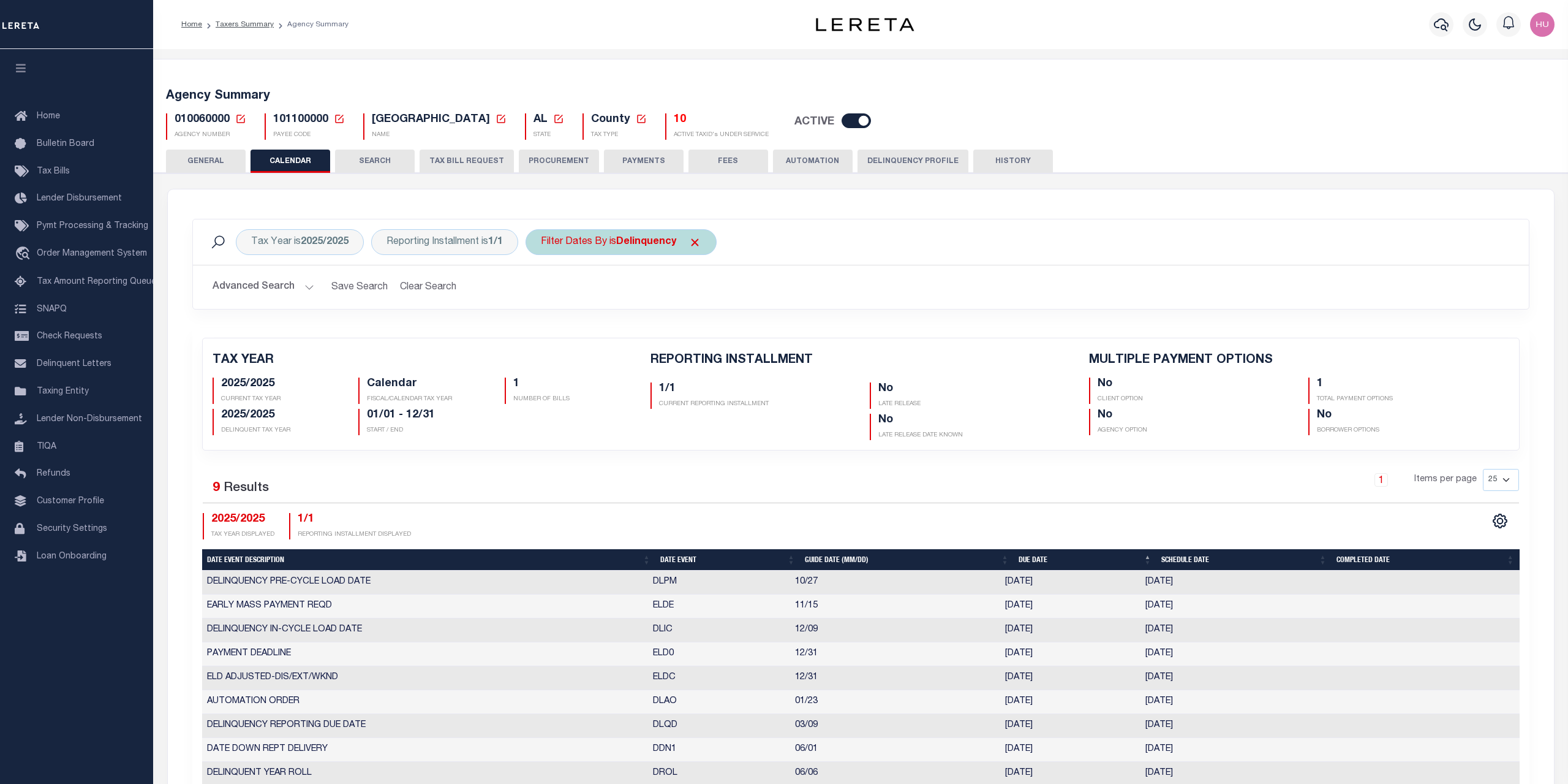
click at [641, 248] on div "Filter Dates By is Delinquency" at bounding box center [621, 242] width 191 height 26
click at [542, 290] on select "Escrow Delinquency Customer Internal All" at bounding box center [631, 302] width 180 height 23
select select "0"
click option "All" at bounding box center [0, 0] width 0 height 0
click at [702, 334] on input "Apply" at bounding box center [703, 328] width 36 height 20
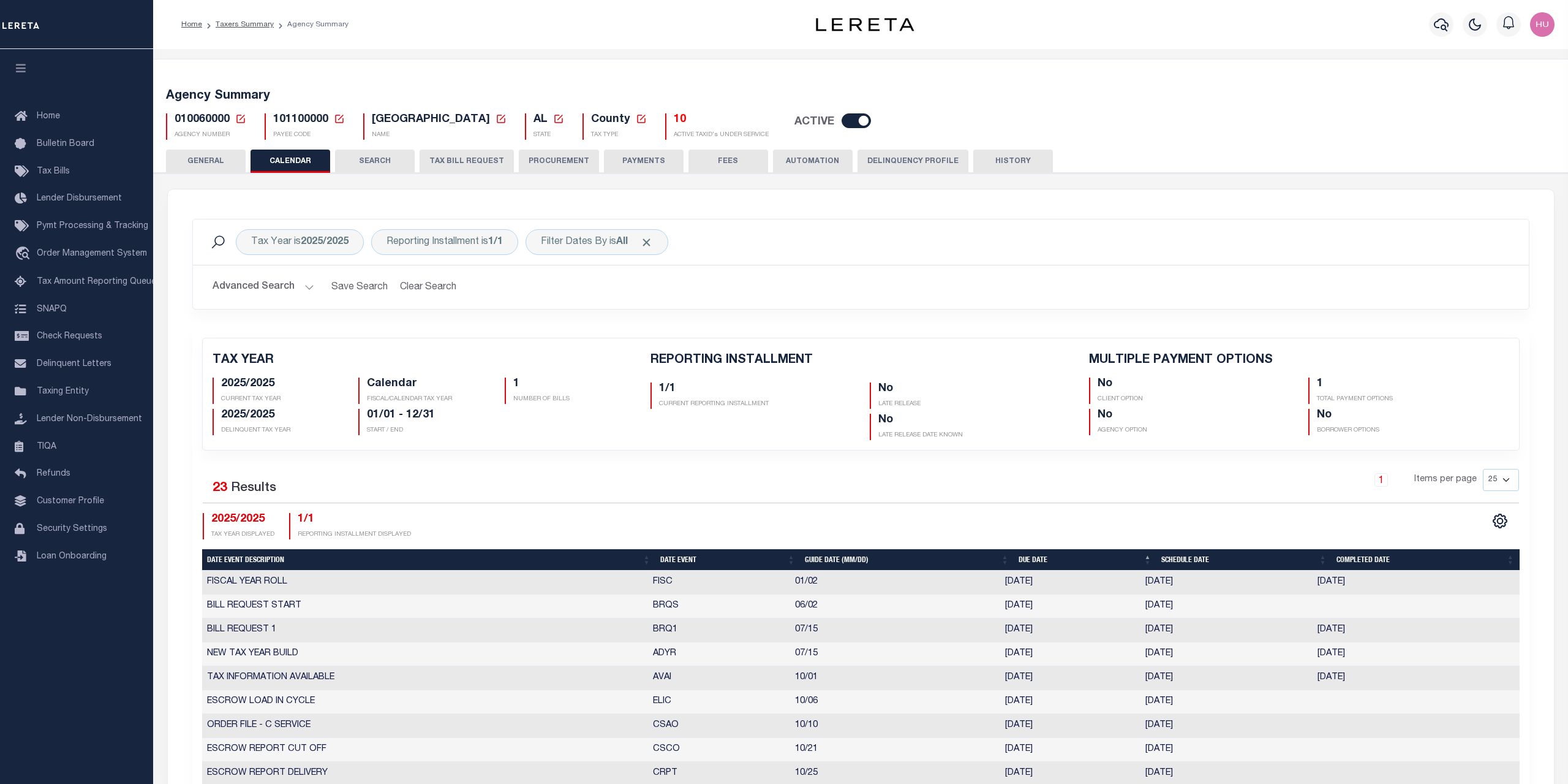
click at [801, 291] on h2 "Advanced Search Save Search Clear Search PayeeReportingEventDatesGridWrapper_dy…" at bounding box center [860, 287] width 1317 height 24
click at [673, 121] on h5 "10" at bounding box center [721, 121] width 95 height 14
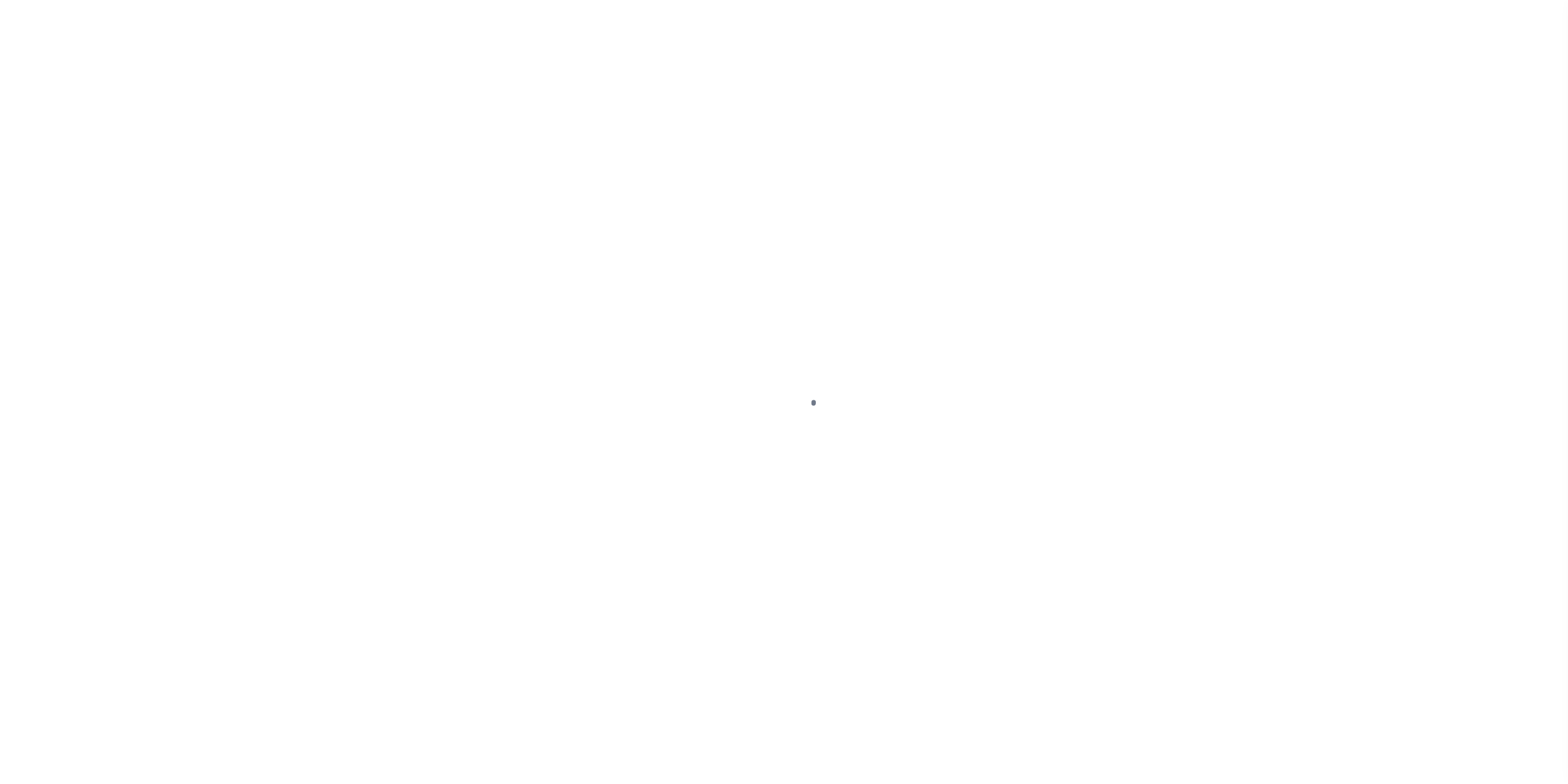
select select "100"
select select "NonEscrow"
select select
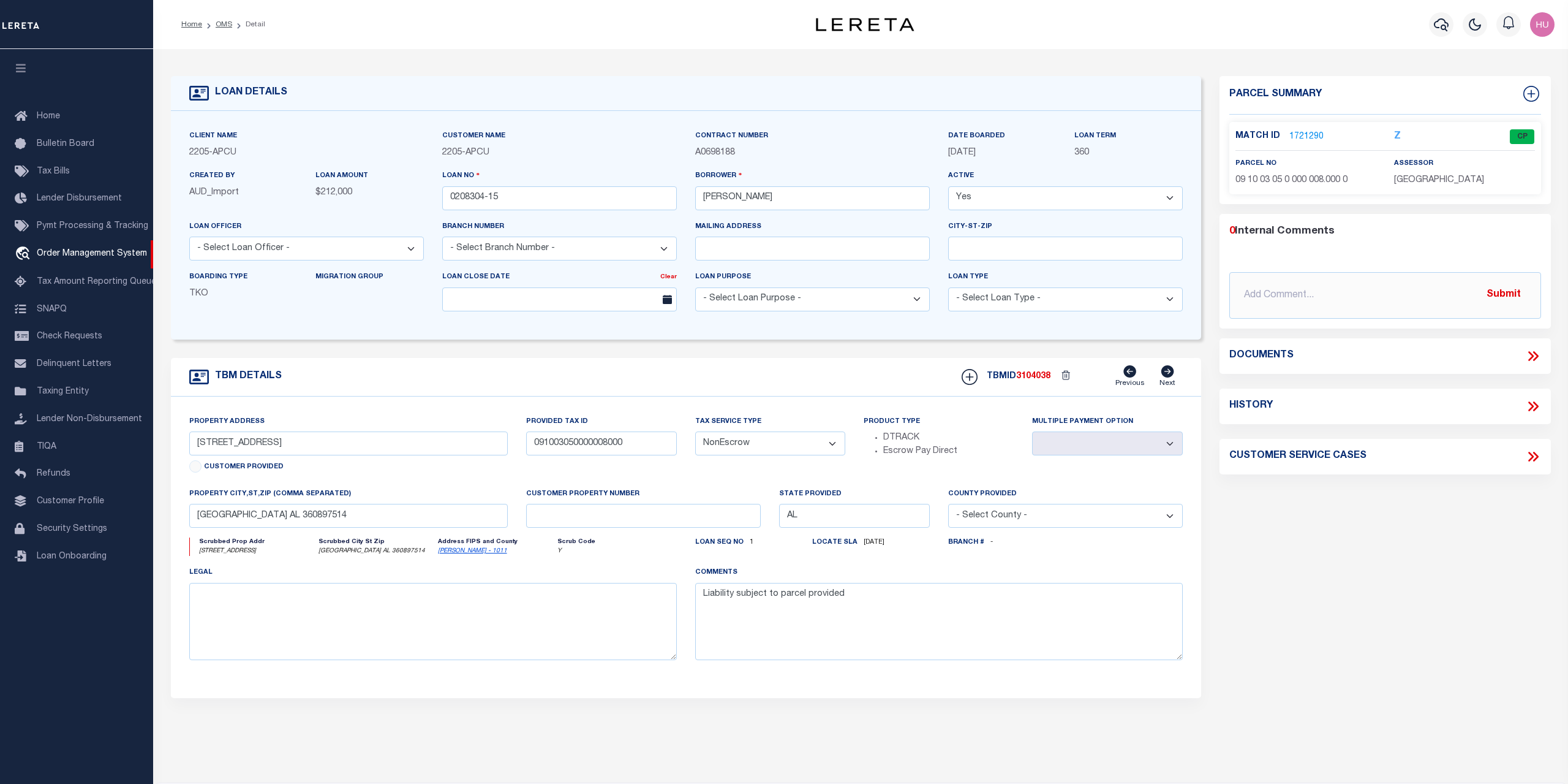
click at [1303, 141] on link "1721290" at bounding box center [1306, 137] width 34 height 13
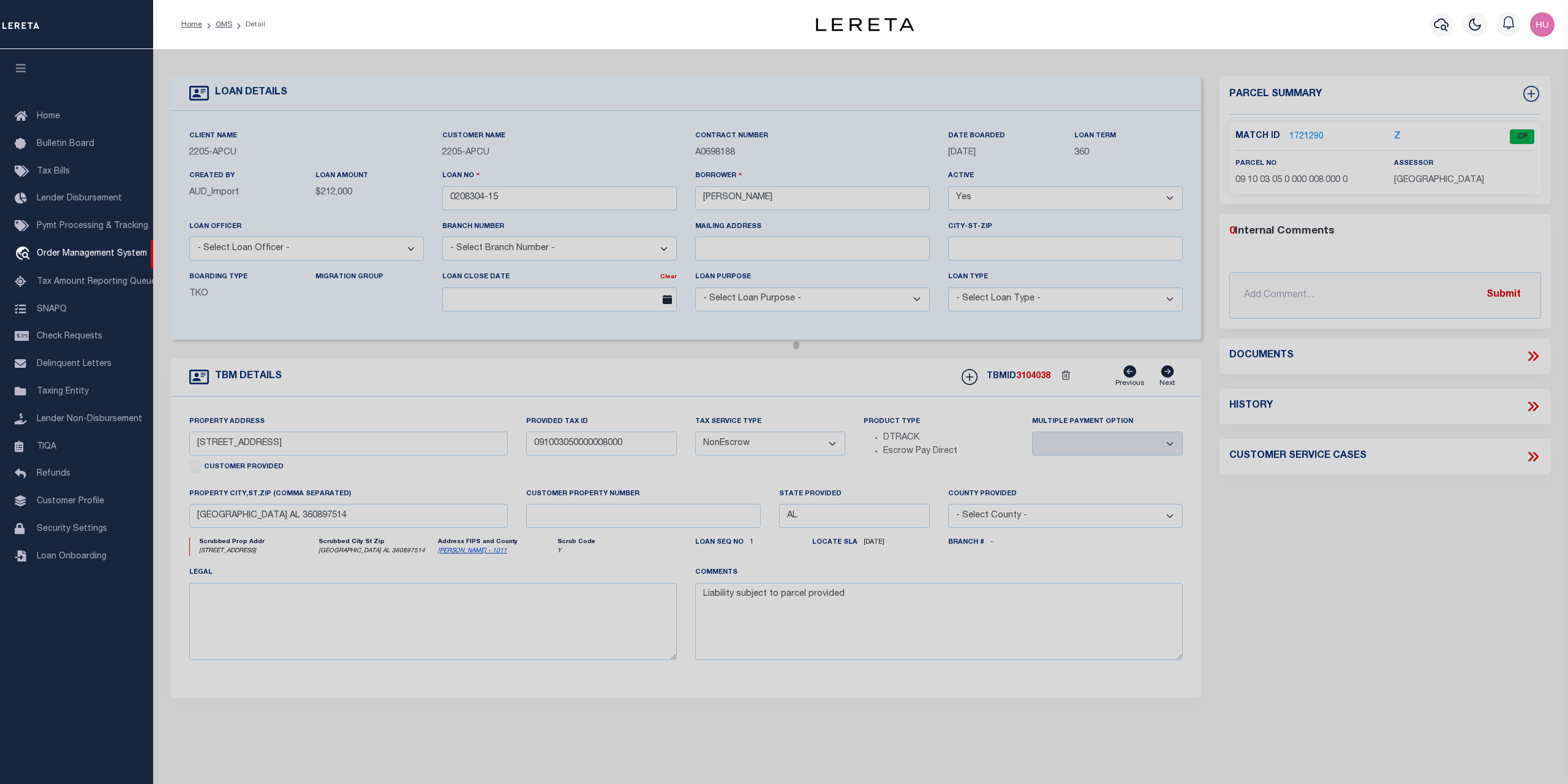
select select "AS"
checkbox input "false"
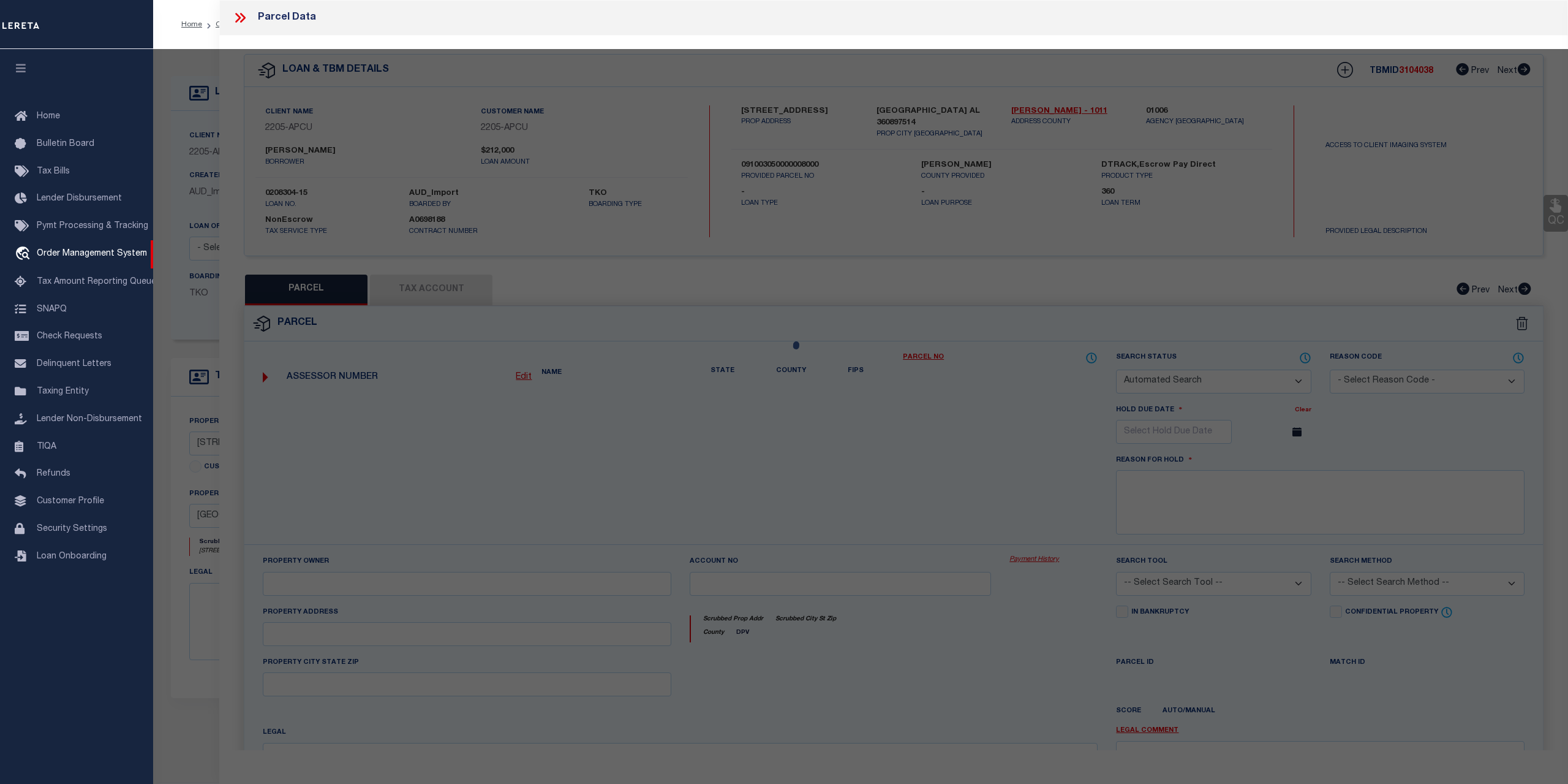
select select "CP"
type input "[PERSON_NAME] & [PERSON_NAME]"
select select
type input "[STREET_ADDRESS]"
type input "[GEOGRAPHIC_DATA] AL 36089"
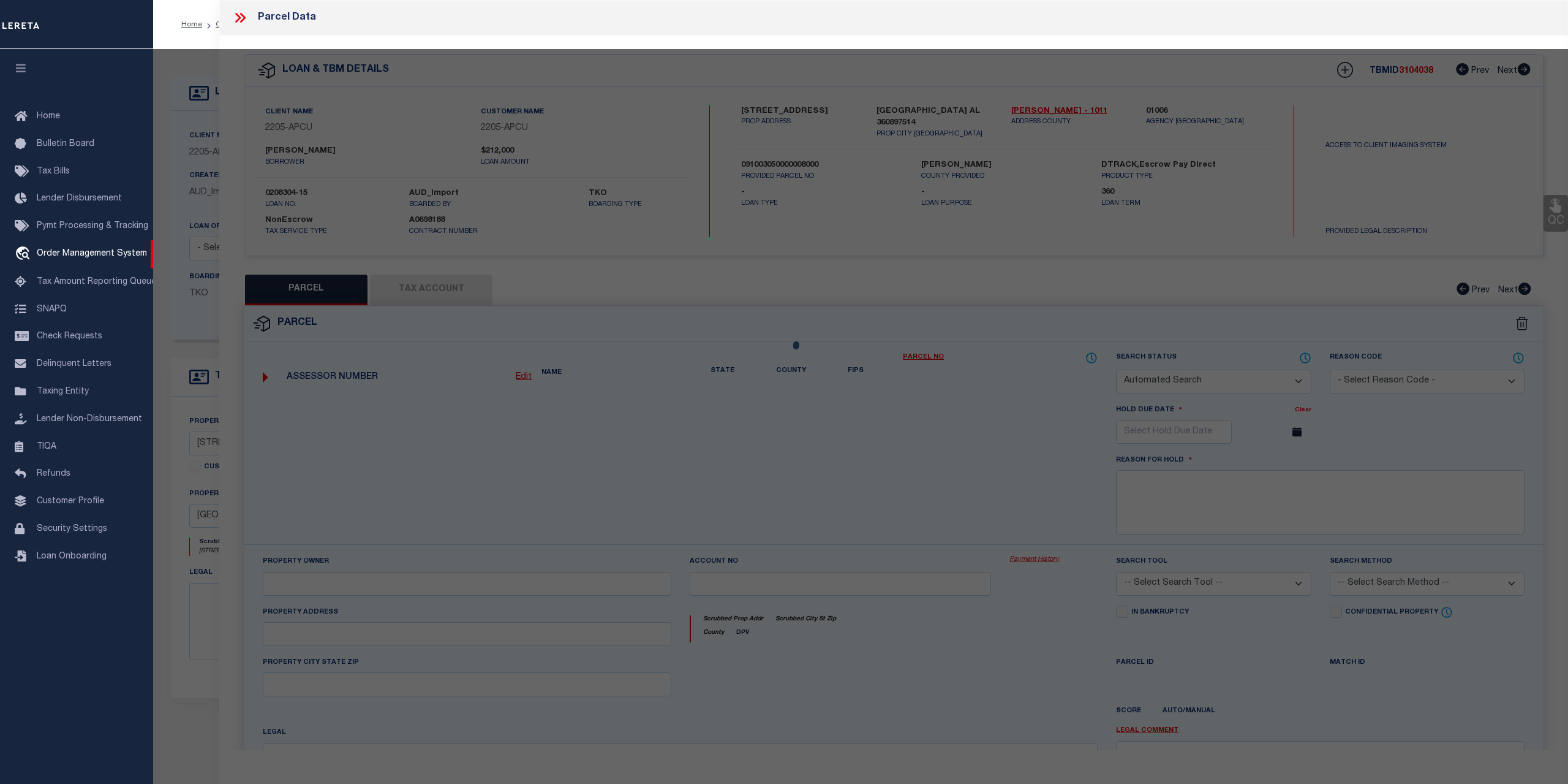
type textarea "Deed Acres: 89.00"
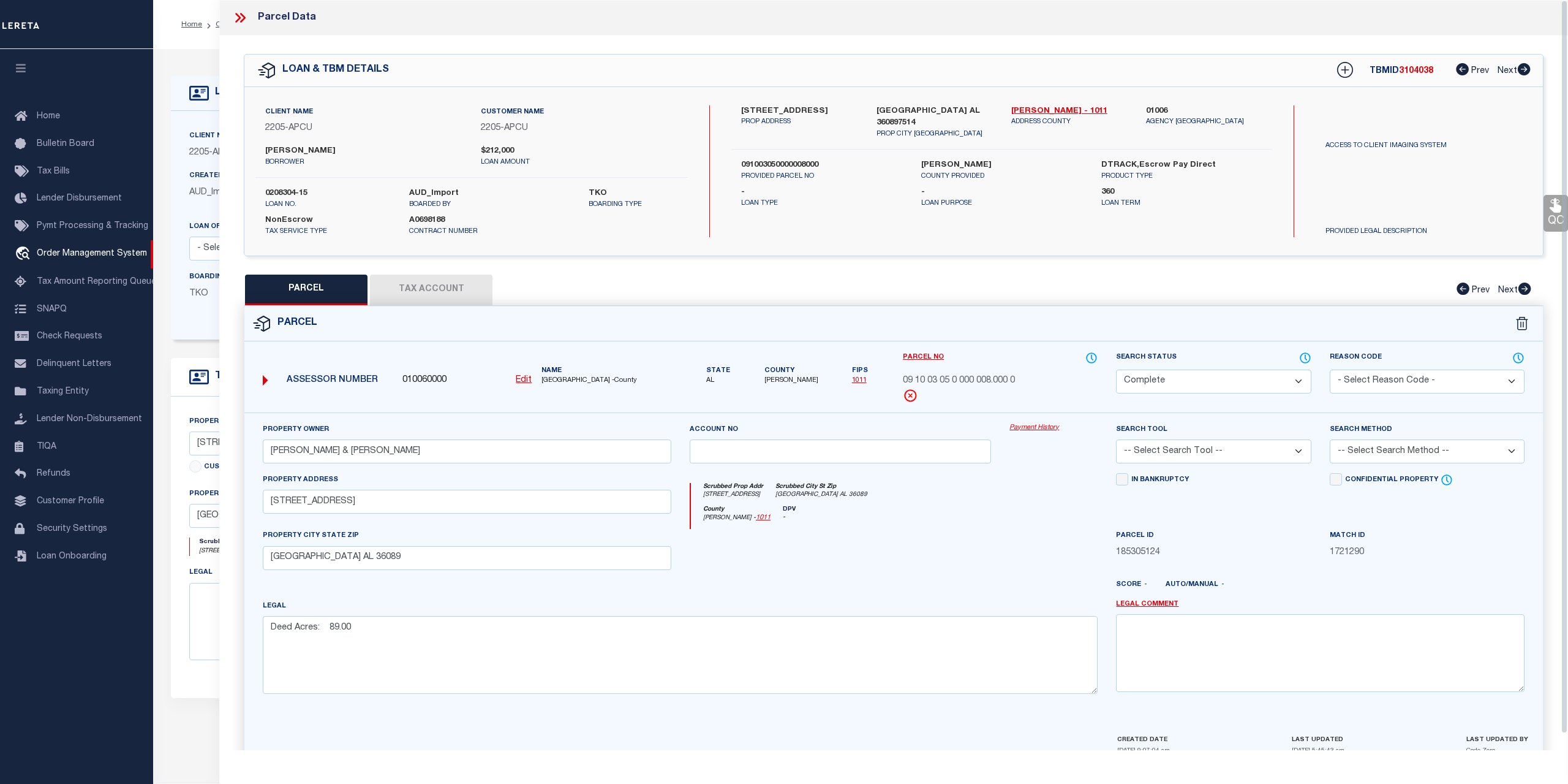
click at [450, 281] on button "Tax Account" at bounding box center [431, 290] width 122 height 31
select select "100"
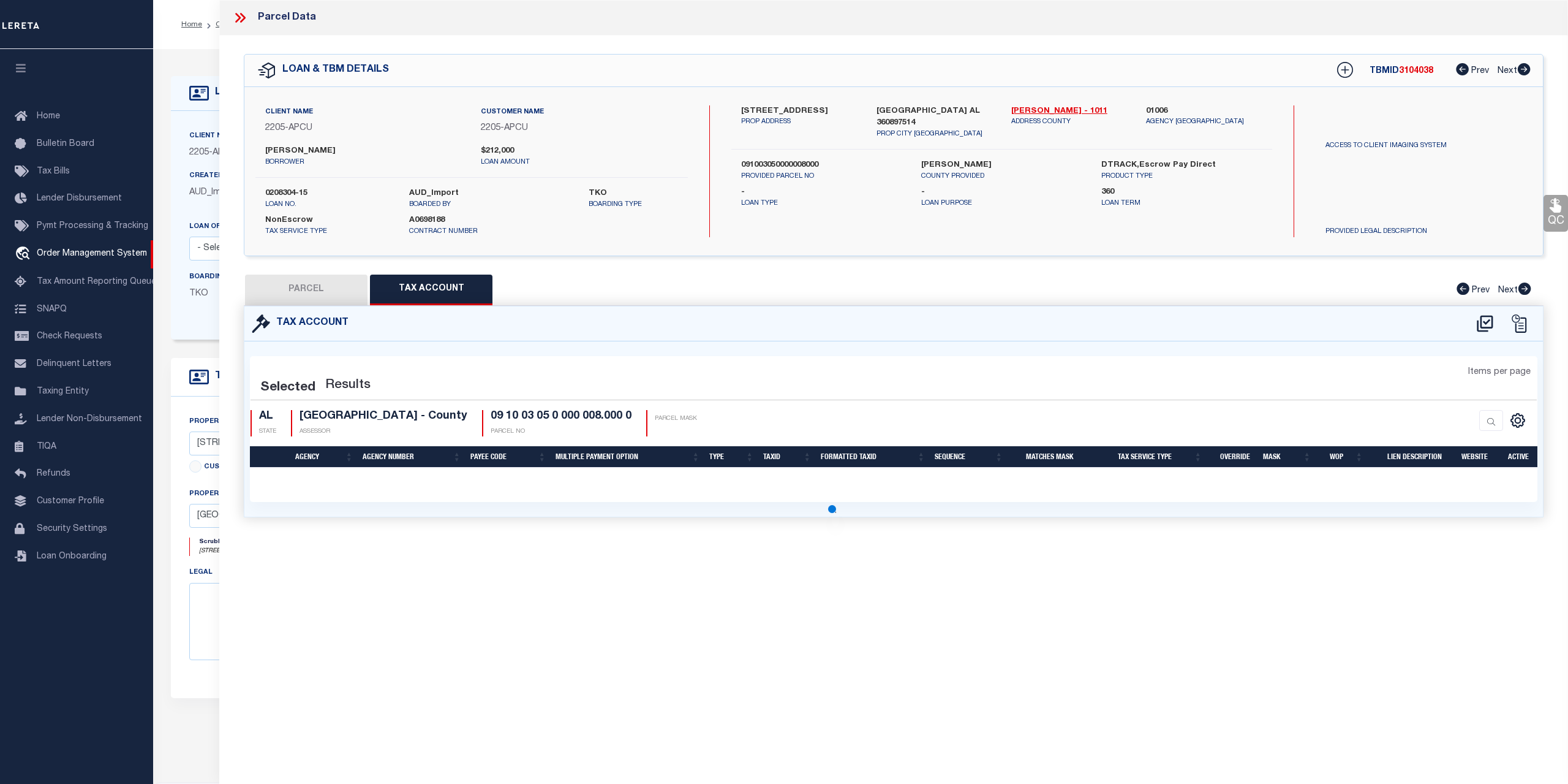
select select "100"
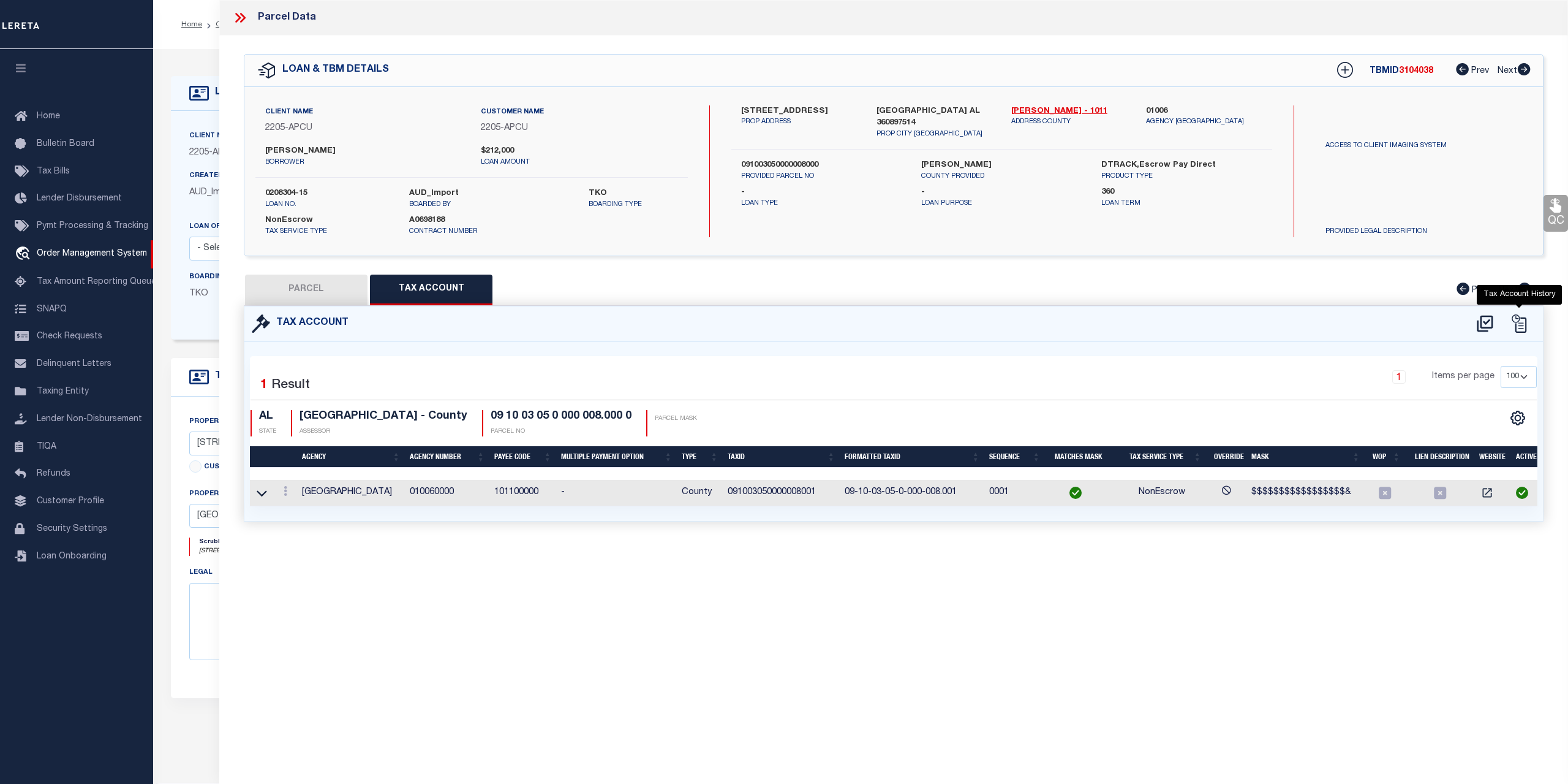
click at [1519, 314] on icon "" at bounding box center [1519, 323] width 15 height 18
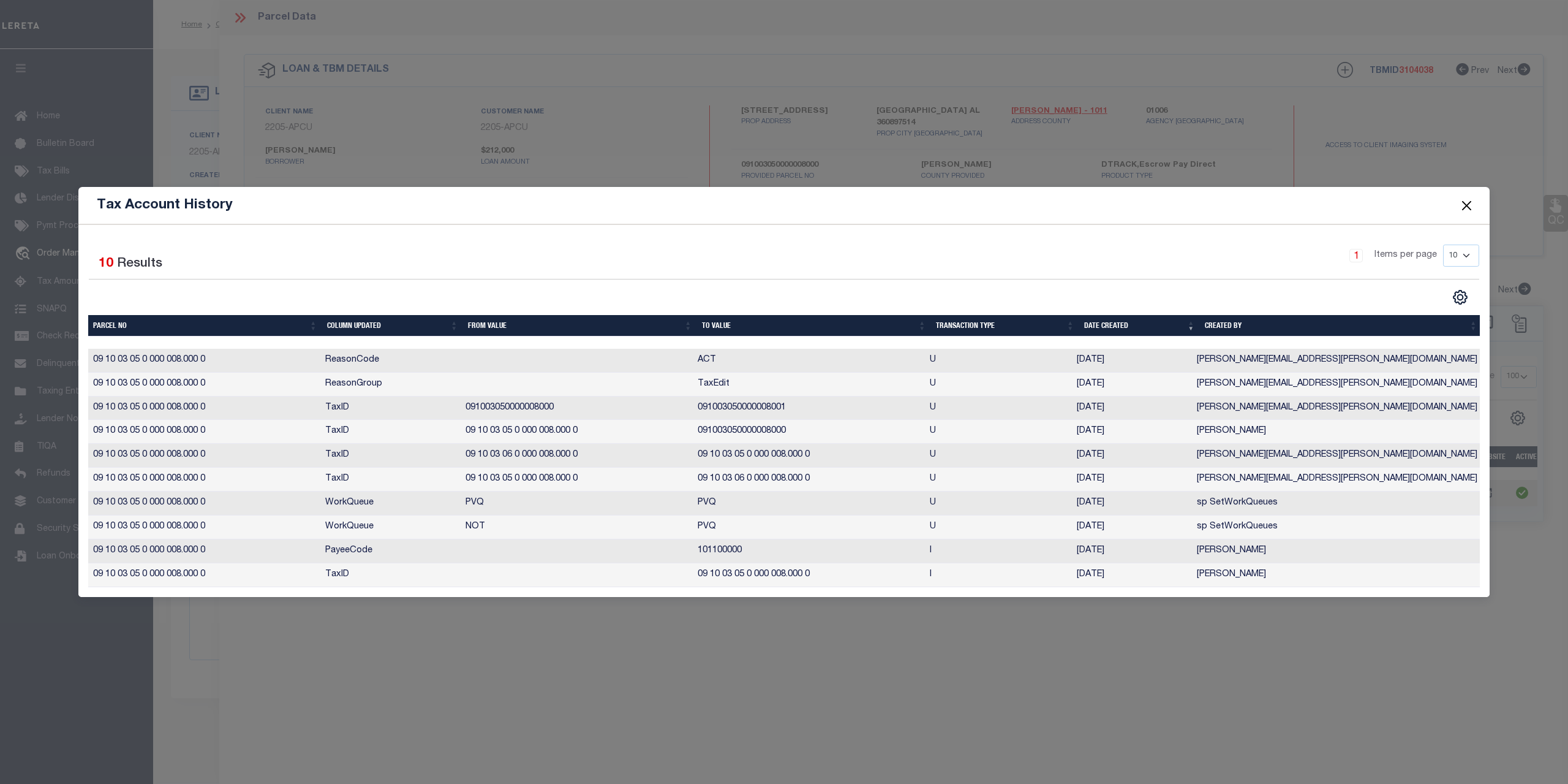
click at [1473, 202] on button "Close" at bounding box center [1466, 205] width 15 height 16
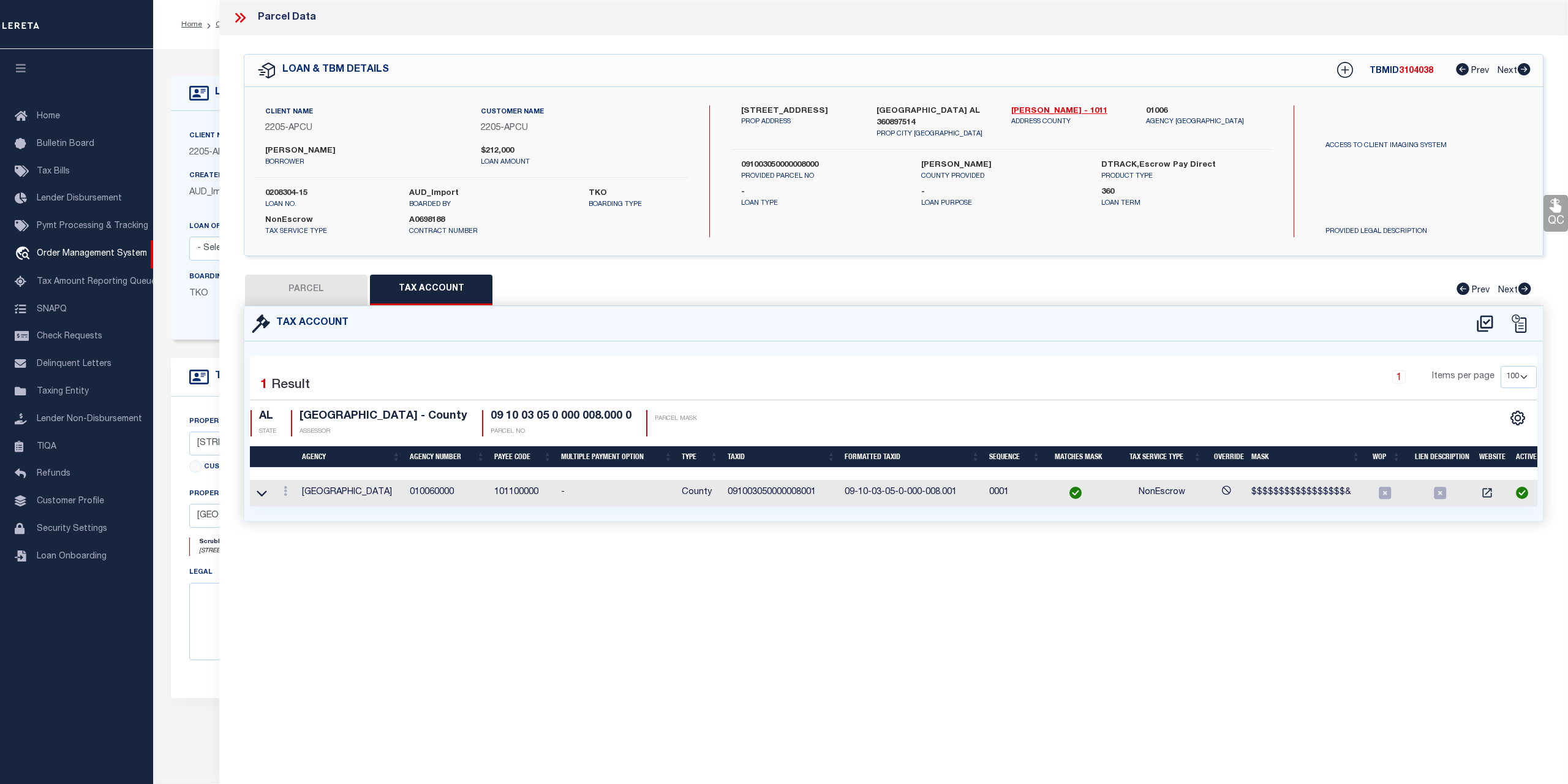
click at [975, 342] on div "Selected 1 Result 1 Items per page 10 25 50 100 AL STATE" at bounding box center [894, 431] width 1298 height 179
click at [239, 19] on icon at bounding box center [239, 17] width 5 height 9
